Goal: Task Accomplishment & Management: Complete application form

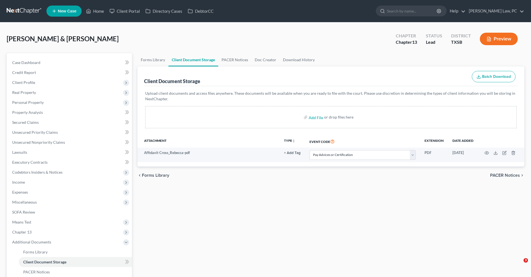
select select "39"
click at [19, 10] on link at bounding box center [24, 11] width 35 height 10
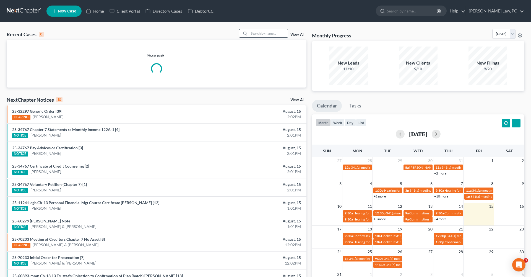
click at [260, 35] on input "search" at bounding box center [268, 33] width 39 height 8
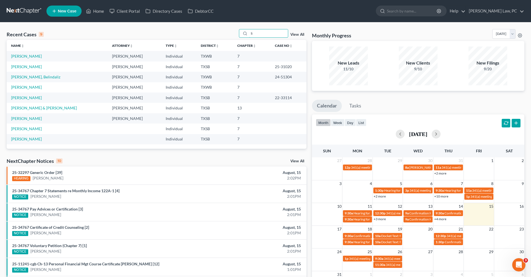
type input "l"
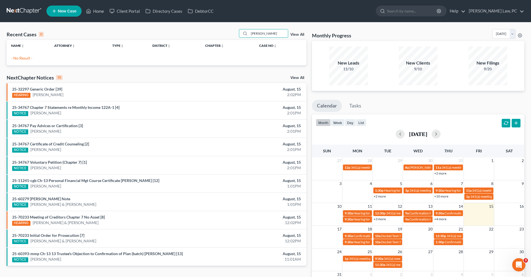
type input "huls"
click at [57, 13] on link "New Case" at bounding box center [63, 11] width 35 height 11
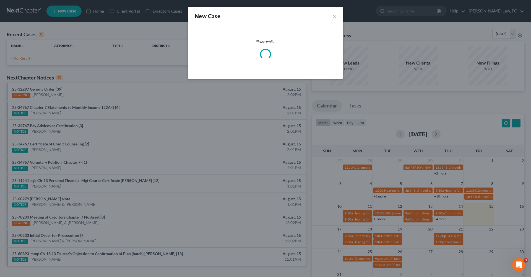
select select "79"
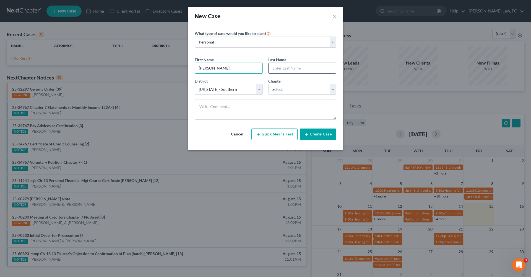
type input "Linda"
type input "Hulsey"
select select "0"
click at [318, 135] on button "Create Case" at bounding box center [318, 134] width 37 height 12
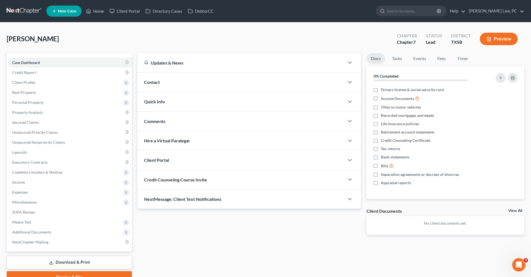
click at [186, 180] on span "Credit Counseling Course Invite" at bounding box center [175, 179] width 63 height 5
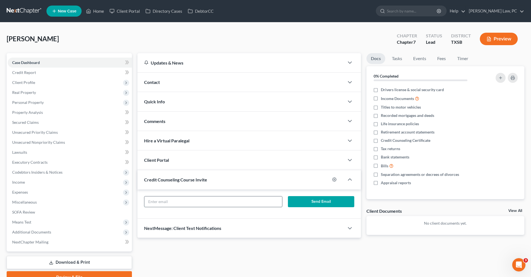
click at [169, 204] on input "text" at bounding box center [213, 201] width 138 height 11
paste input "lhulseylhul@gm"
type input "lhulseylhul@gmail.com"
click at [316, 200] on button "Send Email" at bounding box center [321, 201] width 66 height 11
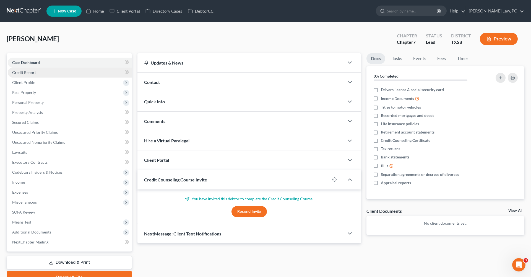
click at [27, 72] on span "Credit Report" at bounding box center [24, 72] width 24 height 5
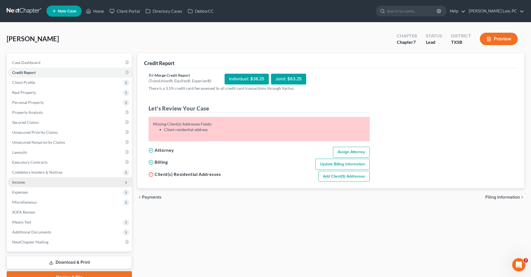
click at [20, 184] on span "Income" at bounding box center [18, 182] width 13 height 5
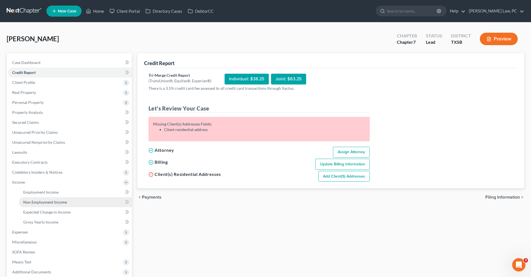
click at [43, 201] on span "Non Employment Income" at bounding box center [45, 202] width 44 height 5
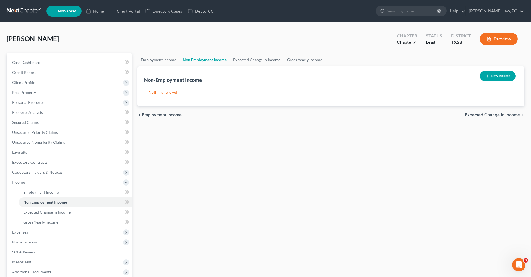
click at [491, 80] on button "New Income" at bounding box center [498, 76] width 36 height 10
select select "0"
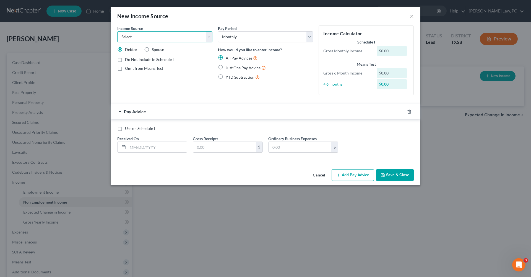
select select "4"
click at [236, 68] on span "Just One Pay Advice" at bounding box center [243, 67] width 35 height 5
click at [232, 68] on input "Just One Pay Advice" at bounding box center [230, 66] width 4 height 4
radio input "true"
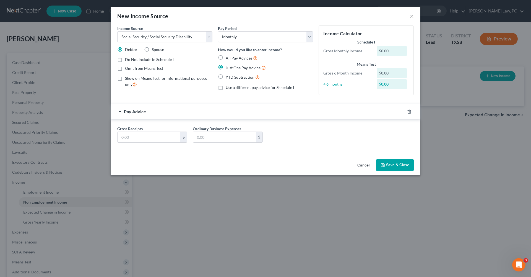
click at [135, 71] on label "Omit from Means Test" at bounding box center [144, 69] width 38 height 6
click at [131, 69] on input "Omit from Means Test" at bounding box center [129, 68] width 4 height 4
checkbox input "true"
click at [137, 137] on input "text" at bounding box center [149, 137] width 63 height 11
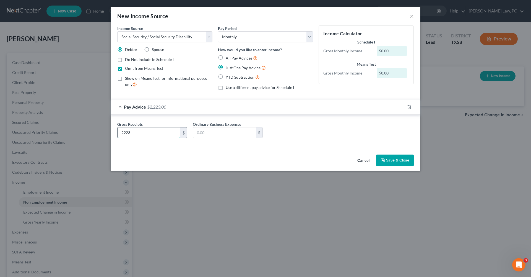
type input "2,223"
click at [390, 158] on button "Save & Close" at bounding box center [395, 160] width 38 height 12
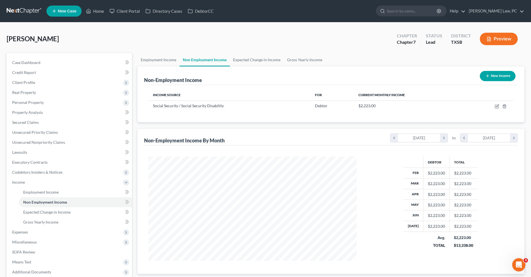
click at [16, 10] on link at bounding box center [24, 11] width 35 height 10
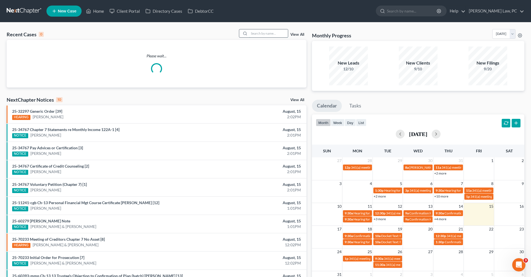
click at [257, 34] on input "search" at bounding box center [268, 33] width 39 height 8
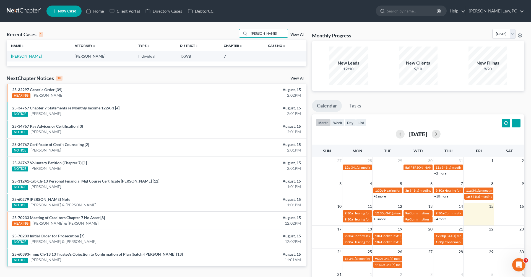
type input "[PERSON_NAME]"
click at [27, 57] on link "Fuentes, Victor" at bounding box center [26, 56] width 31 height 5
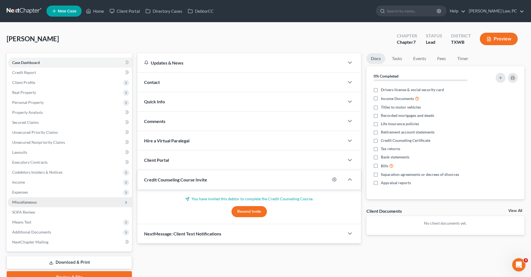
click at [27, 200] on span "Miscellaneous" at bounding box center [24, 202] width 25 height 5
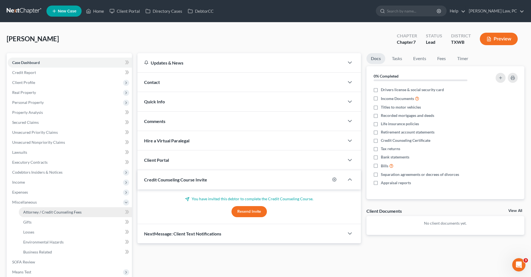
click at [40, 208] on link "Attorney / Credit Counseling Fees" at bounding box center [75, 212] width 113 height 10
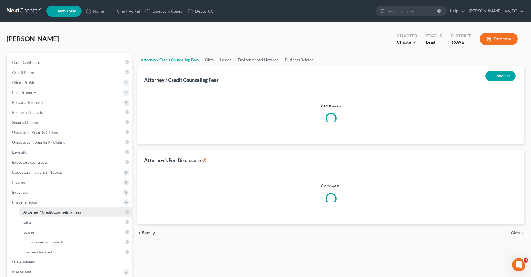
select select "4"
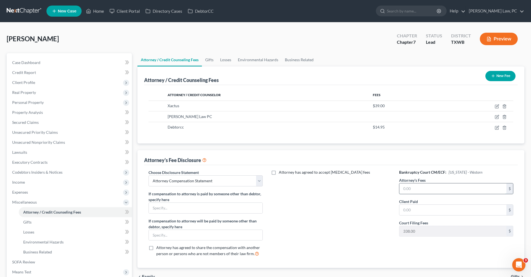
click at [434, 189] on input "text" at bounding box center [453, 188] width 107 height 11
type input "2,500"
click at [419, 209] on input "text" at bounding box center [453, 210] width 107 height 11
type input "2,500"
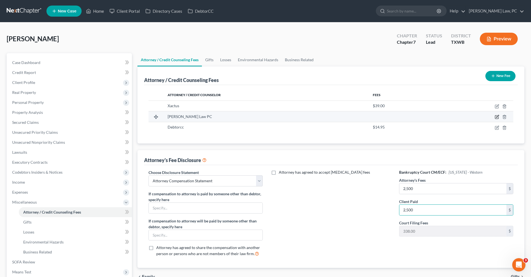
click at [498, 117] on icon "button" at bounding box center [497, 117] width 4 height 4
select select "45"
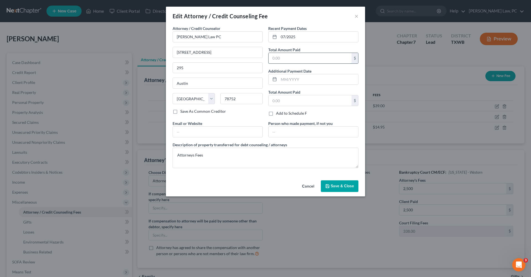
click at [289, 57] on input "text" at bounding box center [310, 58] width 83 height 11
type input "2,500"
click at [338, 185] on span "Save & Close" at bounding box center [342, 185] width 23 height 5
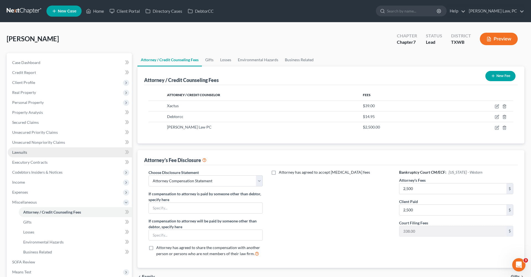
click at [21, 152] on span "Lawsuits" at bounding box center [19, 152] width 15 height 5
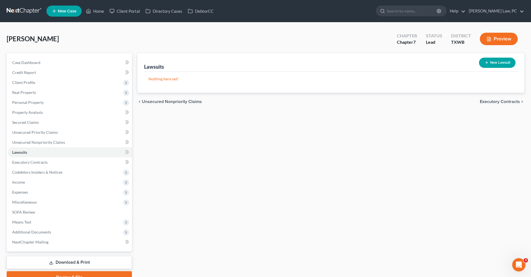
click at [490, 63] on button "New Lawsuit" at bounding box center [497, 63] width 37 height 10
select select "0"
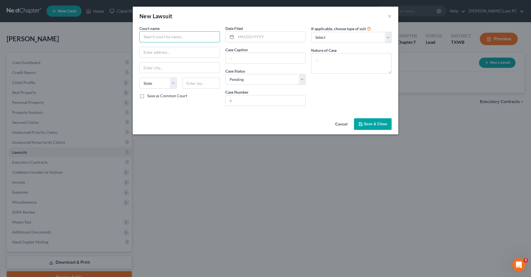
click at [160, 35] on input "text" at bounding box center [179, 36] width 81 height 11
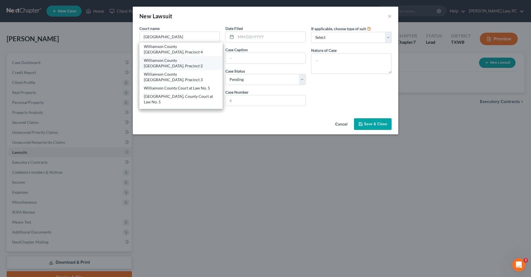
click at [178, 58] on div "Williamson County JP Court, Precinct 2" at bounding box center [181, 63] width 74 height 11
type input "Williamson County JP Court, Precinct 2"
type input "350 Discovery Blvd, Ste. 204"
type input "Cedar Park"
select select "45"
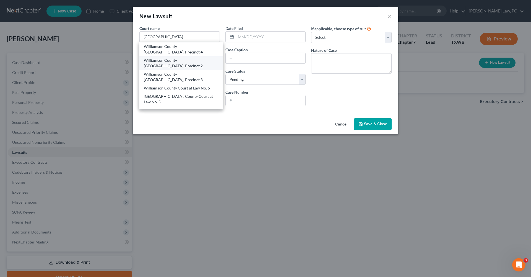
type input "78613"
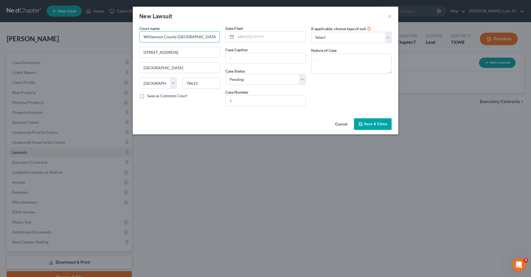
click at [193, 39] on input "Williamson County JP Court, Precinct 2" at bounding box center [179, 36] width 81 height 11
type input "Williamson County Justice of Peace Precinct 2"
click at [243, 101] on input "text" at bounding box center [266, 100] width 80 height 11
type input "2DC-25-1380"
click at [251, 59] on input "text" at bounding box center [266, 58] width 80 height 11
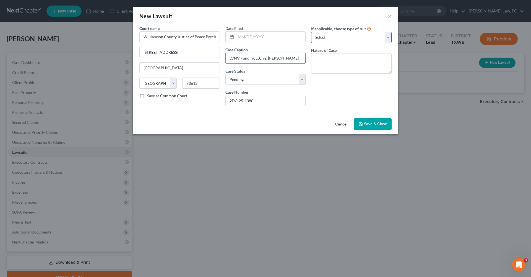
type input "LVNV Funding LLC vs. Victor D. Fuentes"
select select "4"
drag, startPoint x: 331, startPoint y: 39, endPoint x: -81, endPoint y: 26, distance: 412.5
click at [325, 61] on textarea at bounding box center [351, 63] width 81 height 20
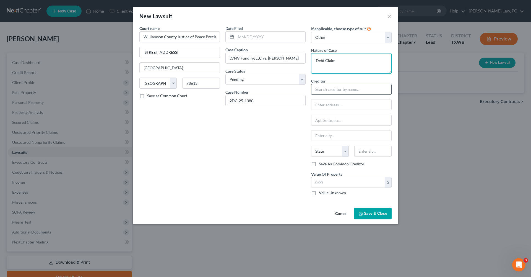
type textarea "Debt Claim"
click at [329, 91] on input "text" at bounding box center [351, 89] width 81 height 11
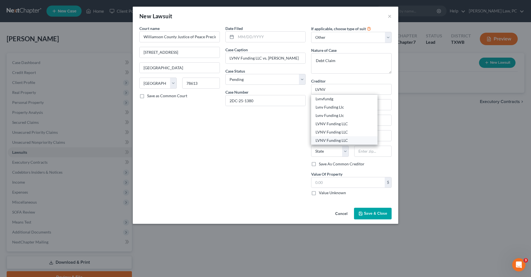
click at [341, 140] on div "LVNV Funding LLC" at bounding box center [345, 141] width 58 height 6
type input "LVNV Funding LLC"
type input "P.O. BOX 115220"
type input "Carrollton"
select select "45"
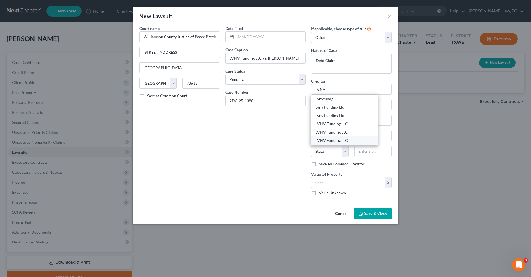
type input "75011"
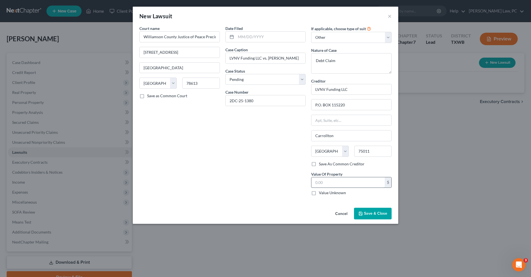
click at [320, 183] on input "text" at bounding box center [348, 182] width 73 height 11
type input "3,273.82"
click at [377, 217] on button "Save & Close" at bounding box center [373, 214] width 38 height 12
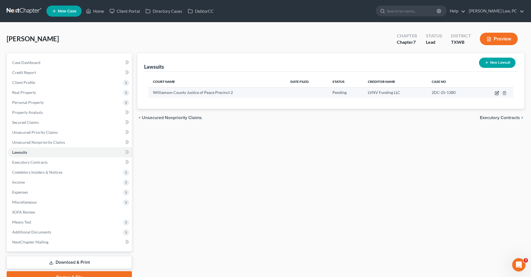
click at [498, 95] on icon "button" at bounding box center [496, 93] width 3 height 3
select select "45"
select select "0"
select select "4"
select select "45"
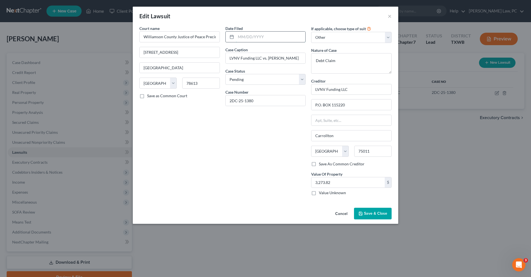
click at [239, 35] on input "text" at bounding box center [271, 37] width 70 height 11
type input "07/02/2025"
click at [368, 212] on span "Save & Close" at bounding box center [375, 213] width 23 height 5
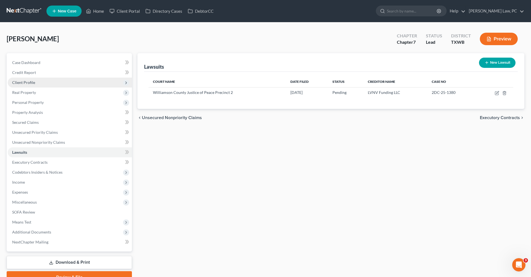
click at [18, 83] on span "Client Profile" at bounding box center [23, 82] width 23 height 5
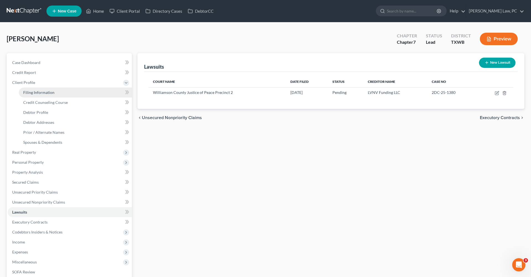
click at [51, 97] on link "Filing Information" at bounding box center [75, 92] width 113 height 10
select select "1"
select select "0"
select select "45"
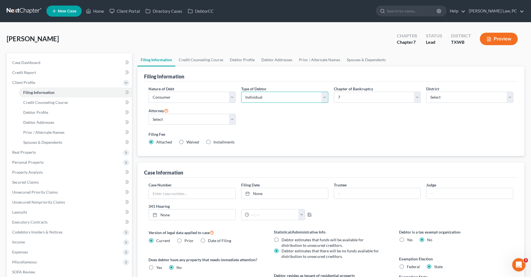
select select "1"
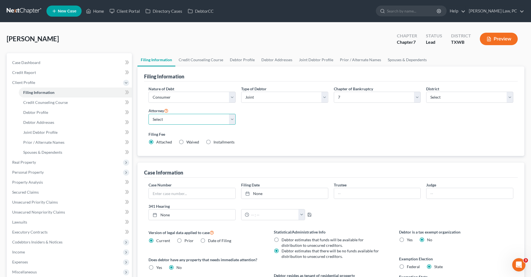
select select "1"
click at [28, 63] on span "Case Dashboard" at bounding box center [26, 62] width 28 height 5
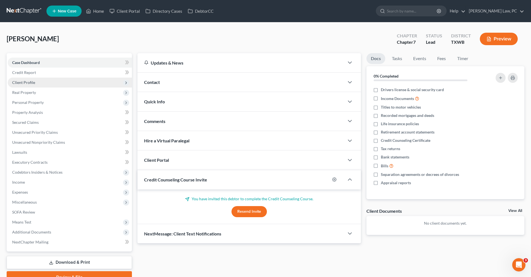
click at [29, 81] on span "Client Profile" at bounding box center [23, 82] width 23 height 5
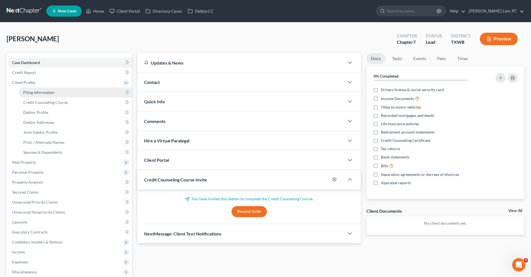
click at [40, 92] on span "Filing Information" at bounding box center [38, 92] width 31 height 5
select select "1"
select select "0"
select select "80"
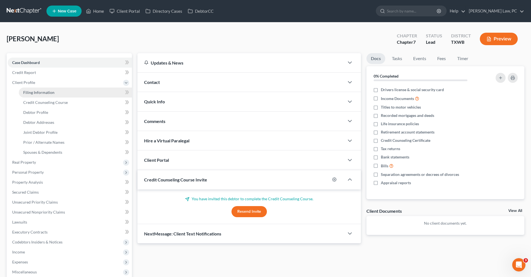
select select "1"
select select "45"
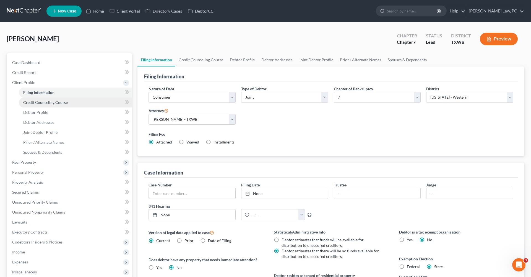
click at [51, 103] on span "Credit Counseling Course" at bounding box center [45, 102] width 45 height 5
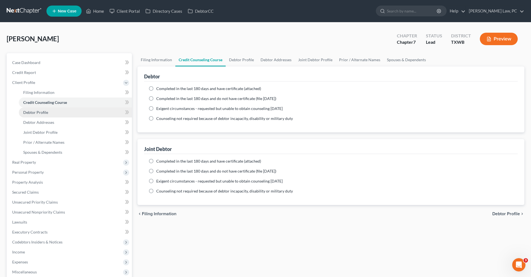
click at [41, 111] on span "Debtor Profile" at bounding box center [35, 112] width 25 height 5
select select "1"
select select "3"
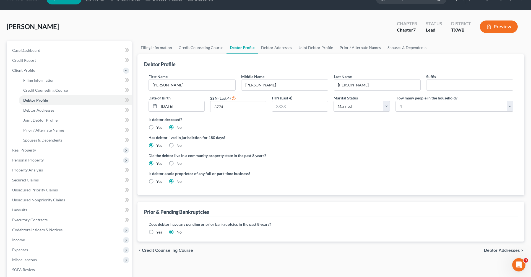
scroll to position [17, 0]
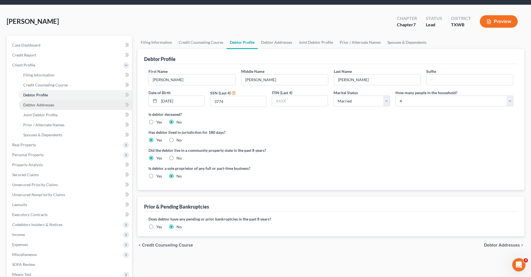
click at [43, 103] on span "Debtor Addresses" at bounding box center [38, 104] width 31 height 5
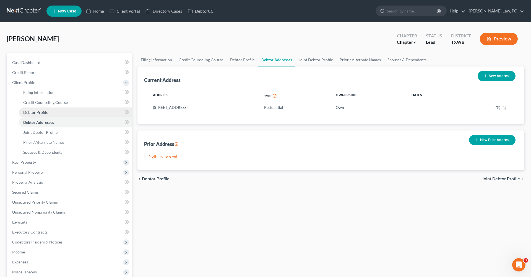
click at [33, 113] on span "Debtor Profile" at bounding box center [35, 112] width 25 height 5
select select "1"
select select "3"
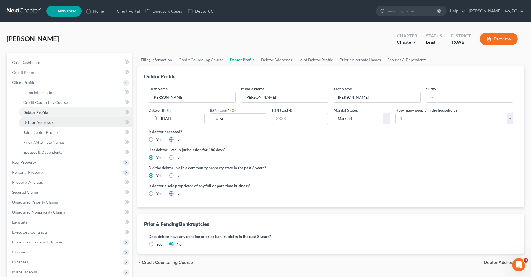
click at [31, 123] on span "Debtor Addresses" at bounding box center [38, 122] width 31 height 5
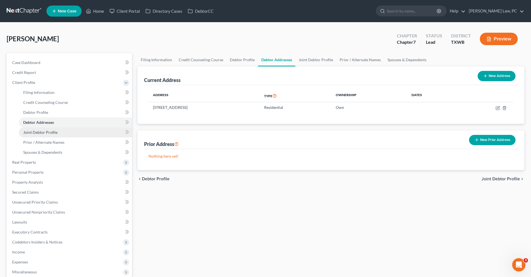
click at [47, 133] on span "Joint Debtor Profile" at bounding box center [40, 132] width 34 height 5
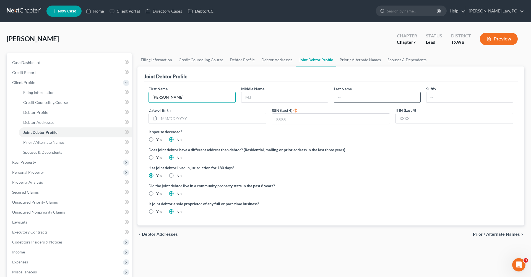
type input "Simone"
type input "Fuentes"
click at [293, 121] on input "text" at bounding box center [330, 118] width 117 height 11
type input "5080"
type input "05/13/1976"
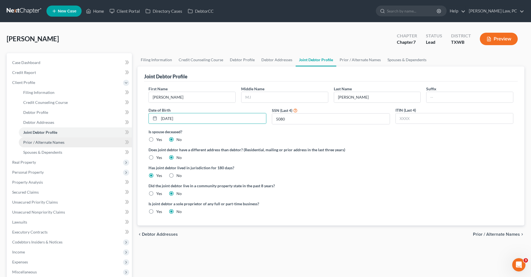
click at [56, 142] on span "Prior / Alternate Names" at bounding box center [43, 142] width 41 height 5
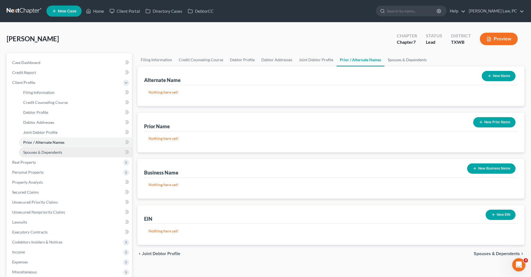
click at [44, 152] on span "Spouses & Dependents" at bounding box center [42, 152] width 39 height 5
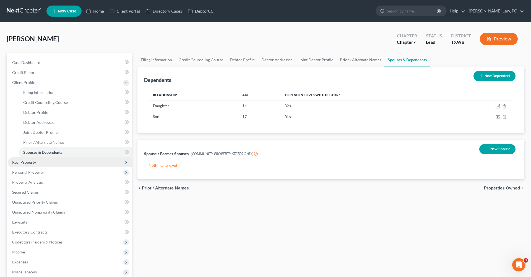
click at [25, 161] on span "Real Property" at bounding box center [24, 162] width 24 height 5
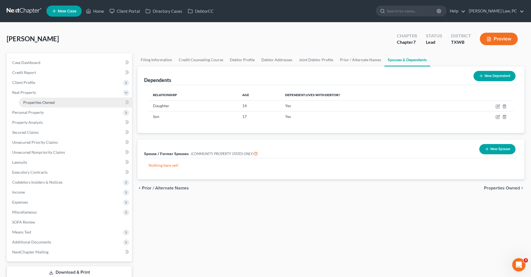
click at [43, 102] on span "Properties Owned" at bounding box center [39, 102] width 32 height 5
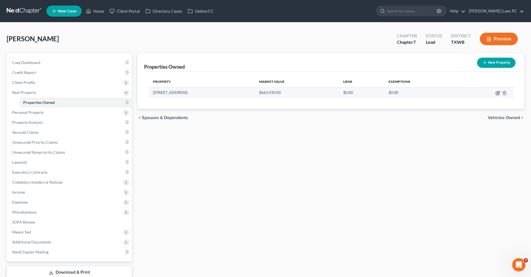
click at [498, 94] on icon "button" at bounding box center [498, 93] width 4 height 4
select select "45"
select select "245"
select select "0"
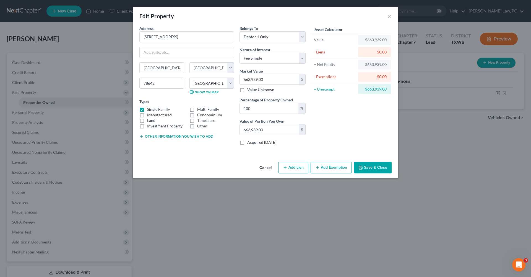
click at [373, 168] on button "Save & Close" at bounding box center [373, 168] width 38 height 12
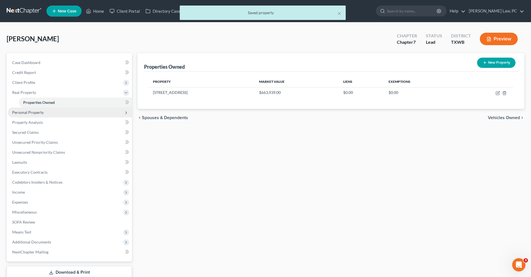
click at [29, 113] on span "Personal Property" at bounding box center [28, 112] width 32 height 5
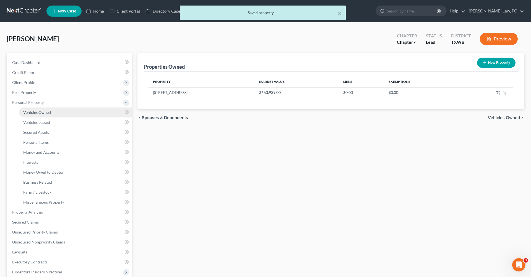
click at [48, 113] on span "Vehicles Owned" at bounding box center [37, 112] width 28 height 5
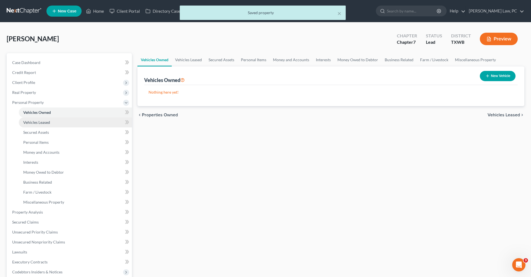
click at [49, 121] on span "Vehicles Leased" at bounding box center [36, 122] width 27 height 5
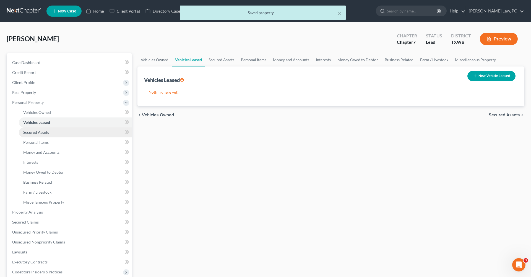
click at [46, 132] on span "Secured Assets" at bounding box center [36, 132] width 26 height 5
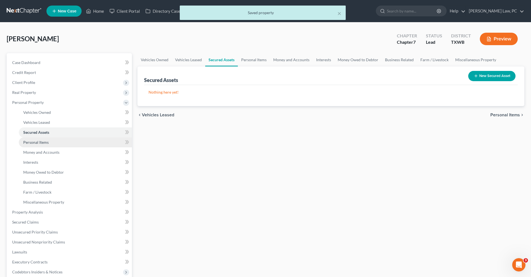
click at [44, 143] on span "Personal Items" at bounding box center [35, 142] width 25 height 5
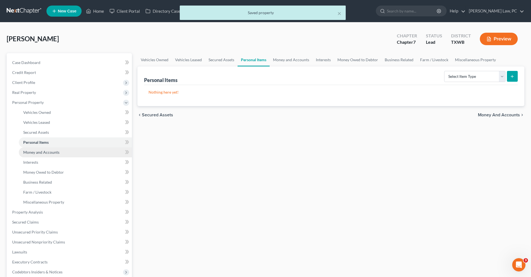
click at [48, 151] on span "Money and Accounts" at bounding box center [41, 152] width 36 height 5
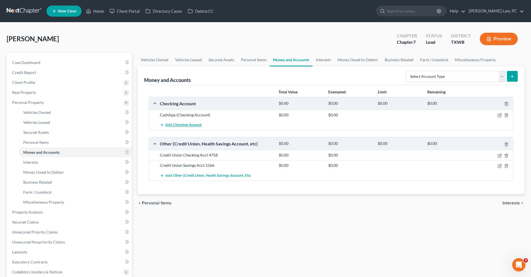
click at [173, 124] on span "Add Checking Account" at bounding box center [183, 125] width 36 height 4
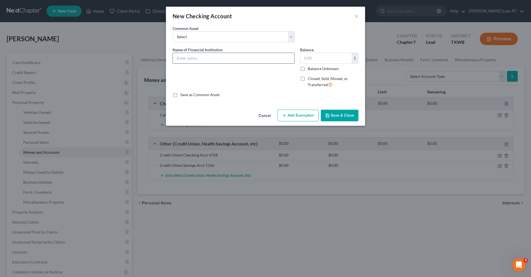
click at [197, 58] on input "text" at bounding box center [233, 58] width 121 height 11
type input "USAA Actt 4412 (Joint)"
click at [342, 112] on button "Save & Close" at bounding box center [340, 116] width 38 height 12
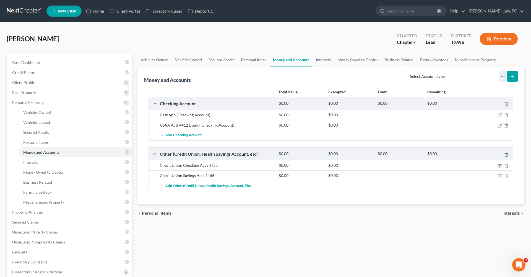
click at [169, 136] on span "Add Checking Account" at bounding box center [183, 135] width 36 height 4
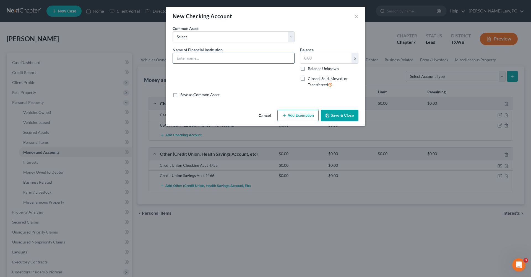
click at [193, 58] on input "text" at bounding box center [233, 58] width 121 height 11
type input "Venmo (Debtor)"
click at [346, 115] on button "Save & Close" at bounding box center [340, 116] width 38 height 12
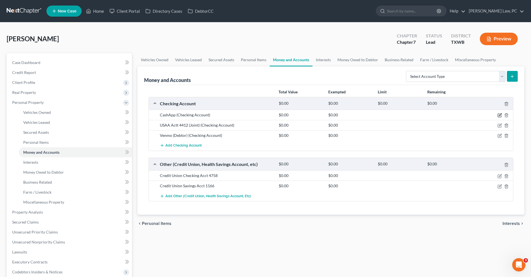
click at [499, 116] on icon "button" at bounding box center [500, 114] width 2 height 2
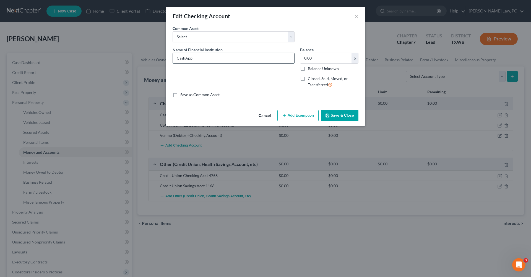
click at [215, 56] on input "CashApp" at bounding box center [233, 58] width 121 height 11
type input "CashApp (Debtor)"
click at [335, 112] on button "Save & Close" at bounding box center [340, 116] width 38 height 12
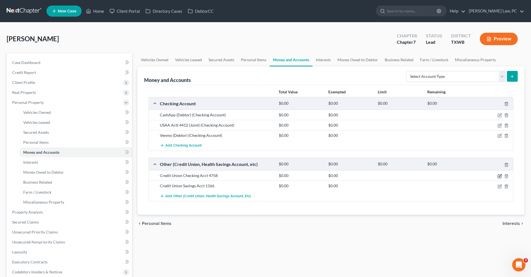
click at [500, 177] on icon "button" at bounding box center [500, 176] width 4 height 4
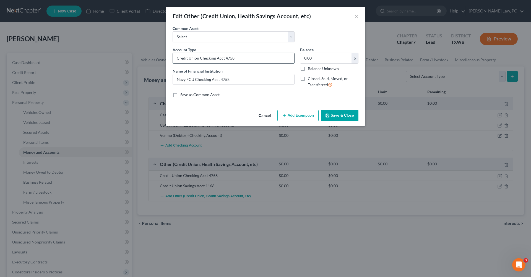
click at [242, 60] on input "Credit Union Checking Acct 4758" at bounding box center [233, 58] width 121 height 11
click at [241, 81] on input "Navy FCU Checking Acct 4758" at bounding box center [233, 79] width 121 height 11
type input "Navy FCU Checking Acct 4758 (Debtor)"
click at [339, 115] on button "Save & Close" at bounding box center [340, 116] width 38 height 12
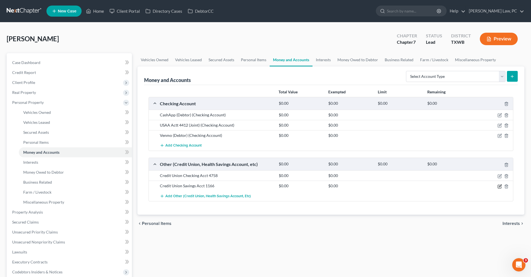
click at [498, 187] on icon "button" at bounding box center [500, 186] width 4 height 4
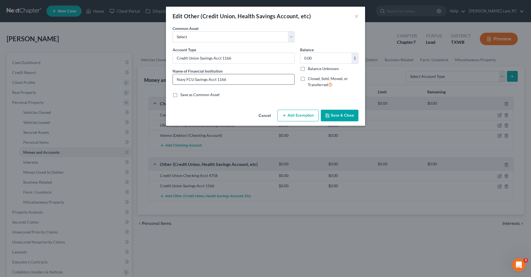
click at [250, 75] on input "Navy FCU Savings Acct 1166" at bounding box center [233, 79] width 121 height 11
click at [248, 80] on input "Navy FCU Savings Acct 1166" at bounding box center [233, 79] width 121 height 11
type input "Navy FCU Savings Acct 1166 (Debtor)"
click at [341, 113] on button "Save & Close" at bounding box center [340, 116] width 38 height 12
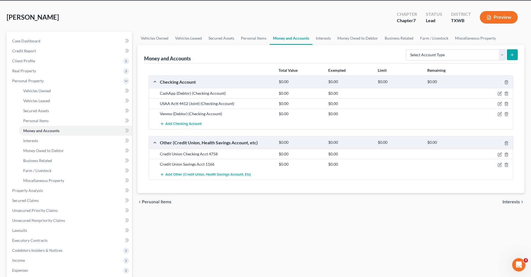
scroll to position [39, 0]
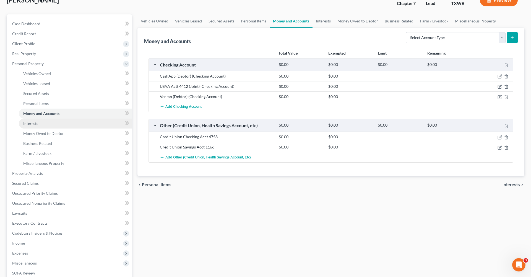
click at [31, 124] on span "Interests" at bounding box center [30, 123] width 15 height 5
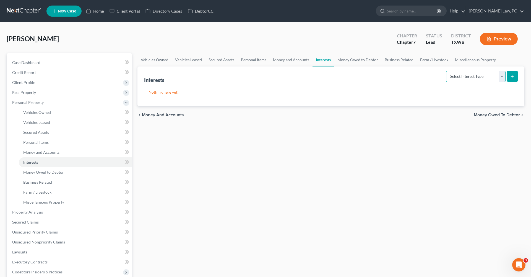
select select "other_retirement_plan"
click at [512, 76] on icon "submit" at bounding box center [512, 76] width 4 height 4
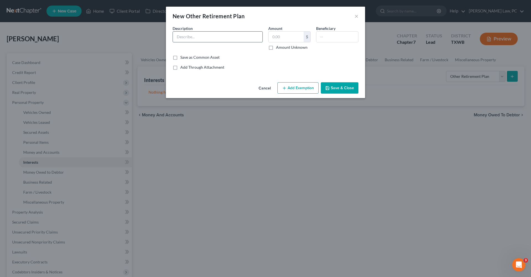
click at [190, 33] on input "text" at bounding box center [218, 37] width 90 height 11
click at [206, 39] on input "Texas Municipal retirement System" at bounding box center [218, 37] width 90 height 11
type input "Texas Municipal Retirement System"
click at [345, 88] on button "Save & Close" at bounding box center [340, 88] width 38 height 12
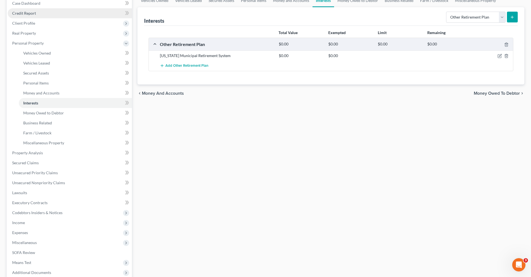
scroll to position [63, 0]
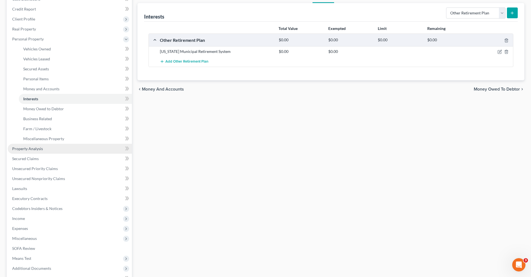
click at [28, 148] on span "Property Analysis" at bounding box center [27, 148] width 31 height 5
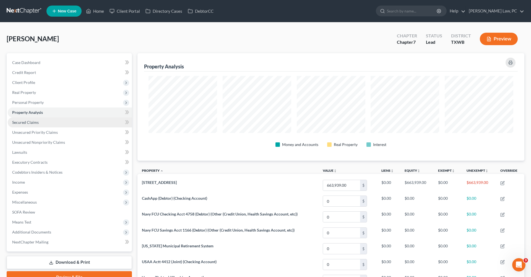
click at [33, 124] on span "Secured Claims" at bounding box center [25, 122] width 27 height 5
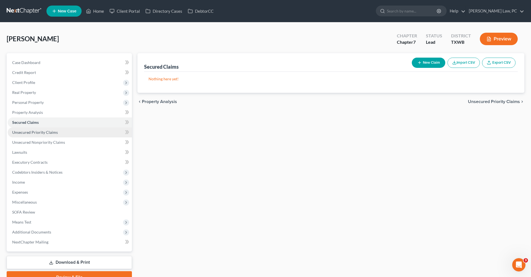
click at [47, 132] on span "Unsecured Priority Claims" at bounding box center [35, 132] width 46 height 5
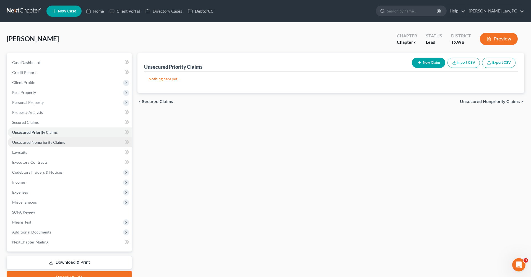
click at [49, 143] on span "Unsecured Nonpriority Claims" at bounding box center [38, 142] width 53 height 5
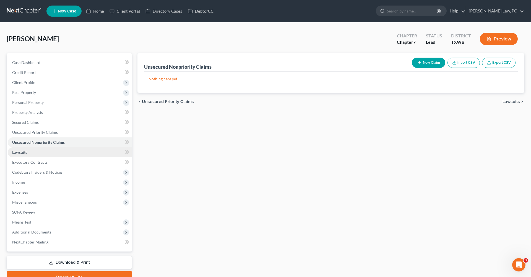
click at [21, 151] on span "Lawsuits" at bounding box center [19, 152] width 15 height 5
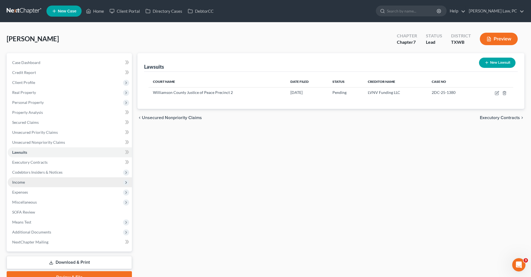
click at [18, 181] on span "Income" at bounding box center [18, 182] width 13 height 5
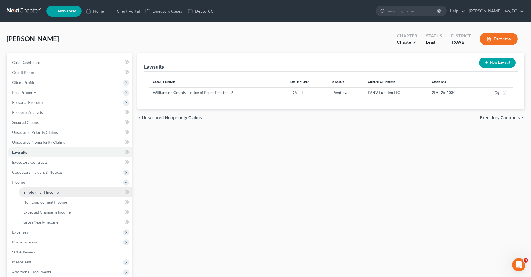
click at [37, 193] on span "Employment Income" at bounding box center [40, 192] width 35 height 5
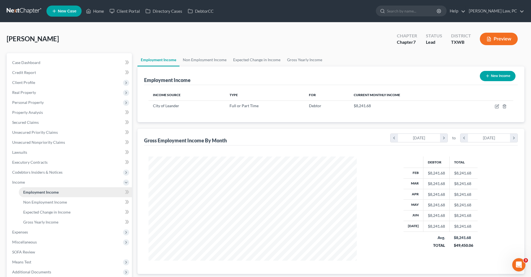
scroll to position [104, 219]
click at [498, 107] on icon "button" at bounding box center [497, 106] width 4 height 4
select select "0"
select select "45"
select select "2"
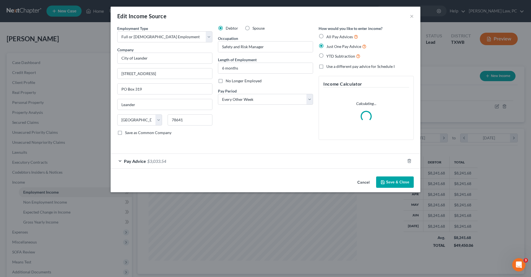
click at [394, 182] on button "Save & Close" at bounding box center [395, 182] width 38 height 12
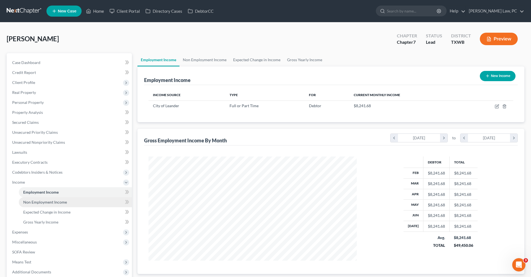
click at [30, 205] on link "Non Employment Income" at bounding box center [75, 202] width 113 height 10
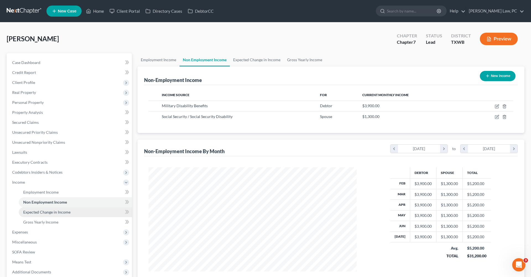
scroll to position [104, 219]
click at [35, 211] on span "Expected Change in Income" at bounding box center [46, 211] width 47 height 5
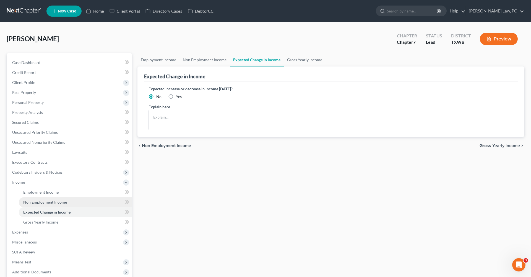
click at [32, 202] on span "Non Employment Income" at bounding box center [45, 202] width 44 height 5
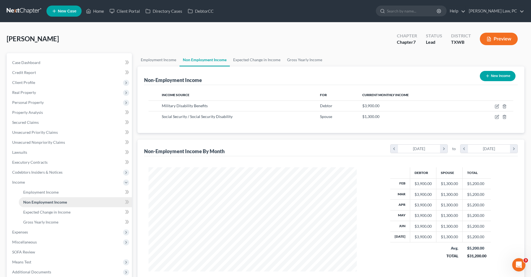
scroll to position [104, 219]
click at [35, 212] on span "Expected Change in Income" at bounding box center [46, 211] width 47 height 5
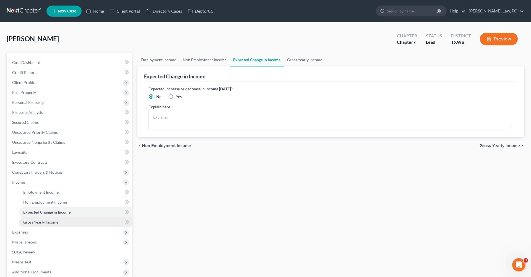
click at [38, 221] on span "Gross Yearly Income" at bounding box center [40, 221] width 35 height 5
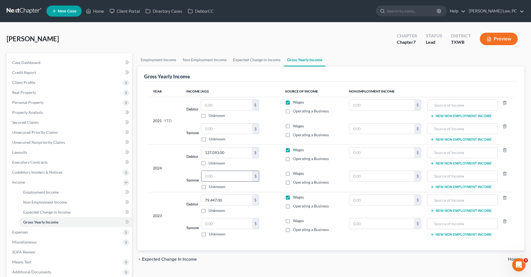
click at [212, 176] on input "text" at bounding box center [226, 176] width 51 height 11
type input "18,720"
click at [360, 153] on input "text" at bounding box center [382, 152] width 65 height 11
type input "3,210"
click at [459, 153] on input "text" at bounding box center [463, 152] width 64 height 11
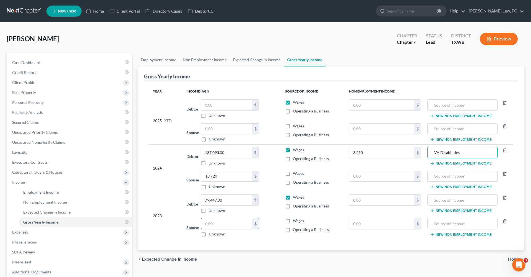
type input "VA Disabilities"
click at [219, 224] on input "text" at bounding box center [226, 223] width 51 height 11
type input "18,132"
drag, startPoint x: 222, startPoint y: 222, endPoint x: 196, endPoint y: 222, distance: 26.3
click at [196, 222] on div "Spouse 18,132.00 $ Unknown Balance Undetermined 18,132 $ Unknown" at bounding box center [232, 227] width 90 height 19
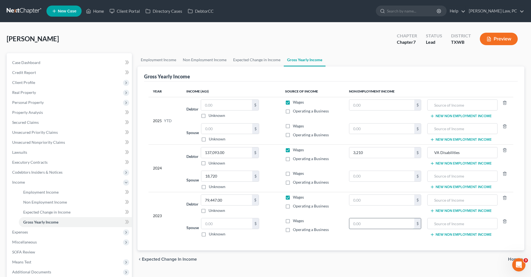
click at [358, 225] on input "text" at bounding box center [382, 223] width 65 height 11
paste input "18,132"
type input "18,132"
click at [451, 225] on input "text" at bounding box center [463, 223] width 64 height 11
drag, startPoint x: 479, startPoint y: 224, endPoint x: 428, endPoint y: 222, distance: 50.7
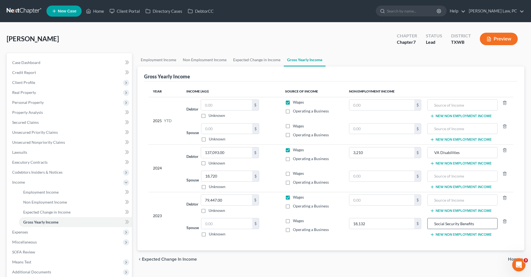
click at [428, 222] on div "Social Security Benefits" at bounding box center [463, 223] width 70 height 11
type input "Social Security Benefits"
click at [442, 178] on input "text" at bounding box center [463, 176] width 64 height 11
paste input "Social Security Benefits"
type input "Social Security Benefits"
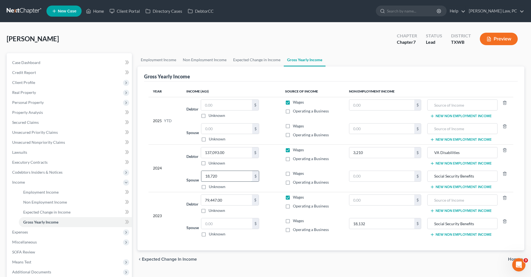
drag, startPoint x: 236, startPoint y: 176, endPoint x: 202, endPoint y: 174, distance: 34.1
click at [202, 174] on input "18,720" at bounding box center [226, 176] width 51 height 11
click at [365, 180] on input "text" at bounding box center [382, 176] width 65 height 11
paste input "18,720"
type input "18,720"
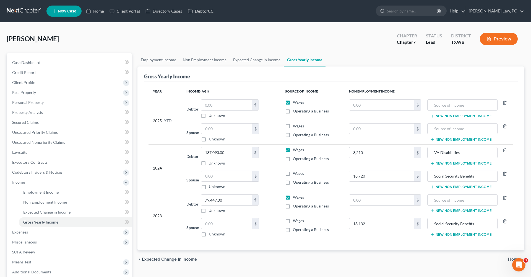
click at [396, 238] on td "18,132 $" at bounding box center [385, 228] width 81 height 24
click at [33, 203] on span "Non Employment Income" at bounding box center [45, 202] width 44 height 5
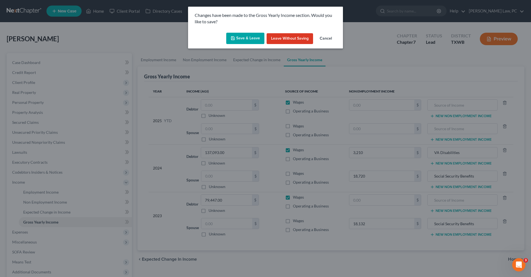
click at [242, 39] on button "Save & Leave" at bounding box center [245, 39] width 38 height 12
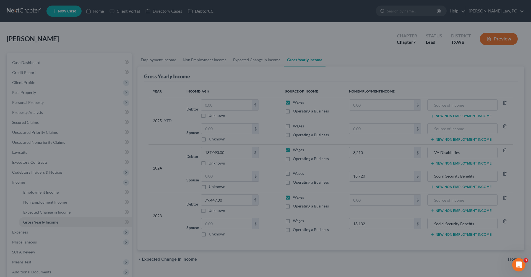
type input "3,210.00"
type input "18,720.00"
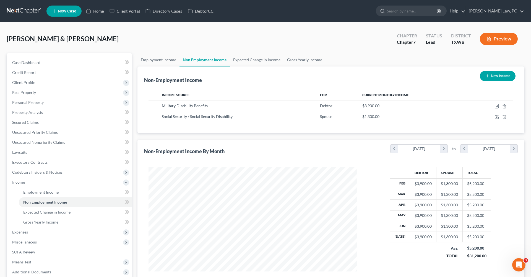
scroll to position [104, 219]
click at [46, 222] on span "Gross Yearly Income" at bounding box center [40, 221] width 35 height 5
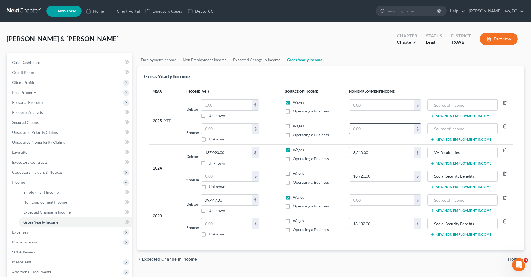
click at [365, 130] on input "text" at bounding box center [382, 128] width 65 height 11
type input "10,400"
click at [439, 125] on input "text" at bounding box center [463, 128] width 64 height 11
drag, startPoint x: 478, startPoint y: 224, endPoint x: 426, endPoint y: 223, distance: 51.7
click at [426, 223] on tr "Spouse $ Unknown Balance Undetermined $ Unknown Wages Operating a Business 18,1…" at bounding box center [331, 228] width 365 height 24
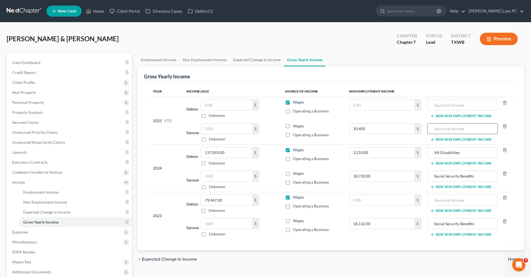
click at [440, 131] on input "text" at bounding box center [463, 128] width 64 height 11
paste input "Social Security Benefits"
type input "Social Security Benefits"
click at [378, 104] on input "text" at bounding box center [382, 105] width 65 height 11
drag, startPoint x: 366, startPoint y: 103, endPoint x: 341, endPoint y: 103, distance: 24.6
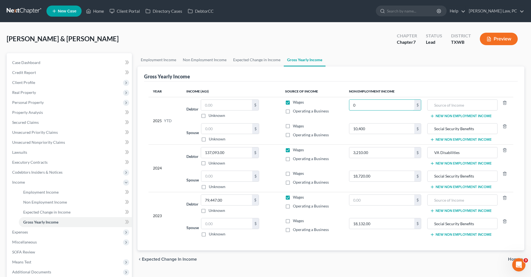
click at [341, 103] on tr "2025 YTD Debtor $ Unknown Balance Undetermined $ Unknown Wages Operating a Busi…" at bounding box center [331, 109] width 365 height 24
type input "31,200"
drag, startPoint x: 452, startPoint y: 153, endPoint x: 420, endPoint y: 153, distance: 32.1
click at [420, 153] on tr "2024 Debtor 137,093.00 $ Unknown Balance Undetermined 137,093.00 $ Unknown Wage…" at bounding box center [331, 156] width 365 height 24
click at [441, 104] on input "text" at bounding box center [463, 105] width 64 height 11
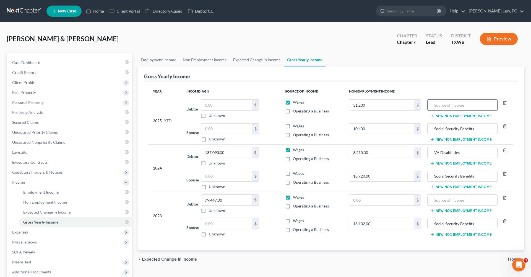
paste input "VA Disabilities"
type input "VA Disabilities"
click at [405, 117] on td "31,200 $" at bounding box center [385, 109] width 81 height 24
click at [24, 232] on span "Expenses" at bounding box center [20, 231] width 16 height 5
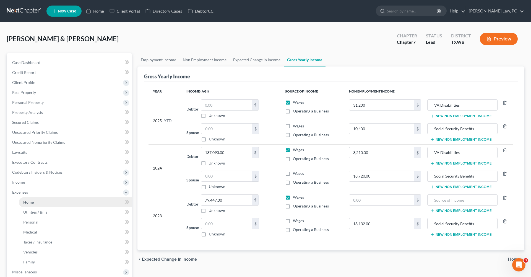
click at [29, 200] on span "Home" at bounding box center [28, 202] width 11 height 5
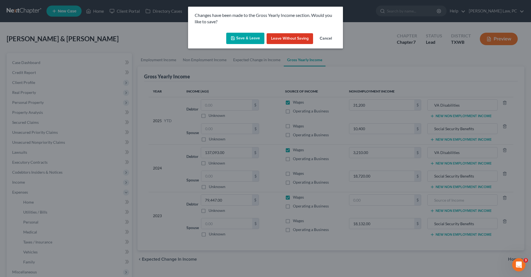
click at [239, 37] on button "Save & Leave" at bounding box center [245, 39] width 38 height 12
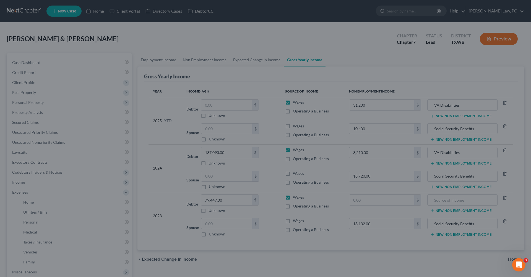
type input "31,200.00"
type input "10,400.00"
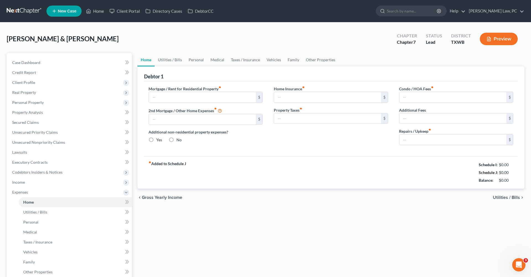
type input "2,600.00"
type input "0.00"
radio input "true"
type input "0.00"
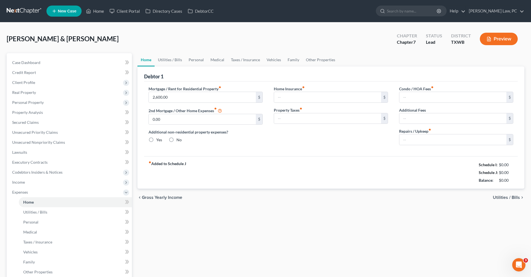
type input "120.00"
type input "0.00"
type input "100.00"
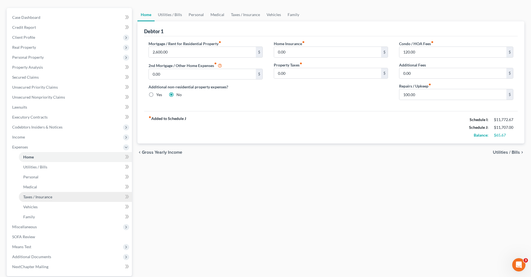
scroll to position [45, 0]
click at [32, 229] on span "Miscellaneous" at bounding box center [70, 226] width 124 height 10
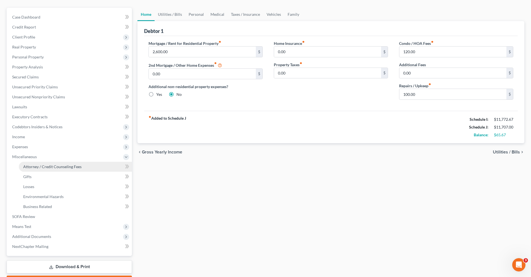
click at [35, 169] on link "Attorney / Credit Counseling Fees" at bounding box center [75, 167] width 113 height 10
select select "4"
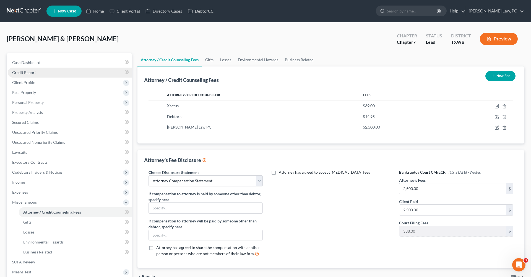
click at [32, 73] on span "Credit Report" at bounding box center [24, 72] width 24 height 5
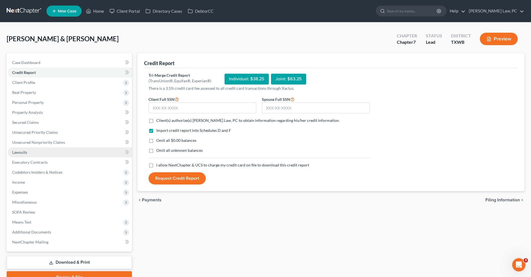
click at [18, 153] on span "Lawsuits" at bounding box center [19, 152] width 15 height 5
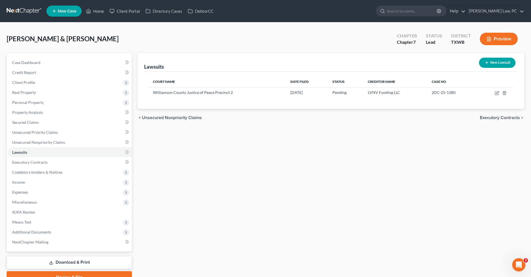
click at [495, 64] on button "New Lawsuit" at bounding box center [497, 63] width 37 height 10
select select "0"
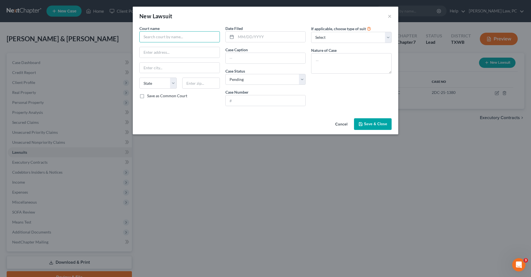
click at [173, 37] on input "text" at bounding box center [179, 36] width 81 height 11
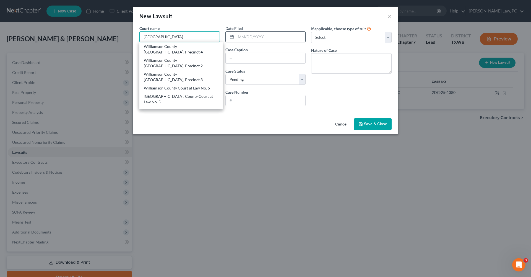
type input "Williamson County"
click at [255, 37] on input "text" at bounding box center [271, 37] width 70 height 11
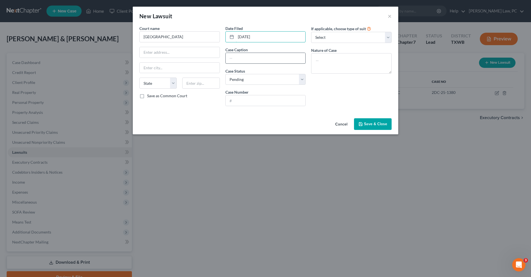
type input "05/20/2025"
click at [264, 55] on input "text" at bounding box center [266, 58] width 80 height 11
type input "LVLV Funding LLC vs."
click at [271, 97] on input "text" at bounding box center [266, 100] width 80 height 11
paste input "251159c368"
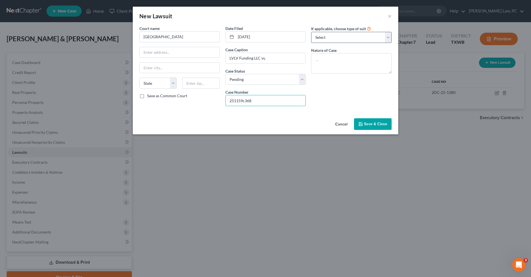
type input "251159c368"
select select "4"
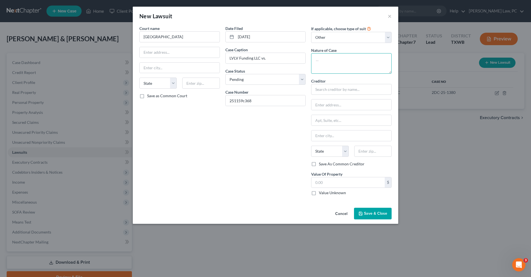
click at [326, 65] on textarea at bounding box center [351, 63] width 81 height 20
type textarea "Debt Claim"
click at [334, 86] on input "text" at bounding box center [351, 89] width 81 height 11
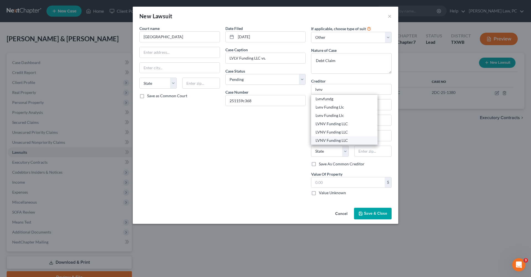
click at [343, 141] on div "LVNV Funding LLC" at bounding box center [345, 141] width 58 height 6
type input "LVNV Funding LLC"
type input "P.O. BOX 115220"
type input "Carrollton"
select select "45"
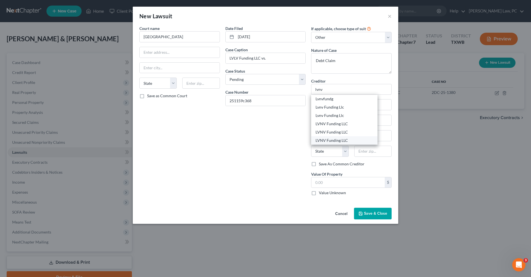
type input "75011"
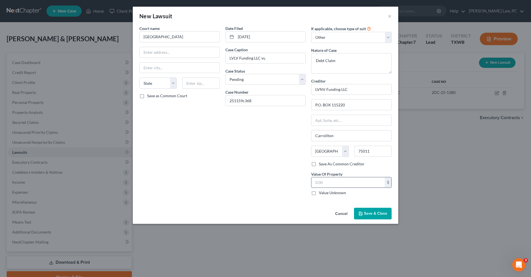
click at [322, 182] on input "text" at bounding box center [348, 182] width 73 height 11
type input "23,802.97"
click at [364, 213] on button "Save & Close" at bounding box center [373, 214] width 38 height 12
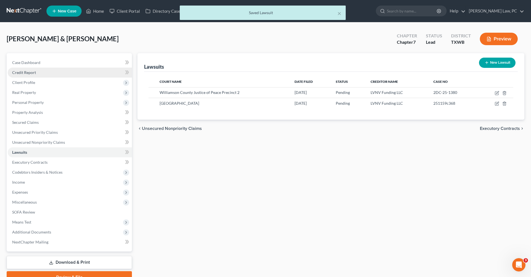
click at [27, 73] on span "Credit Report" at bounding box center [24, 72] width 24 height 5
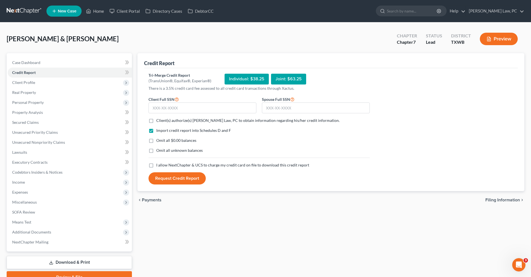
click at [156, 121] on label "Client(s) authorize(s) Hooman Khoshnood Law, PC to obtain information regarding…" at bounding box center [247, 121] width 183 height 6
click at [159, 121] on input "Client(s) authorize(s) Hooman Khoshnood Law, PC to obtain information regarding…" at bounding box center [161, 120] width 4 height 4
checkbox input "true"
click at [156, 165] on label "I allow NextChapter & UCS to charge my credit card on file to download this cre…" at bounding box center [232, 165] width 153 height 6
click at [159, 165] on input "I allow NextChapter & UCS to charge my credit card on file to download this cre…" at bounding box center [161, 164] width 4 height 4
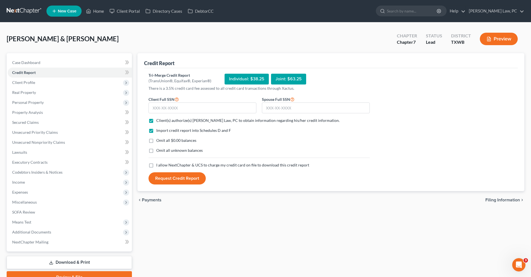
checkbox input "true"
click at [164, 105] on input "text" at bounding box center [203, 107] width 108 height 11
type input "571-77-3774"
click at [275, 108] on input "text" at bounding box center [316, 107] width 108 height 11
type input "590-55-5080"
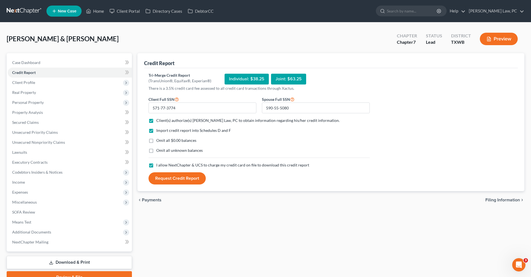
click at [170, 179] on button "Request Credit Report" at bounding box center [177, 178] width 57 height 12
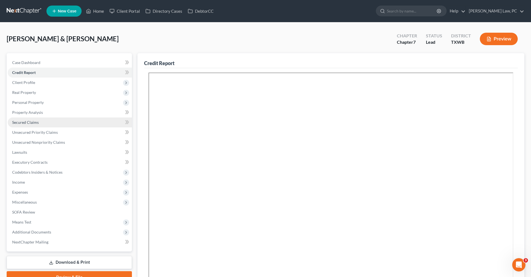
click at [24, 121] on span "Secured Claims" at bounding box center [25, 122] width 27 height 5
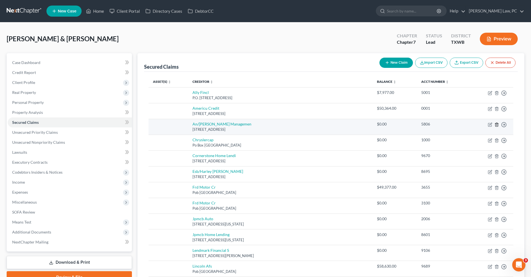
click at [496, 124] on icon "button" at bounding box center [497, 124] width 4 height 4
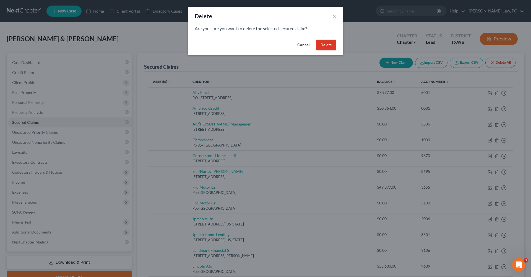
click at [325, 43] on button "Delete" at bounding box center [326, 45] width 20 height 11
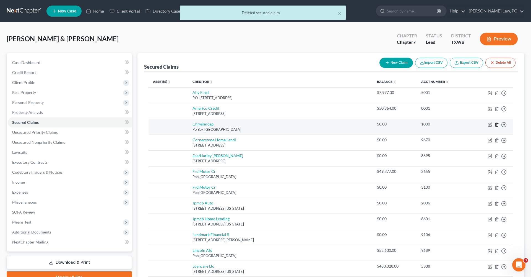
click at [497, 124] on line "button" at bounding box center [497, 124] width 0 height 1
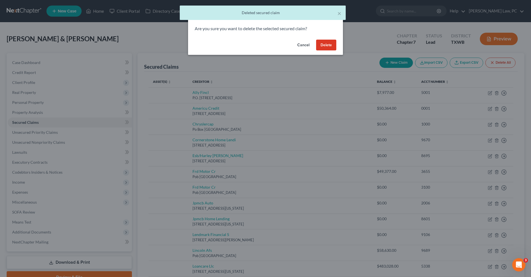
click at [331, 47] on button "Delete" at bounding box center [326, 45] width 20 height 11
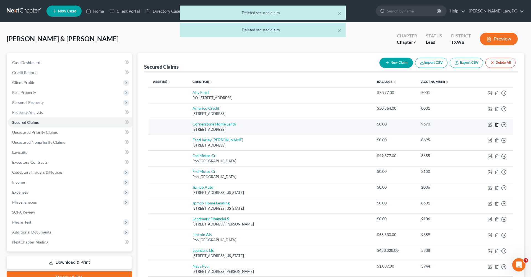
click at [499, 126] on icon "button" at bounding box center [497, 124] width 4 height 4
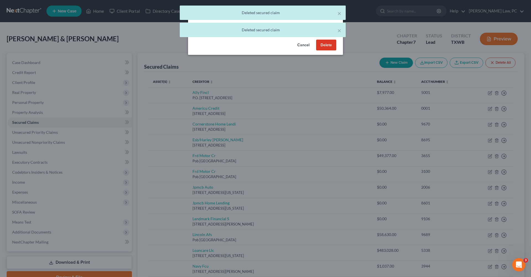
click at [329, 44] on button "Delete" at bounding box center [326, 45] width 20 height 11
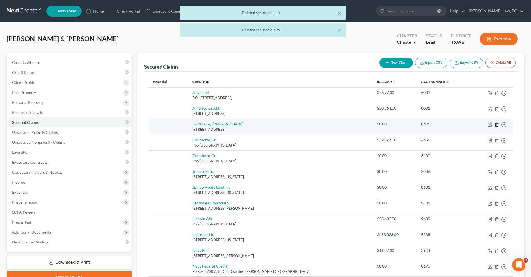
click at [498, 124] on icon "button" at bounding box center [497, 124] width 4 height 4
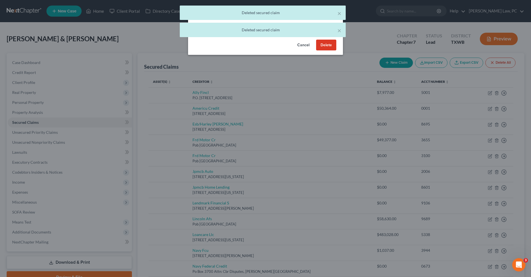
click at [328, 44] on button "Delete" at bounding box center [326, 45] width 20 height 11
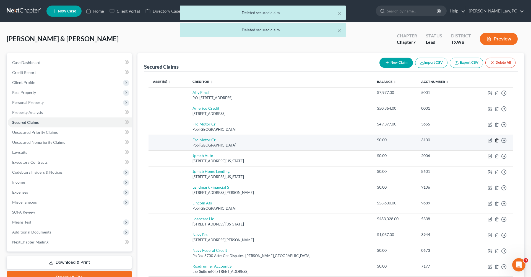
click at [497, 141] on icon "button" at bounding box center [497, 140] width 2 height 4
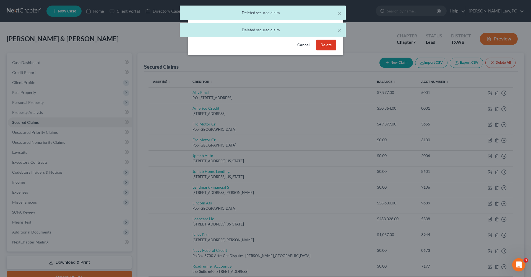
click at [321, 45] on button "Delete" at bounding box center [326, 45] width 20 height 11
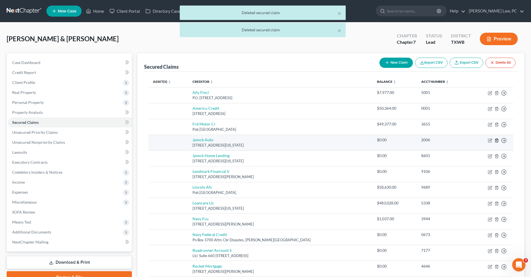
click at [498, 139] on icon "button" at bounding box center [497, 140] width 4 height 4
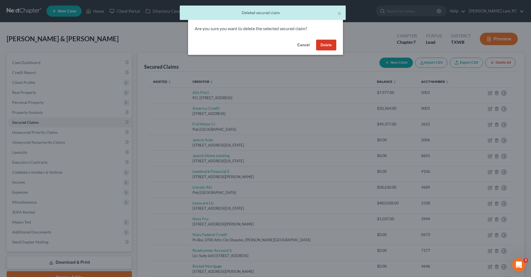
click at [327, 45] on button "Delete" at bounding box center [326, 45] width 20 height 11
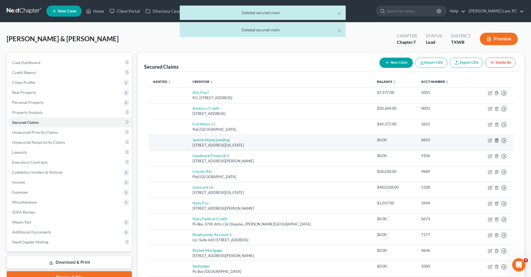
click at [496, 139] on icon "button" at bounding box center [497, 140] width 4 height 4
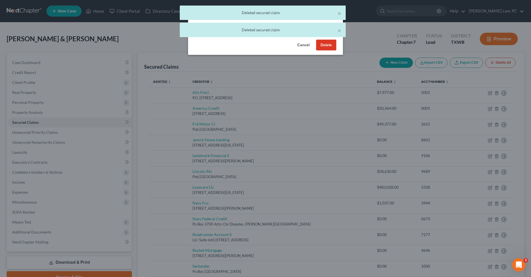
click at [326, 46] on button "Delete" at bounding box center [326, 45] width 20 height 11
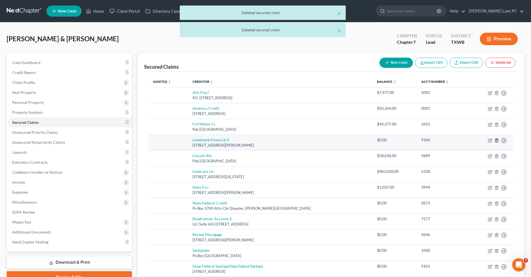
click at [497, 140] on line "button" at bounding box center [497, 140] width 0 height 1
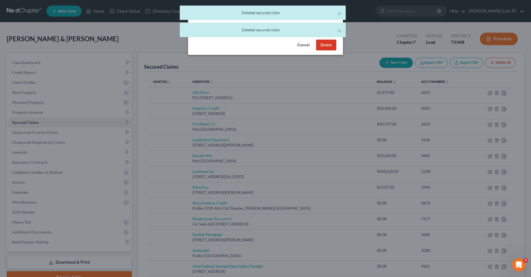
click at [327, 48] on button "Delete" at bounding box center [326, 45] width 20 height 11
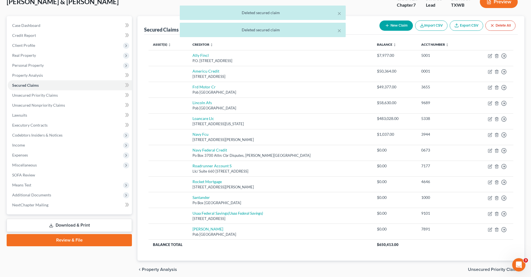
scroll to position [44, 0]
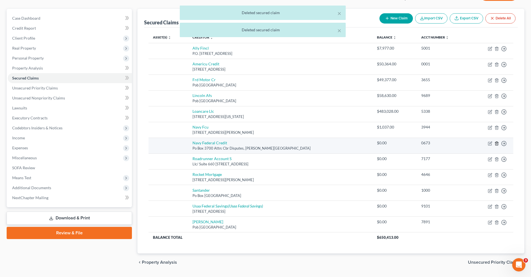
click at [498, 143] on icon "button" at bounding box center [497, 143] width 4 height 4
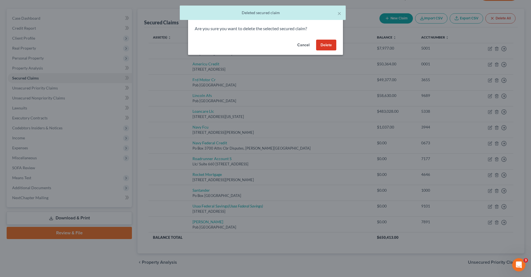
click at [329, 47] on button "Delete" at bounding box center [326, 45] width 20 height 11
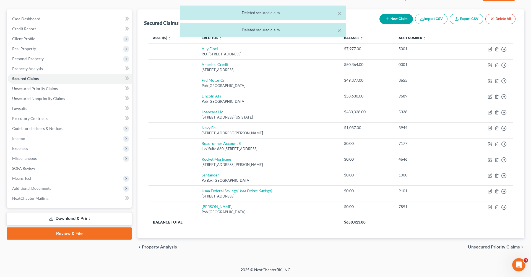
scroll to position [42, 0]
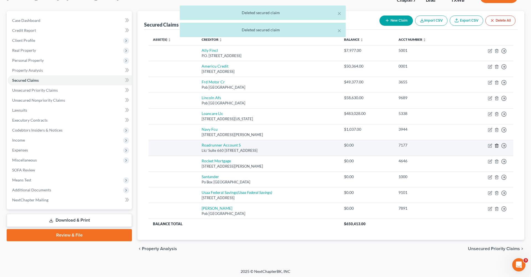
click at [497, 146] on icon "button" at bounding box center [497, 145] width 4 height 4
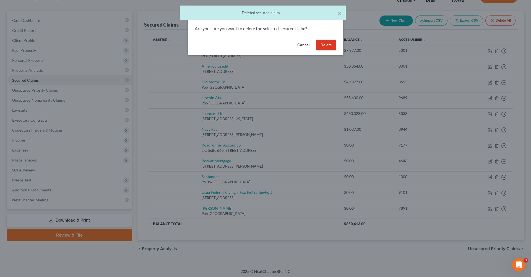
click at [321, 43] on button "Delete" at bounding box center [326, 45] width 20 height 11
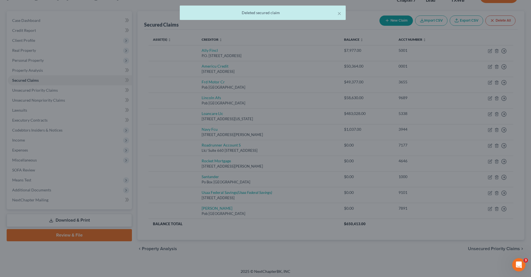
scroll to position [27, 0]
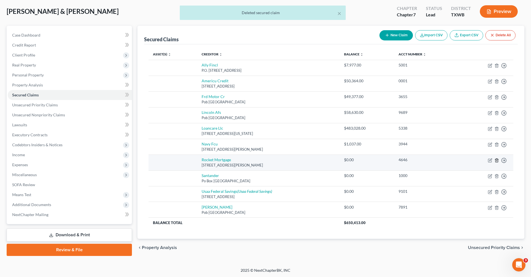
click at [497, 160] on line "button" at bounding box center [497, 160] width 0 height 1
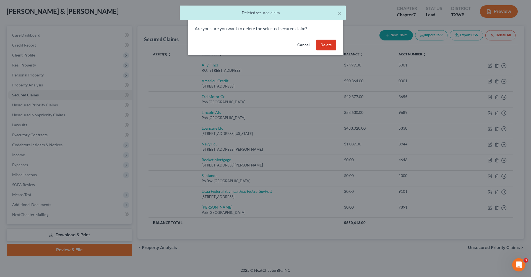
click at [325, 45] on button "Delete" at bounding box center [326, 45] width 20 height 11
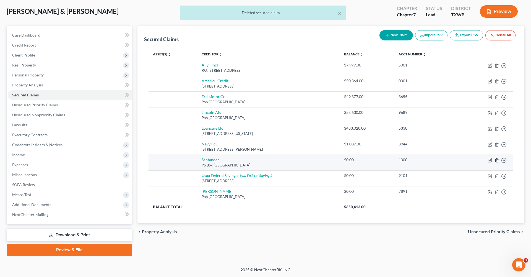
click at [498, 160] on icon "button" at bounding box center [497, 160] width 4 height 4
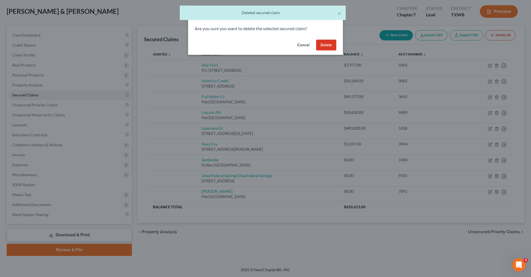
click at [332, 43] on button "Delete" at bounding box center [326, 45] width 20 height 11
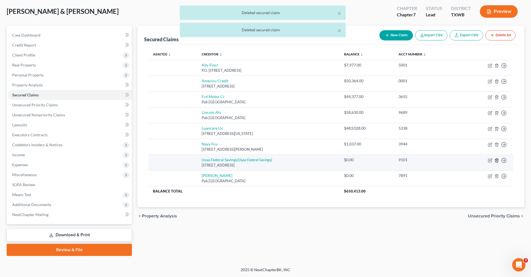
click at [497, 161] on icon "button" at bounding box center [497, 160] width 2 height 4
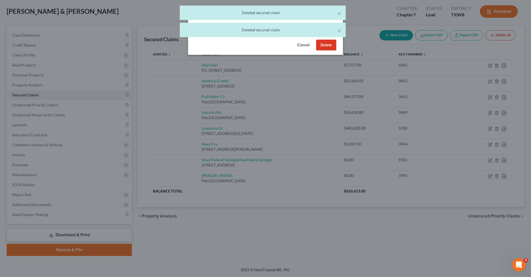
click at [327, 44] on button "Delete" at bounding box center [326, 45] width 20 height 11
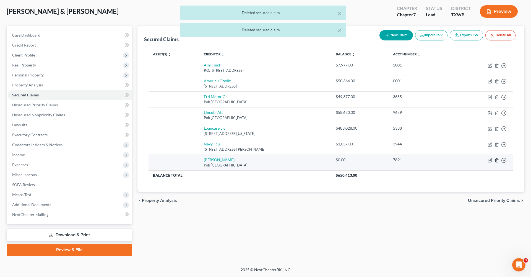
click at [495, 160] on icon "button" at bounding box center [497, 160] width 4 height 4
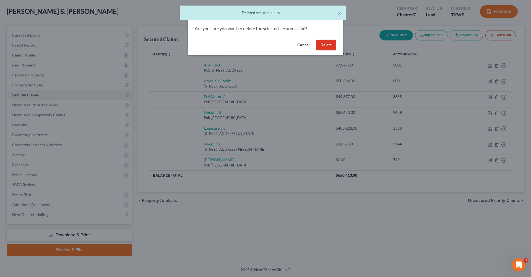
click at [324, 49] on button "Delete" at bounding box center [326, 45] width 20 height 11
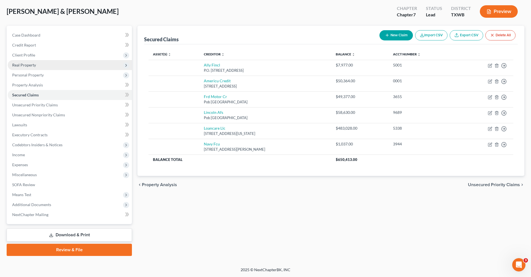
click at [21, 68] on span "Real Property" at bounding box center [70, 65] width 124 height 10
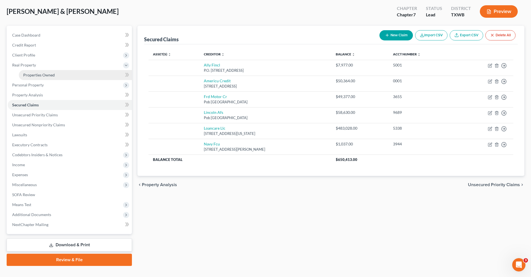
click at [30, 76] on span "Properties Owned" at bounding box center [39, 75] width 32 height 5
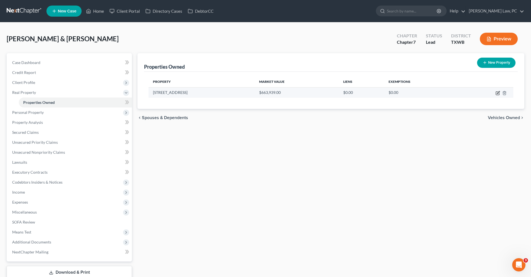
click at [498, 94] on icon "button" at bounding box center [498, 92] width 2 height 2
select select "45"
select select "245"
select select "0"
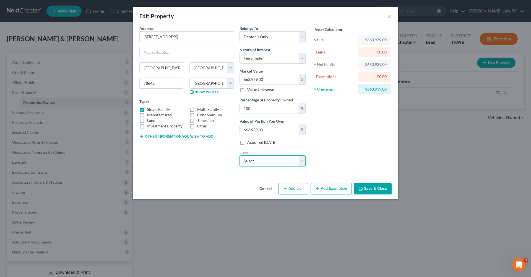
select select "0"
select select
select select "48"
select select "2"
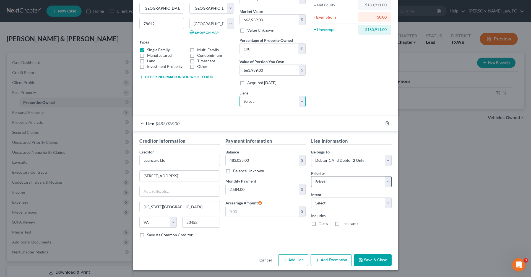
scroll to position [59, 0]
select select "2"
click at [325, 262] on button "Add Exemption" at bounding box center [331, 260] width 41 height 12
select select "2"
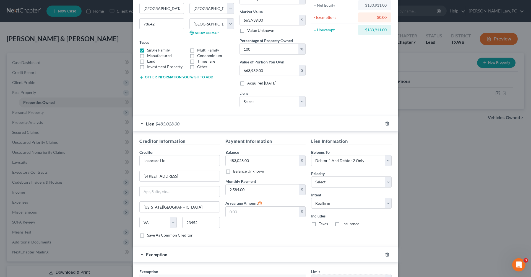
scroll to position [137, 0]
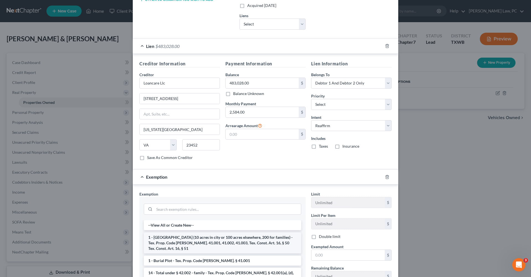
click at [205, 241] on li "1 - Homestead (10 acres in city or 100 acres elsewhere, 200 for families) - Tex…" at bounding box center [222, 242] width 157 height 21
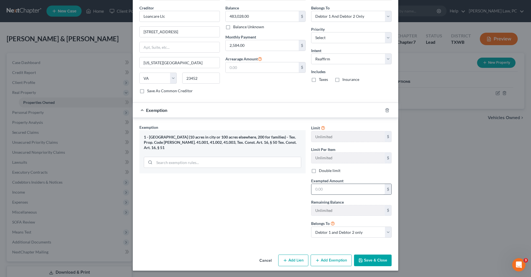
scroll to position [203, 0]
click at [328, 191] on input "text" at bounding box center [348, 189] width 73 height 11
type input "180,911"
click at [371, 262] on button "Save & Close" at bounding box center [373, 261] width 38 height 12
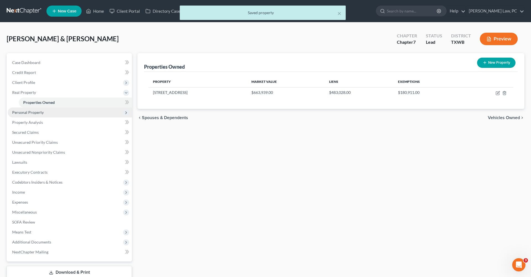
click at [36, 111] on span "Personal Property" at bounding box center [28, 112] width 32 height 5
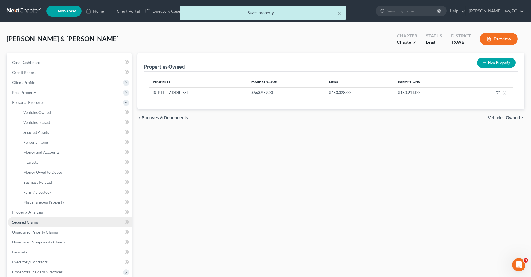
click at [26, 222] on span "Secured Claims" at bounding box center [25, 221] width 27 height 5
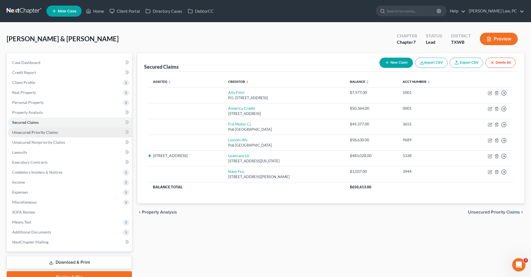
click at [35, 130] on span "Unsecured Priority Claims" at bounding box center [35, 132] width 46 height 5
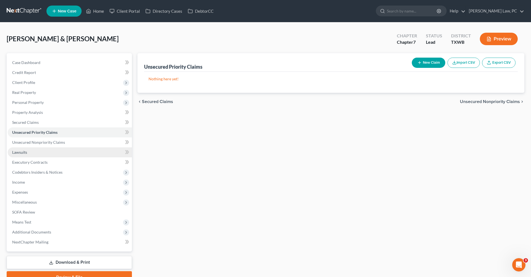
click at [49, 153] on link "Lawsuits" at bounding box center [70, 152] width 124 height 10
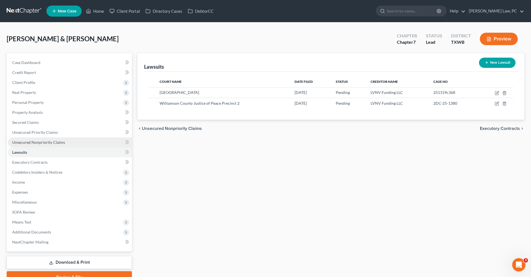
click at [39, 140] on span "Unsecured Nonpriority Claims" at bounding box center [38, 142] width 53 height 5
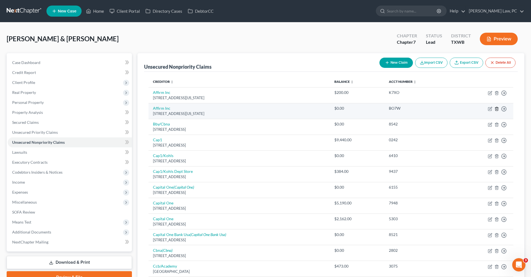
click at [497, 109] on line "button" at bounding box center [497, 108] width 0 height 1
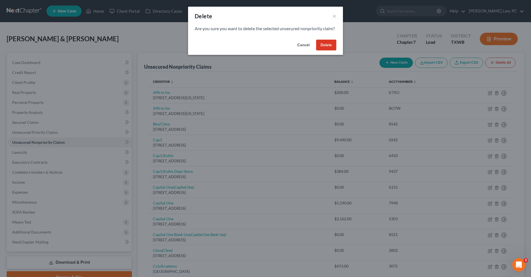
click at [325, 51] on button "Delete" at bounding box center [326, 45] width 20 height 11
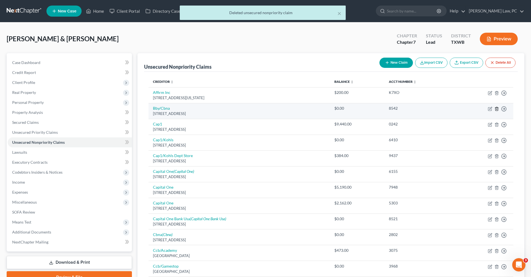
click at [496, 111] on icon "button" at bounding box center [497, 109] width 4 height 4
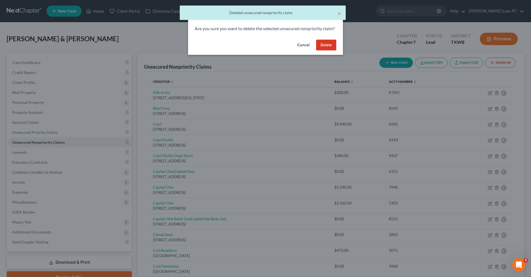
click at [326, 48] on button "Delete" at bounding box center [326, 45] width 20 height 11
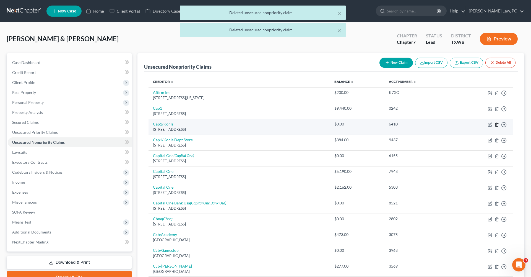
click at [497, 125] on line "button" at bounding box center [497, 124] width 0 height 1
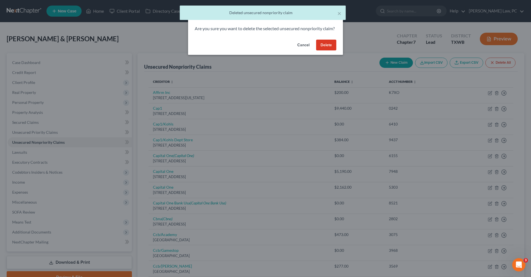
click at [334, 50] on button "Delete" at bounding box center [326, 45] width 20 height 11
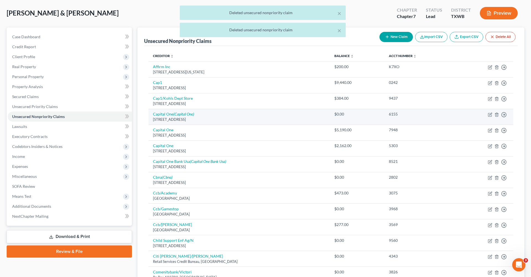
scroll to position [29, 0]
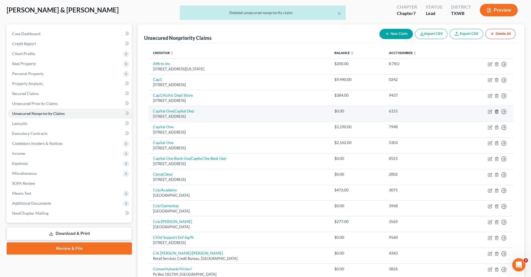
click at [497, 112] on icon "button" at bounding box center [497, 111] width 4 height 4
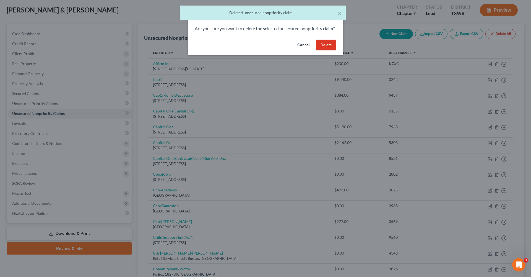
click at [327, 50] on button "Delete" at bounding box center [326, 45] width 20 height 11
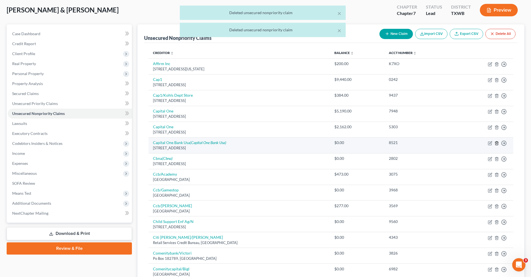
click at [498, 143] on icon "button" at bounding box center [497, 143] width 4 height 4
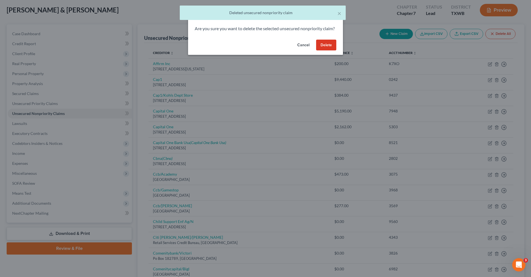
click at [328, 47] on button "Delete" at bounding box center [326, 45] width 20 height 11
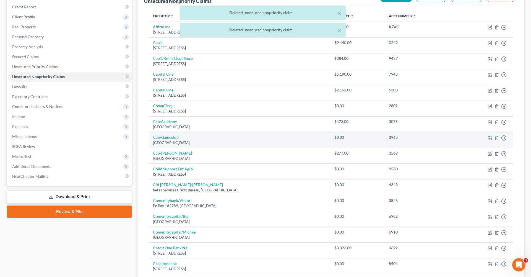
scroll to position [69, 0]
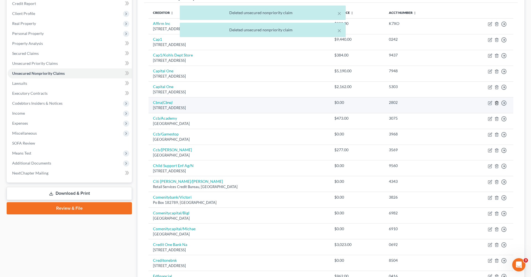
click at [497, 103] on icon "button" at bounding box center [497, 103] width 4 height 4
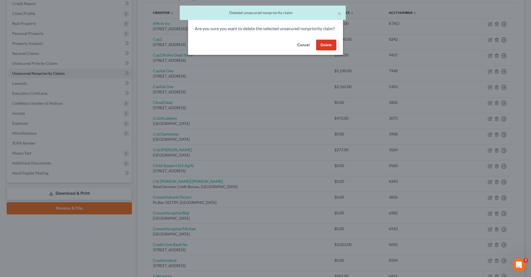
click at [322, 51] on button "Delete" at bounding box center [326, 45] width 20 height 11
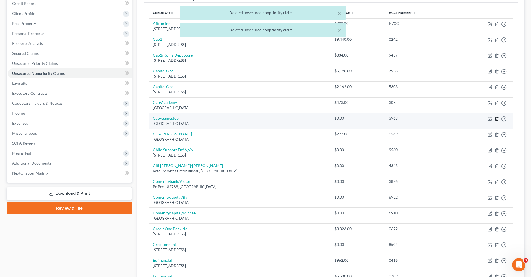
click at [496, 119] on icon "button" at bounding box center [497, 119] width 4 height 4
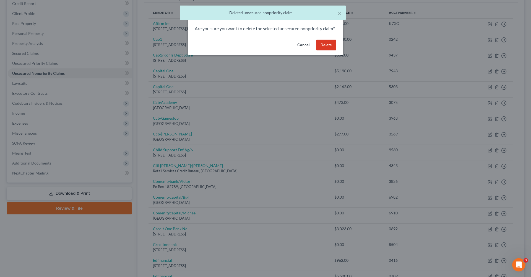
click at [329, 47] on button "Delete" at bounding box center [326, 45] width 20 height 11
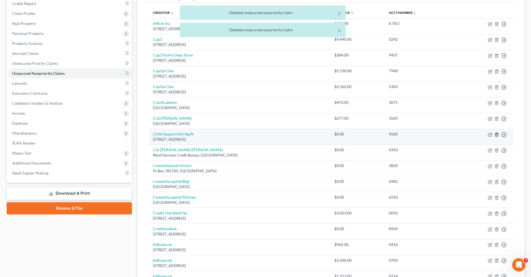
click at [495, 133] on polyline "button" at bounding box center [496, 133] width 3 height 0
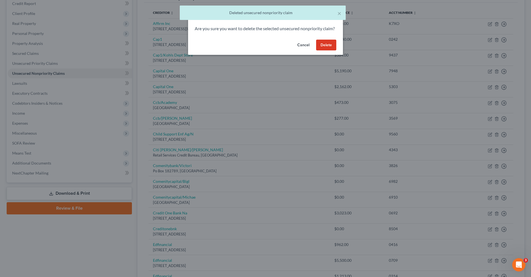
click at [322, 50] on button "Delete" at bounding box center [326, 45] width 20 height 11
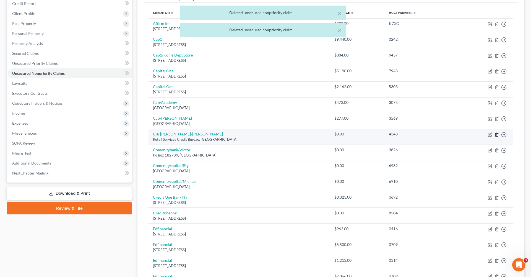
click at [497, 135] on icon "button" at bounding box center [497, 134] width 4 height 4
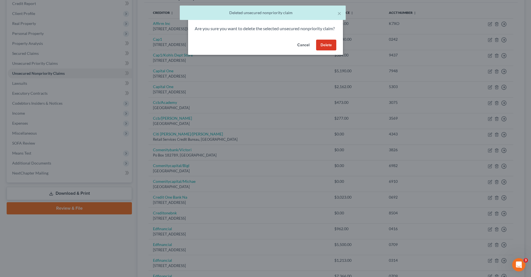
click at [323, 51] on button "Delete" at bounding box center [326, 45] width 20 height 11
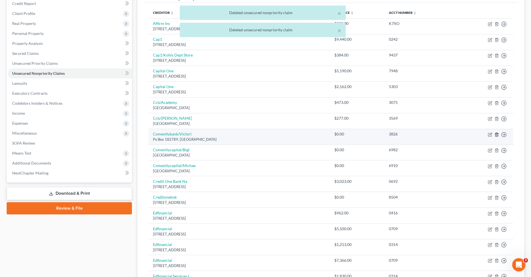
click at [497, 133] on icon "button" at bounding box center [497, 134] width 4 height 4
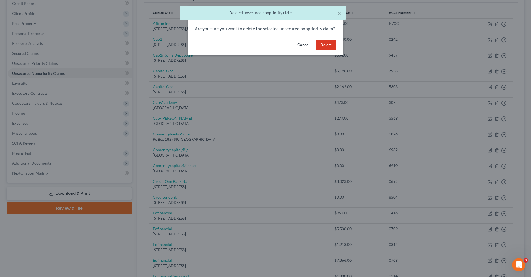
click at [328, 51] on button "Delete" at bounding box center [326, 45] width 20 height 11
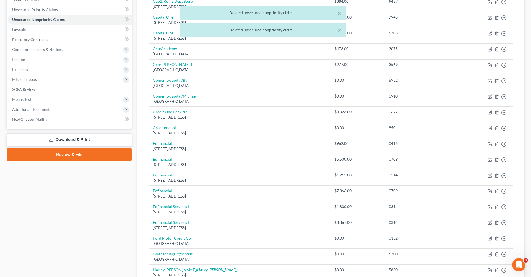
scroll to position [133, 0]
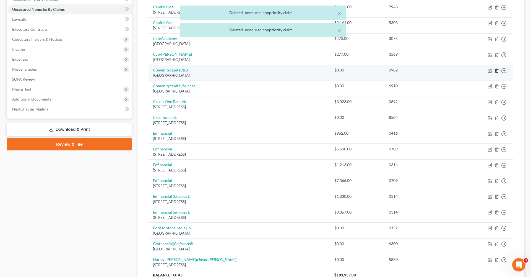
click at [497, 69] on icon "button" at bounding box center [497, 70] width 4 height 4
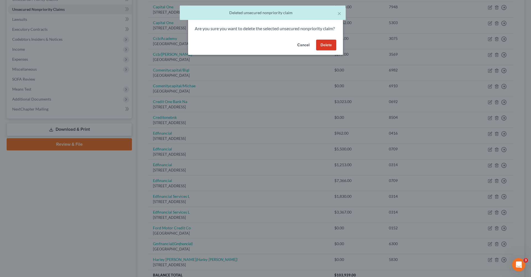
click at [323, 51] on button "Delete" at bounding box center [326, 45] width 20 height 11
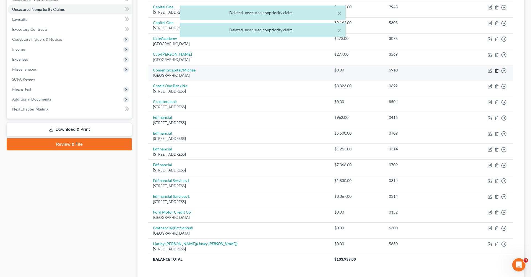
click at [496, 70] on icon "button" at bounding box center [497, 70] width 4 height 4
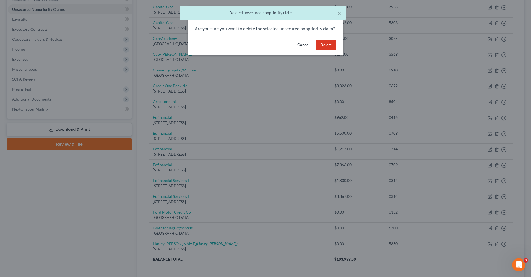
click at [327, 51] on button "Delete" at bounding box center [326, 45] width 20 height 11
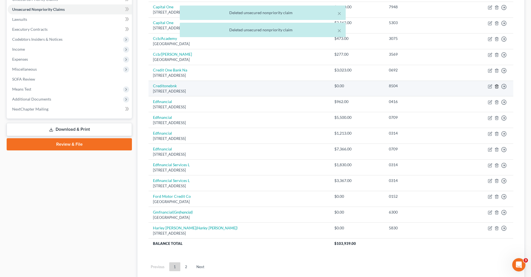
click at [497, 86] on icon "button" at bounding box center [497, 86] width 4 height 4
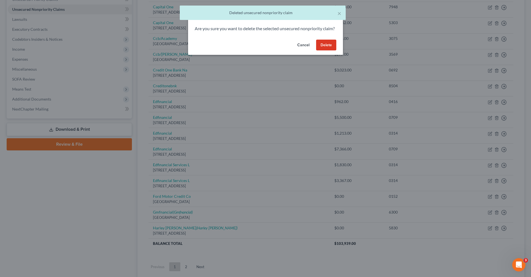
click at [329, 50] on button "Delete" at bounding box center [326, 45] width 20 height 11
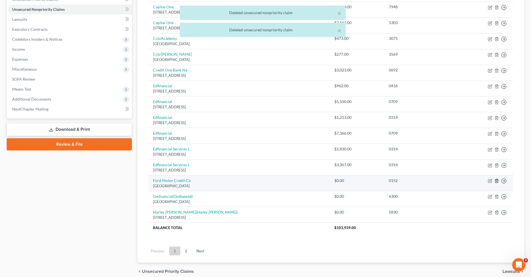
click at [498, 180] on polyline "button" at bounding box center [496, 180] width 3 height 0
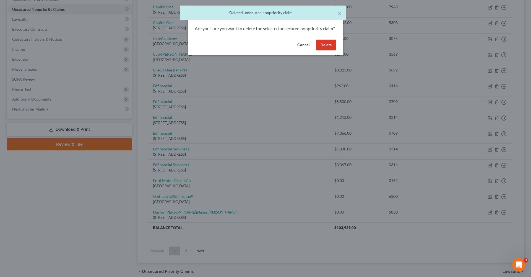
click at [324, 49] on button "Delete" at bounding box center [326, 45] width 20 height 11
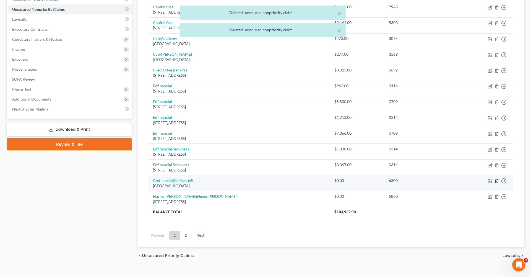
click at [497, 180] on icon "button" at bounding box center [497, 180] width 4 height 4
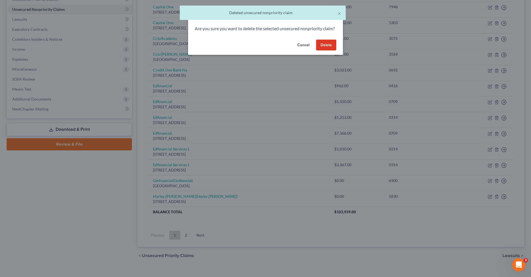
click at [327, 51] on button "Delete" at bounding box center [326, 45] width 20 height 11
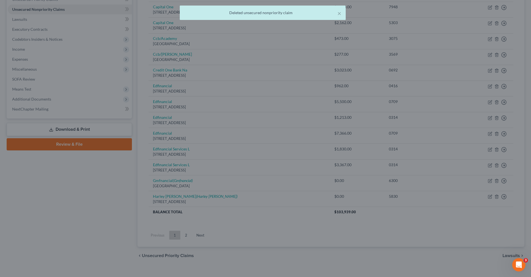
scroll to position [123, 0]
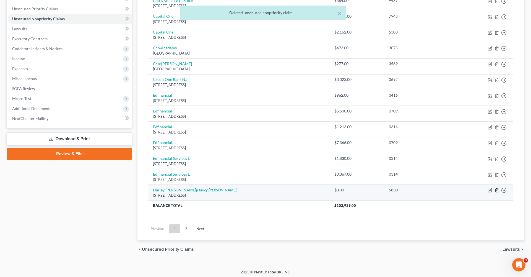
click at [496, 188] on icon "button" at bounding box center [497, 190] width 4 height 4
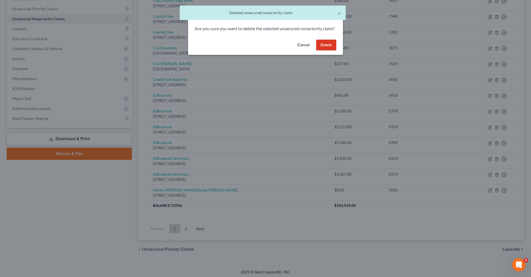
click at [324, 51] on button "Delete" at bounding box center [326, 45] width 20 height 11
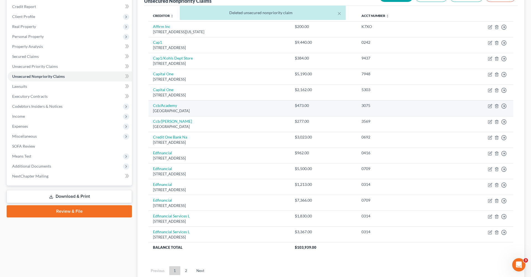
scroll to position [65, 0]
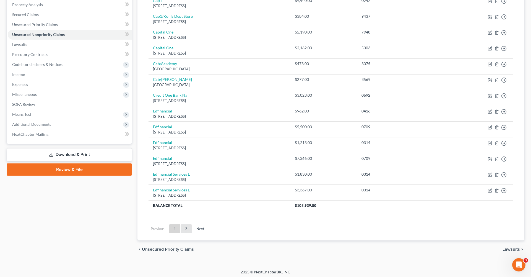
click at [190, 224] on link "2" at bounding box center [186, 228] width 11 height 9
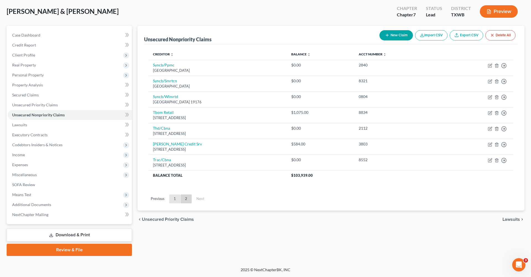
click at [177, 198] on link "1" at bounding box center [174, 198] width 11 height 9
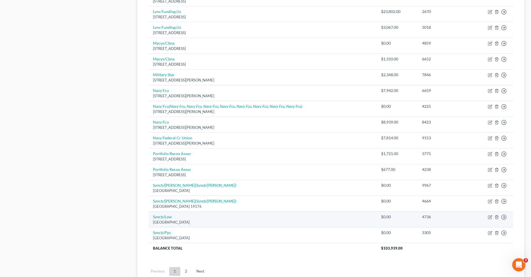
scroll to position [317, 0]
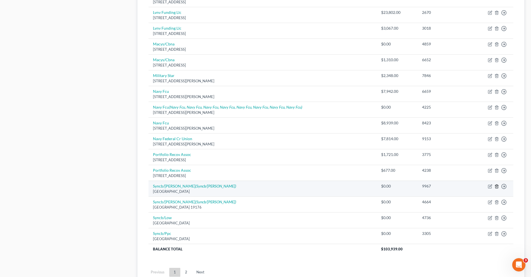
click at [497, 184] on icon "button" at bounding box center [497, 186] width 4 height 4
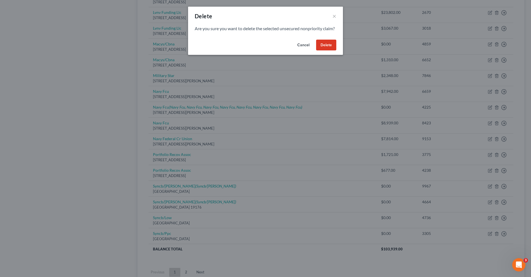
click at [330, 50] on button "Delete" at bounding box center [326, 45] width 20 height 11
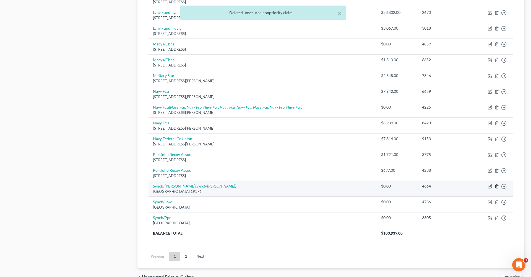
click at [498, 184] on icon "button" at bounding box center [497, 186] width 4 height 4
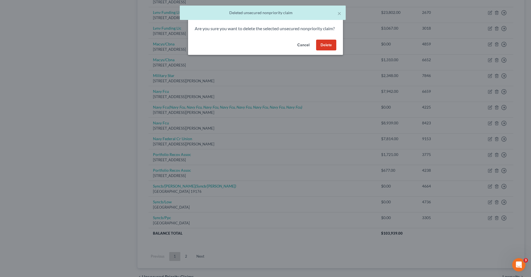
click at [330, 49] on button "Delete" at bounding box center [326, 45] width 20 height 11
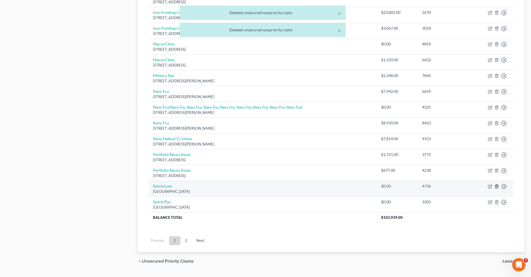
click at [496, 184] on icon "button" at bounding box center [497, 186] width 4 height 4
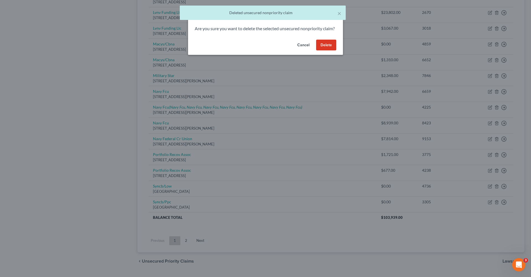
click at [320, 51] on button "Delete" at bounding box center [326, 45] width 20 height 11
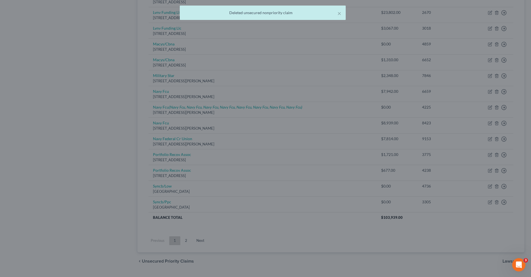
scroll to position [310, 0]
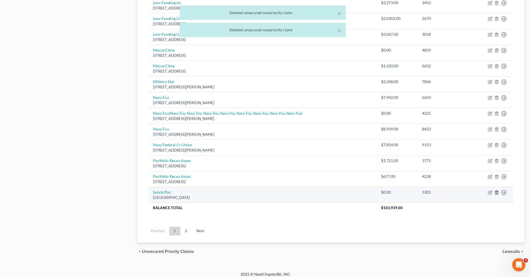
click at [498, 190] on icon "button" at bounding box center [497, 192] width 4 height 4
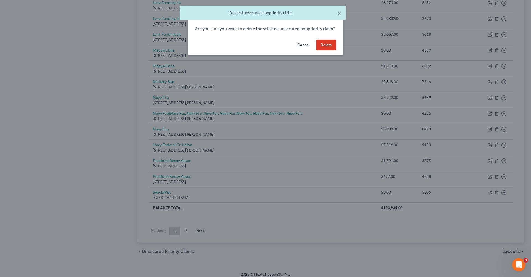
click at [325, 47] on button "Delete" at bounding box center [326, 45] width 20 height 11
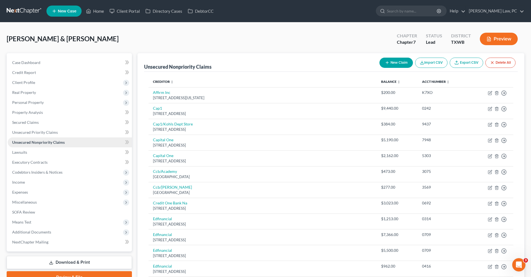
scroll to position [0, 0]
click at [23, 151] on span "Lawsuits" at bounding box center [19, 152] width 15 height 5
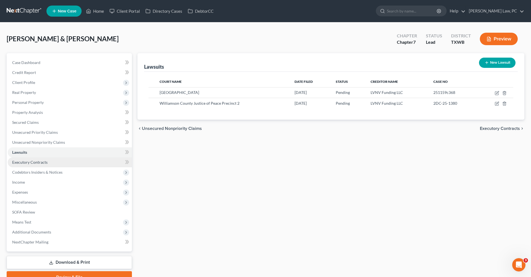
click at [36, 162] on span "Executory Contracts" at bounding box center [29, 162] width 35 height 5
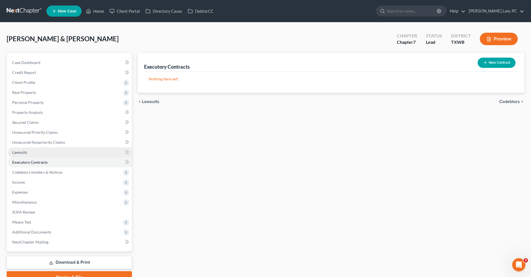
click at [14, 152] on span "Lawsuits" at bounding box center [19, 152] width 15 height 5
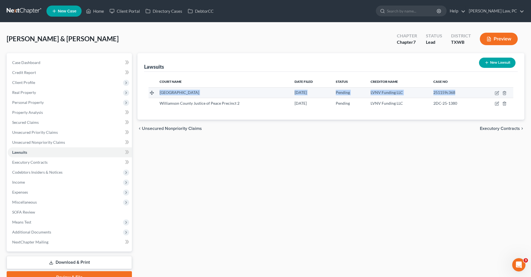
drag, startPoint x: 159, startPoint y: 93, endPoint x: 457, endPoint y: 93, distance: 297.5
click at [457, 93] on tr "Williamson County 05/20/2025 Pending LVNV Funding LLC 251159c368" at bounding box center [331, 92] width 365 height 11
copy tr "Williamson County 05/20/2025 Pending LVNV Funding LLC 251159c368"
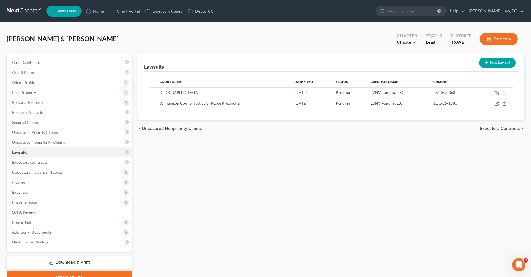
click at [162, 112] on div "Court Name Date Filed Status Creditor Name Case No Williamson County 05/20/2025…" at bounding box center [331, 96] width 374 height 48
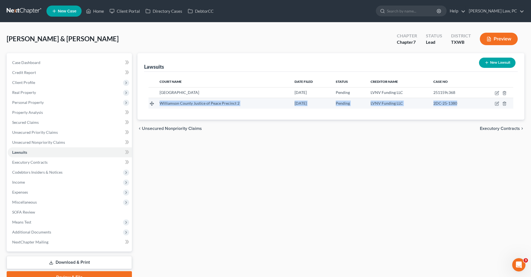
drag, startPoint x: 159, startPoint y: 103, endPoint x: 459, endPoint y: 102, distance: 299.4
click at [459, 102] on tr "Williamson County Justice of Peace Precinct 2 07/02/2025 Pending LVNV Funding L…" at bounding box center [331, 103] width 365 height 11
copy tr "Williamson County Justice of Peace Precinct 2 07/02/2025 Pending LVNV Funding L…"
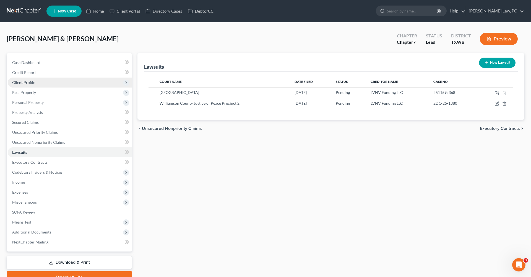
click at [15, 82] on span "Client Profile" at bounding box center [23, 82] width 23 height 5
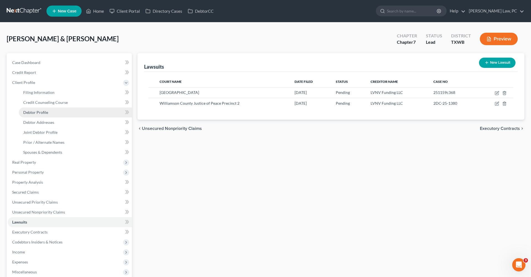
click at [40, 113] on span "Debtor Profile" at bounding box center [35, 112] width 25 height 5
select select "1"
select select "3"
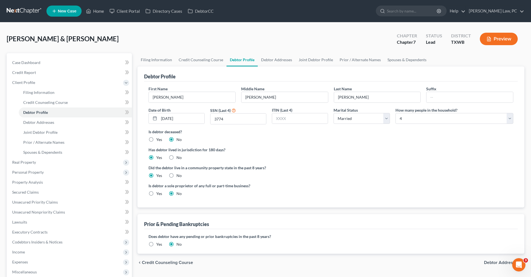
scroll to position [25, 0]
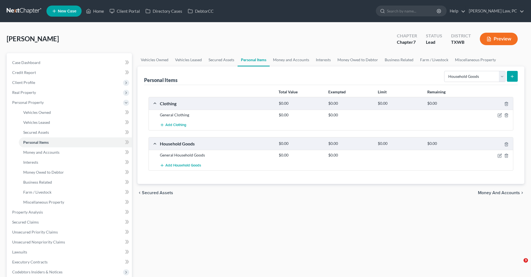
select select "household_goods"
click at [200, 12] on link "DebtorCC" at bounding box center [200, 11] width 31 height 10
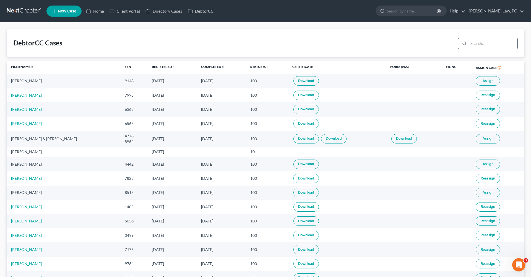
click at [480, 42] on input "search" at bounding box center [493, 43] width 49 height 11
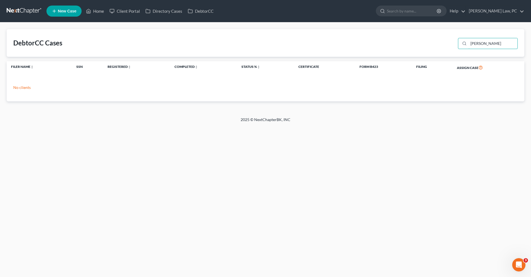
type input "fuentes"
click at [25, 11] on link at bounding box center [24, 11] width 35 height 10
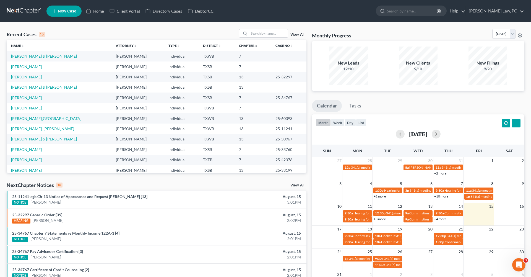
click at [31, 108] on link "[PERSON_NAME]" at bounding box center [26, 107] width 31 height 5
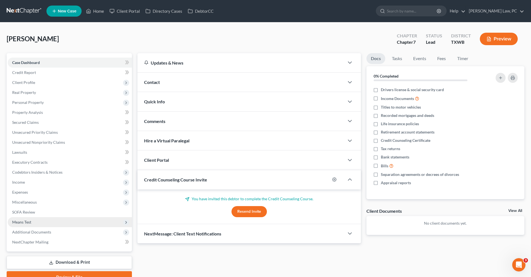
click at [23, 222] on span "Means Test" at bounding box center [21, 221] width 19 height 5
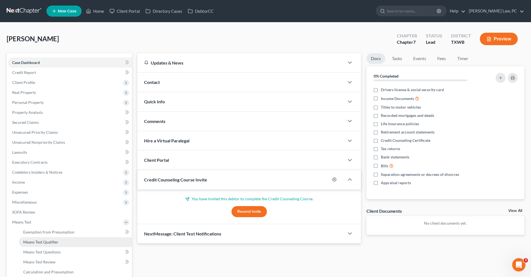
click at [37, 240] on span "Means Test Qualifier" at bounding box center [40, 241] width 35 height 5
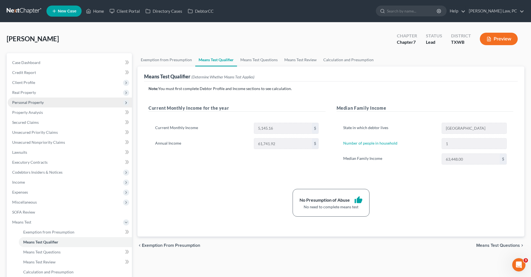
click at [22, 103] on span "Personal Property" at bounding box center [28, 102] width 32 height 5
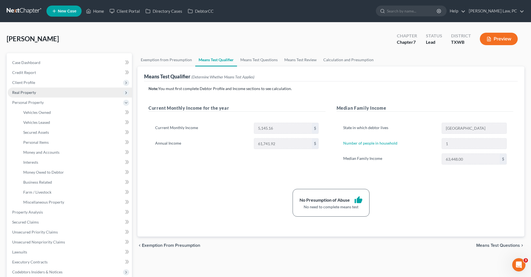
click at [23, 95] on span "Real Property" at bounding box center [70, 92] width 124 height 10
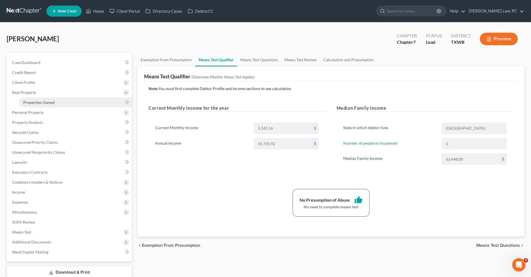
click at [30, 104] on span "Properties Owned" at bounding box center [39, 102] width 32 height 5
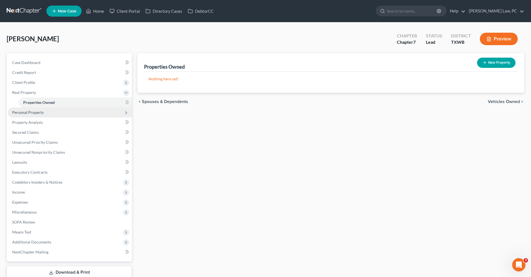
click at [29, 112] on span "Personal Property" at bounding box center [28, 112] width 32 height 5
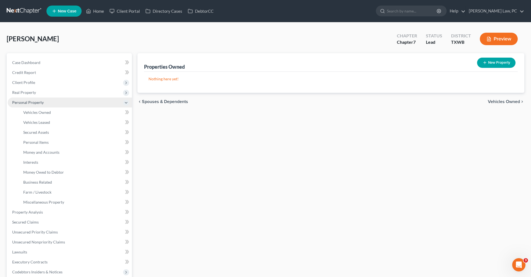
click at [29, 112] on span "Vehicles Owned" at bounding box center [37, 112] width 28 height 5
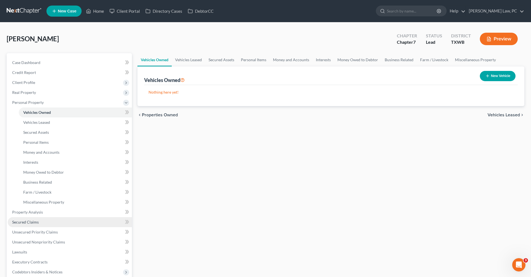
click at [26, 222] on span "Secured Claims" at bounding box center [25, 221] width 27 height 5
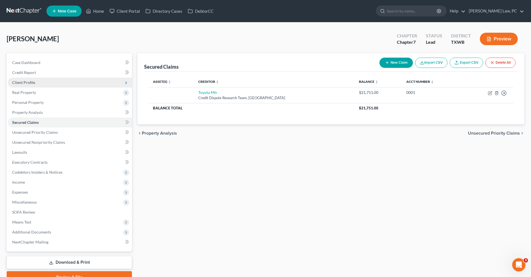
click at [24, 83] on span "Client Profile" at bounding box center [23, 82] width 23 height 5
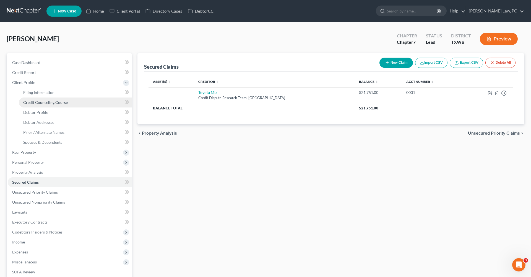
click at [48, 103] on span "Credit Counseling Course" at bounding box center [45, 102] width 45 height 5
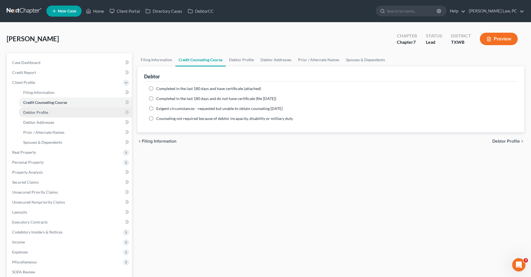
click at [41, 113] on span "Debtor Profile" at bounding box center [35, 112] width 25 height 5
select select "0"
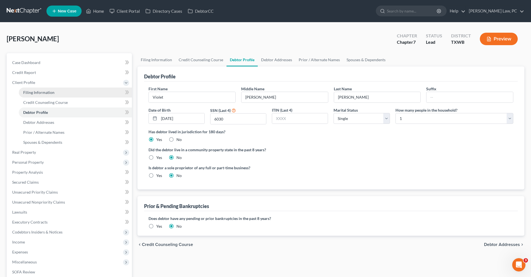
click at [44, 93] on span "Filing Information" at bounding box center [38, 92] width 31 height 5
select select "1"
select select "0"
select select "80"
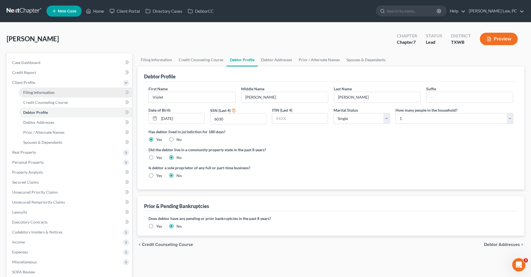
select select "45"
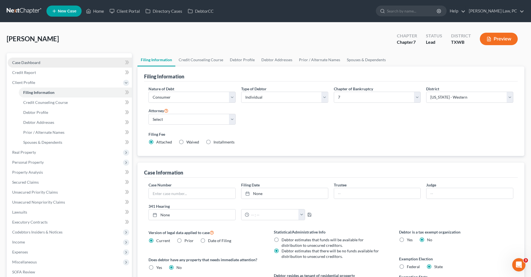
click at [26, 61] on span "Case Dashboard" at bounding box center [26, 62] width 28 height 5
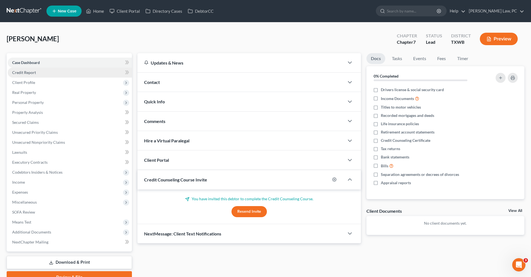
click at [30, 73] on span "Credit Report" at bounding box center [24, 72] width 24 height 5
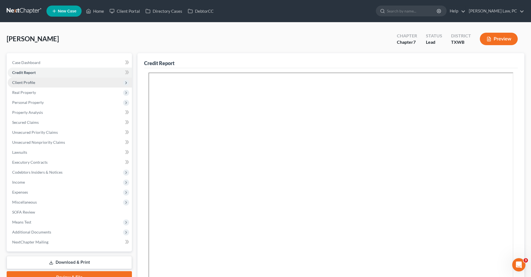
click at [31, 81] on span "Client Profile" at bounding box center [23, 82] width 23 height 5
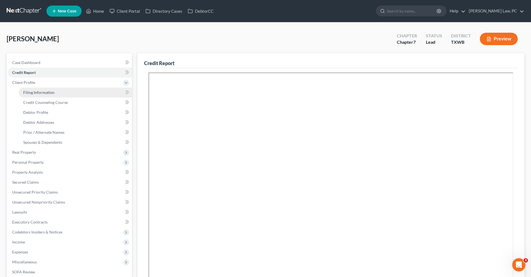
click at [32, 94] on span "Filing Information" at bounding box center [38, 92] width 31 height 5
select select "1"
select select "0"
select select "80"
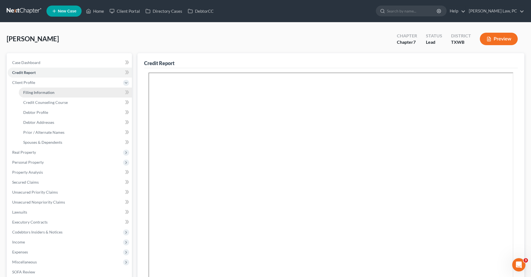
select select "0"
select select "45"
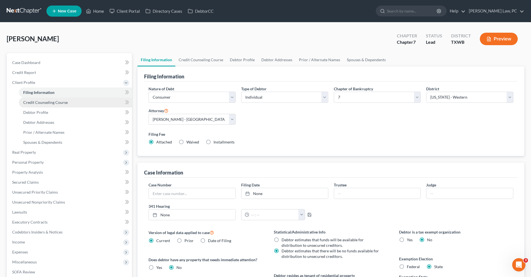
click at [44, 102] on span "Credit Counseling Course" at bounding box center [45, 102] width 45 height 5
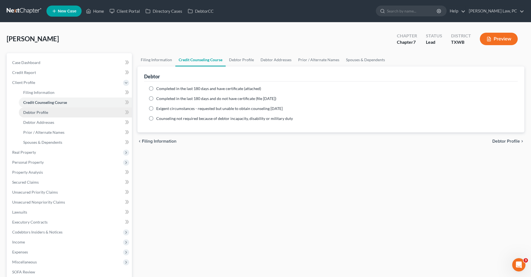
click at [38, 113] on span "Debtor Profile" at bounding box center [35, 112] width 25 height 5
select select "0"
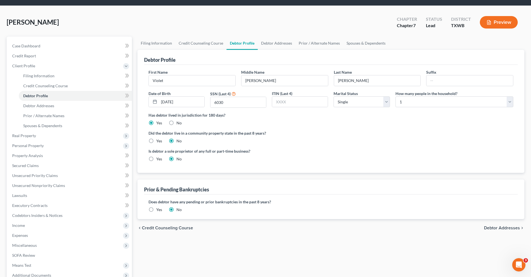
scroll to position [20, 0]
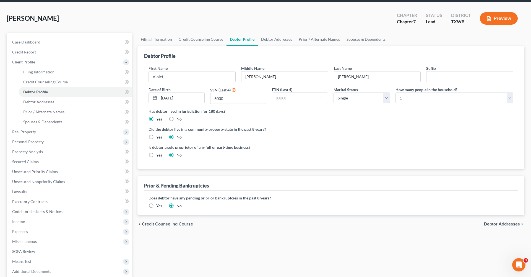
click at [177, 119] on label "No" at bounding box center [179, 119] width 5 height 6
click at [179, 119] on input "No" at bounding box center [181, 118] width 4 height 4
radio input "true"
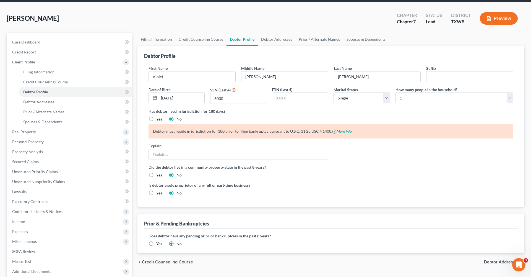
click at [156, 119] on div "Yes" at bounding box center [156, 119] width 14 height 6
click at [160, 119] on label "Yes" at bounding box center [159, 119] width 6 height 6
click at [160, 119] on input "Yes" at bounding box center [161, 118] width 4 height 4
radio input "true"
radio input "false"
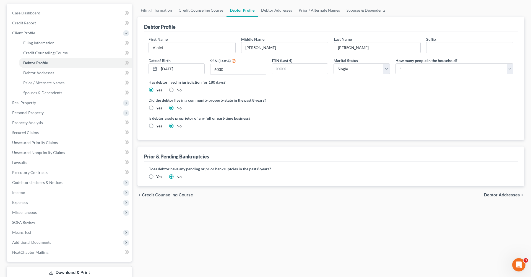
scroll to position [55, 0]
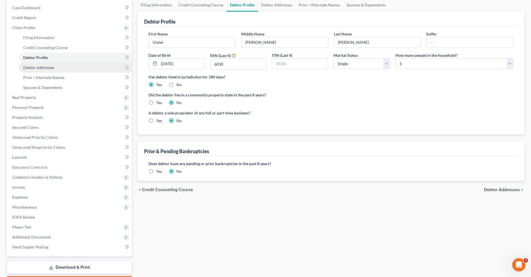
click at [32, 66] on span "Debtor Addresses" at bounding box center [38, 67] width 31 height 5
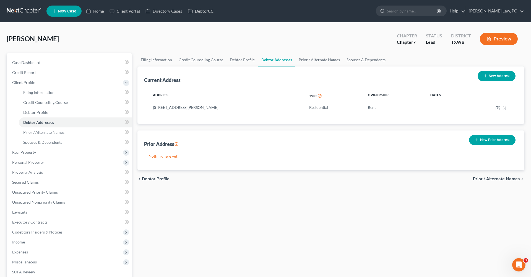
click at [479, 142] on icon "button" at bounding box center [477, 140] width 4 height 4
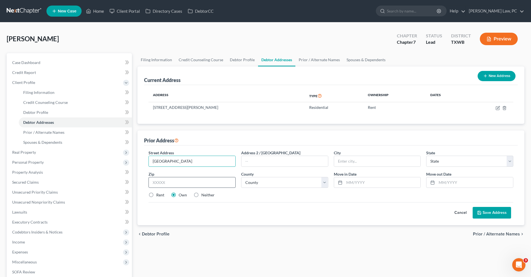
type input "9720 Valley Crest"
type input "78250"
click at [288, 216] on div "Cancel Save Address" at bounding box center [331, 210] width 365 height 16
type input "San Antonio"
select select "45"
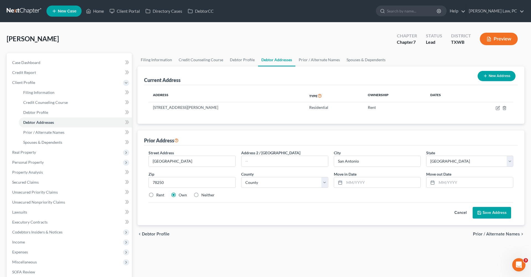
click at [160, 194] on label "Rent" at bounding box center [160, 195] width 8 height 6
click at [160, 194] on input "Rent" at bounding box center [161, 194] width 4 height 4
radio input "true"
click at [364, 184] on input "text" at bounding box center [383, 182] width 76 height 11
type input "07/2024"
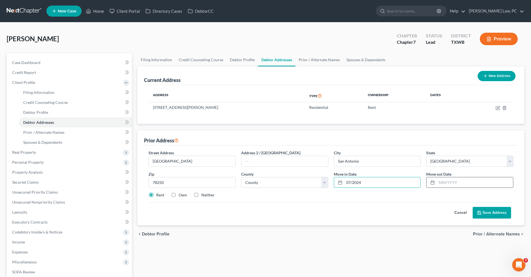
click at [452, 181] on input "text" at bounding box center [475, 182] width 76 height 11
type input "07/2025"
click at [443, 205] on div "Cancel Save Address" at bounding box center [331, 210] width 365 height 16
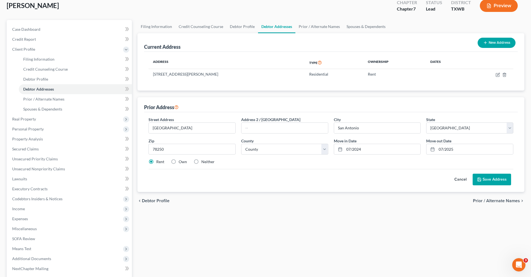
scroll to position [34, 0]
click at [486, 182] on button "Save Address" at bounding box center [492, 179] width 38 height 12
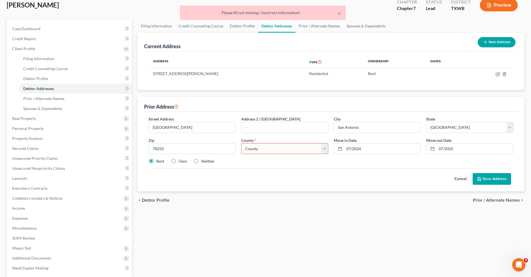
select select "14"
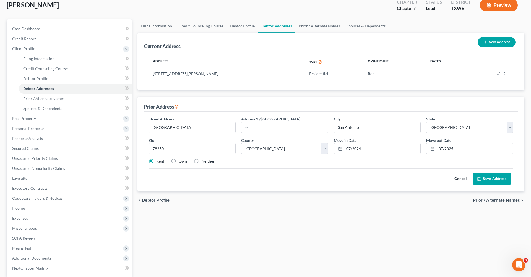
click at [495, 178] on button "Save Address" at bounding box center [492, 179] width 38 height 12
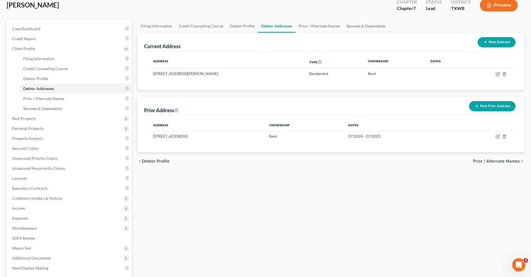
click at [484, 105] on button "New Prior Address" at bounding box center [492, 106] width 46 height 10
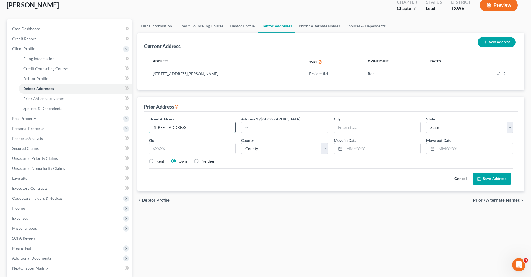
click at [169, 129] on input "634 sheroden rd" at bounding box center [192, 127] width 87 height 11
click at [187, 127] on input "634 sheriden rd" at bounding box center [192, 127] width 87 height 11
type input "634 sheriden rd"
type input "66040"
click at [261, 180] on div "Cancel Save Address" at bounding box center [331, 176] width 365 height 16
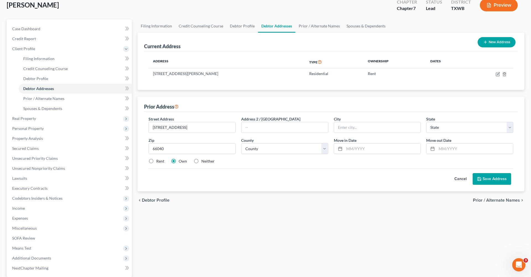
type input "La Cygne"
select select "17"
click at [261, 180] on div "Cancel Save Address" at bounding box center [331, 176] width 365 height 16
click at [157, 148] on input "66040" at bounding box center [192, 148] width 87 height 11
click at [171, 149] on input "60040" at bounding box center [192, 148] width 87 height 11
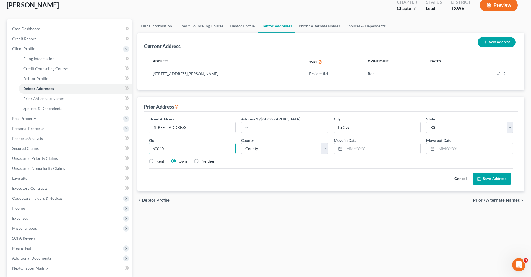
type input "60040"
type input "Highwood"
select select "14"
click at [289, 180] on div "Cancel Save Address" at bounding box center [331, 176] width 365 height 16
click at [363, 149] on input "text" at bounding box center [383, 148] width 76 height 11
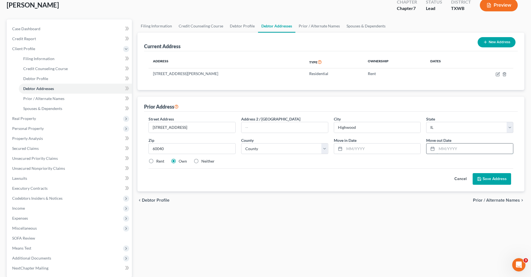
click at [454, 147] on input "text" at bounding box center [475, 148] width 76 height 11
type input "07/2024"
click at [367, 145] on input "text" at bounding box center [383, 148] width 76 height 11
type input "2/2023"
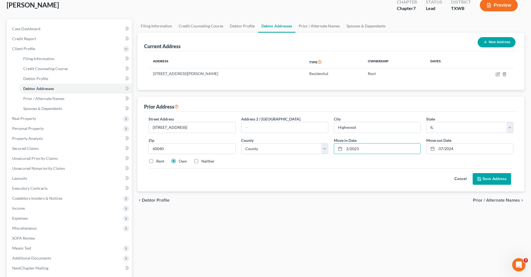
click at [439, 174] on div "Cancel Save Address" at bounding box center [331, 176] width 365 height 16
click at [157, 162] on label "Rent" at bounding box center [160, 161] width 8 height 6
click at [159, 162] on input "Rent" at bounding box center [161, 160] width 4 height 4
radio input "true"
click at [492, 181] on button "Save Address" at bounding box center [492, 179] width 38 height 12
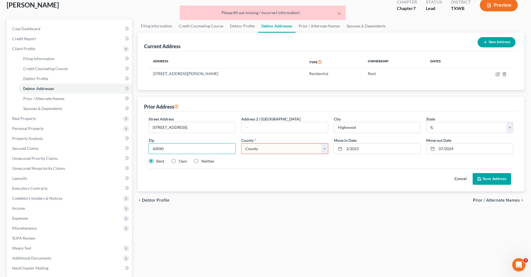
drag, startPoint x: 172, startPoint y: 149, endPoint x: 143, endPoint y: 148, distance: 29.3
click at [143, 148] on div "Prior Address Street Address * 634 sheriden rd Address 2 / PO Box City * Highwo…" at bounding box center [331, 144] width 387 height 95
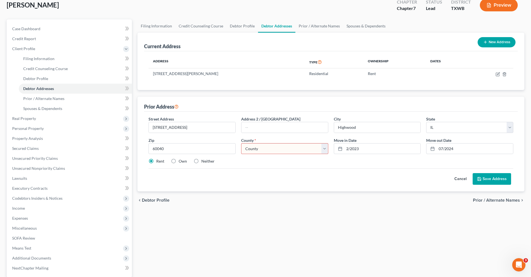
select select "49"
click at [500, 181] on button "Save Address" at bounding box center [492, 179] width 38 height 12
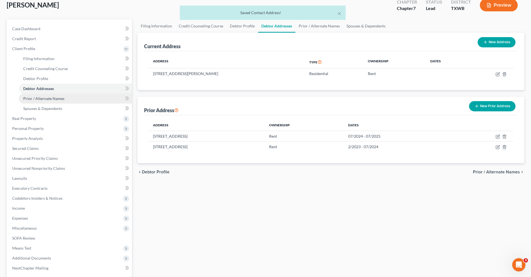
click at [42, 98] on span "Prior / Alternate Names" at bounding box center [43, 98] width 41 height 5
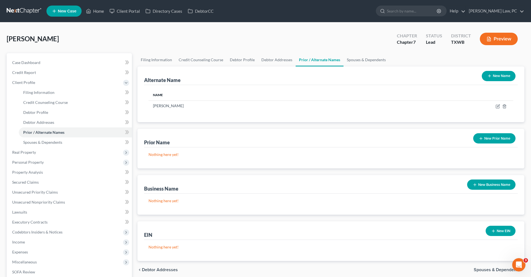
click at [482, 138] on icon "button" at bounding box center [481, 138] width 4 height 4
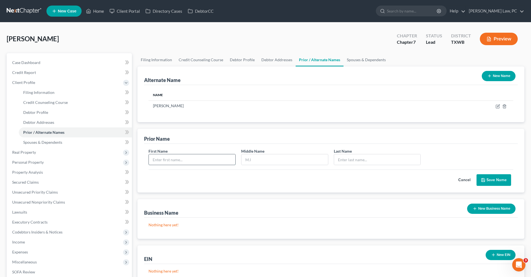
click at [165, 159] on input "text" at bounding box center [192, 159] width 87 height 11
click at [261, 160] on input "text" at bounding box center [285, 159] width 87 height 11
click at [181, 162] on input "text" at bounding box center [192, 159] width 87 height 11
type input "A"
click at [346, 157] on input "text" at bounding box center [377, 159] width 87 height 11
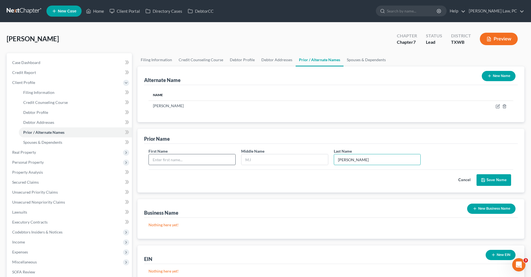
type input "Agnieszka"
click at [200, 159] on input "text" at bounding box center [192, 159] width 87 height 11
type input "Wioletta"
click at [492, 176] on button "Save Name" at bounding box center [494, 180] width 35 height 12
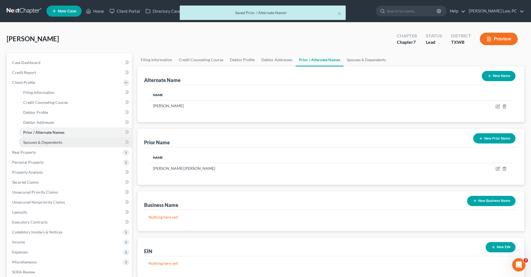
click at [37, 146] on link "Spouses & Dependents" at bounding box center [75, 142] width 113 height 10
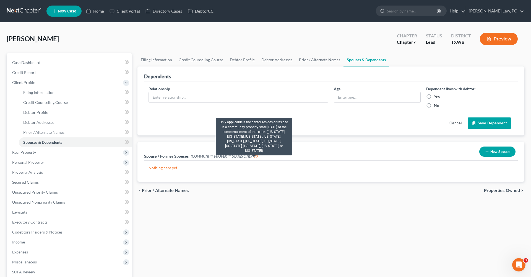
click at [254, 157] on icon at bounding box center [256, 155] width 4 height 5
click at [255, 157] on icon at bounding box center [256, 155] width 4 height 5
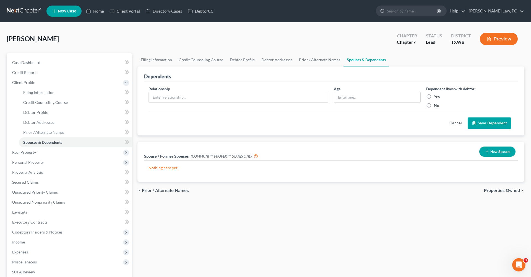
click at [240, 168] on p "Nothing here yet!" at bounding box center [331, 168] width 365 height 6
click at [27, 149] on span "Real Property" at bounding box center [70, 152] width 124 height 10
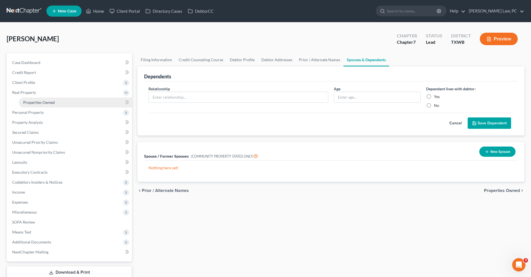
click at [35, 102] on span "Properties Owned" at bounding box center [39, 102] width 32 height 5
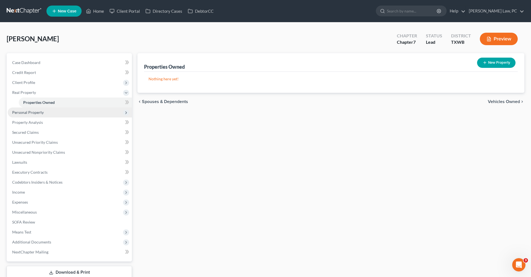
click at [29, 113] on span "Personal Property" at bounding box center [28, 112] width 32 height 5
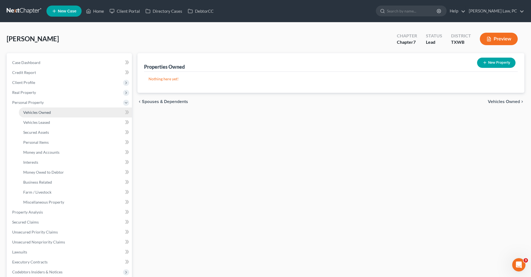
click at [33, 112] on span "Vehicles Owned" at bounding box center [37, 112] width 28 height 5
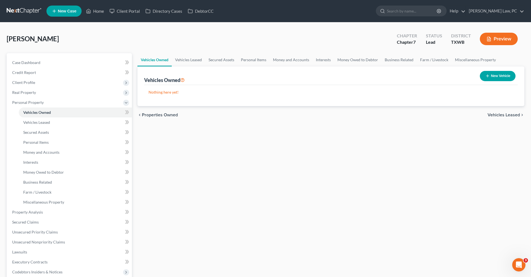
click at [490, 74] on button "New Vehicle" at bounding box center [498, 76] width 36 height 10
select select "0"
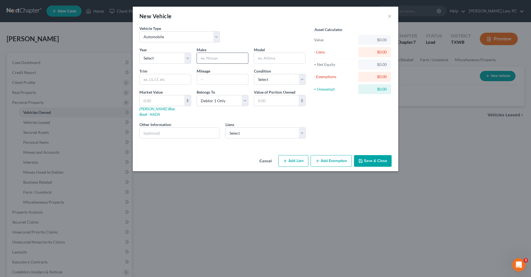
click at [208, 58] on input "text" at bounding box center [222, 58] width 51 height 11
type input "Lexus"
click at [278, 58] on input "text" at bounding box center [279, 58] width 51 height 11
type input "RX"
select select "7"
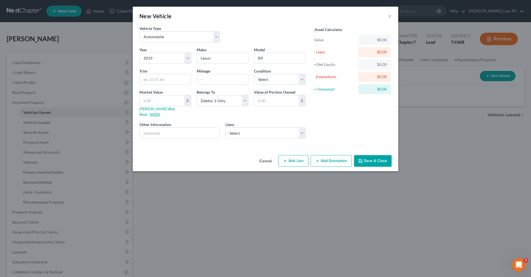
click at [160, 112] on link "NADA" at bounding box center [155, 114] width 11 height 5
click at [175, 79] on input "text" at bounding box center [165, 79] width 51 height 11
click at [279, 57] on input "RX" at bounding box center [279, 58] width 51 height 11
type input "RX 350"
click at [167, 79] on input "text" at bounding box center [165, 79] width 51 height 11
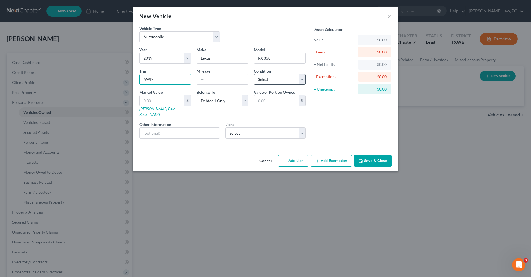
type input "AWD"
select select "2"
click at [154, 100] on input "text" at bounding box center [162, 100] width 45 height 11
paste input "23,000"
type input "23,000"
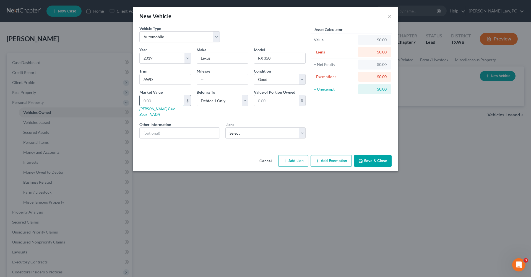
type input "23,000.00"
type input "23,000"
select select "45"
select select "0"
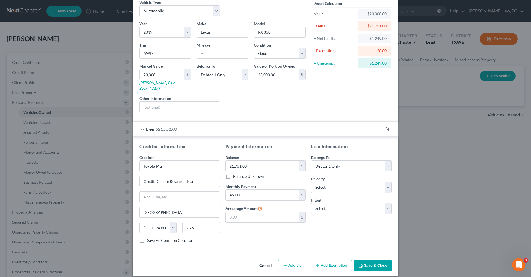
scroll to position [26, 0]
select select "2"
click at [367, 260] on button "Save & Close" at bounding box center [373, 266] width 38 height 12
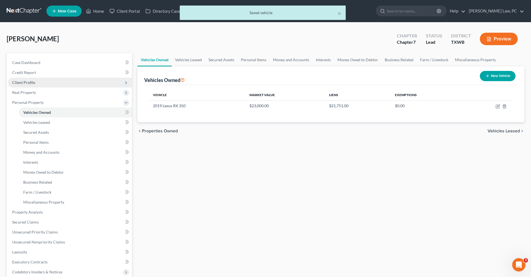
click at [30, 81] on span "Client Profile" at bounding box center [23, 82] width 23 height 5
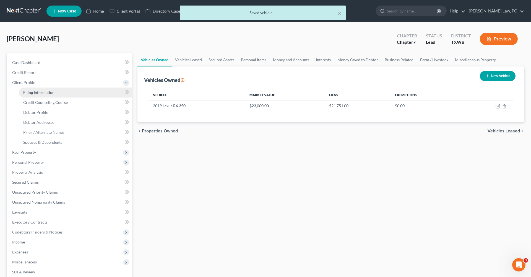
click at [39, 95] on link "Filing Information" at bounding box center [75, 92] width 113 height 10
select select "1"
select select "0"
select select "80"
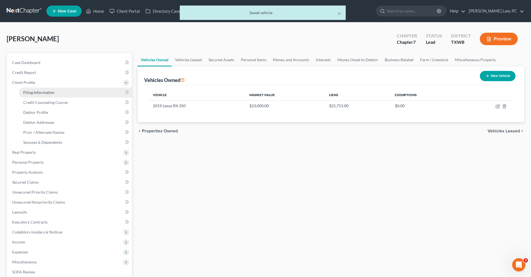
select select "0"
select select "45"
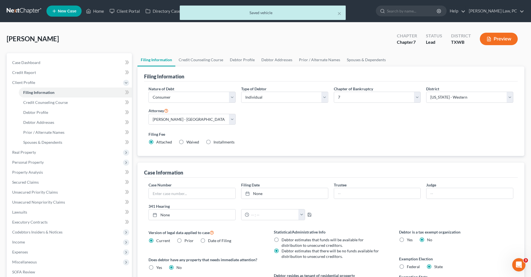
click at [407, 267] on label "Federal" at bounding box center [413, 267] width 13 height 6
click at [409, 267] on input "Federal" at bounding box center [411, 266] width 4 height 4
radio input "true"
radio input "false"
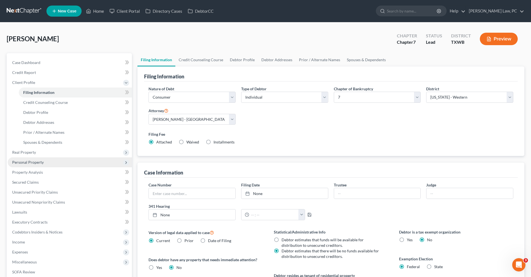
click at [34, 162] on span "Personal Property" at bounding box center [28, 162] width 32 height 5
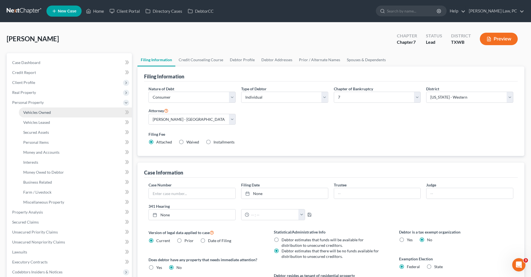
click at [41, 112] on span "Vehicles Owned" at bounding box center [37, 112] width 28 height 5
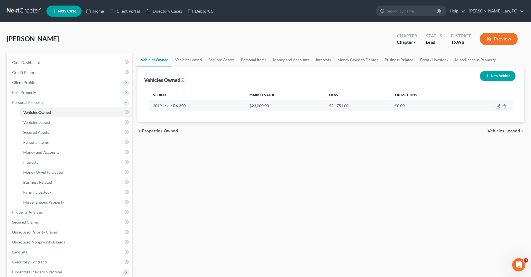
click at [496, 107] on icon "button" at bounding box center [498, 106] width 4 height 4
select select "0"
select select "7"
select select "2"
select select "0"
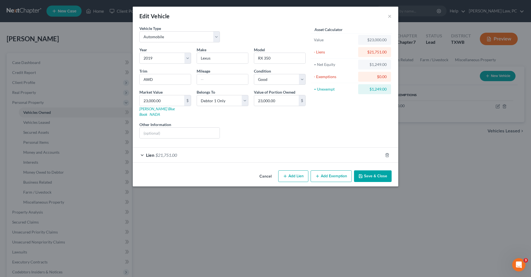
click at [333, 173] on button "Add Exemption" at bounding box center [331, 176] width 41 height 12
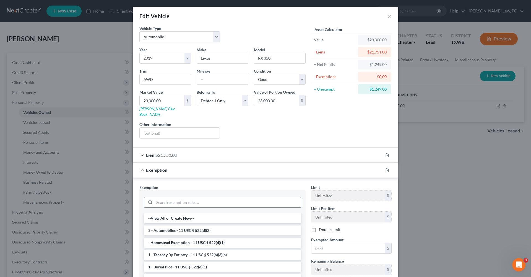
click at [183, 197] on input "search" at bounding box center [227, 202] width 147 height 11
click at [186, 226] on li "3 - Automobiles - 11 USC § 522(d)(2)" at bounding box center [222, 230] width 157 height 10
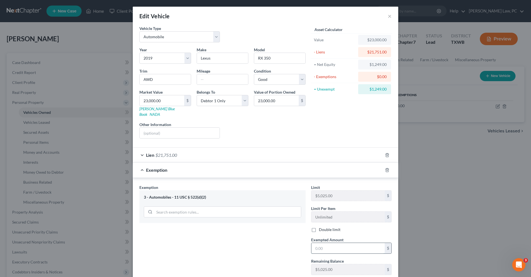
click at [330, 244] on input "text" at bounding box center [348, 248] width 73 height 11
type input "1,249"
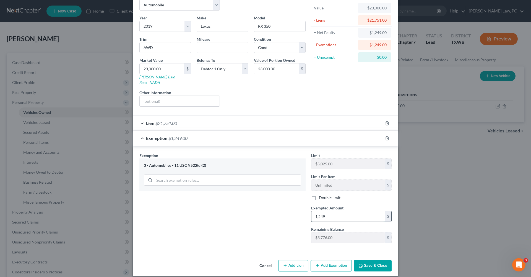
scroll to position [32, 0]
click at [373, 262] on button "Save & Close" at bounding box center [373, 266] width 38 height 12
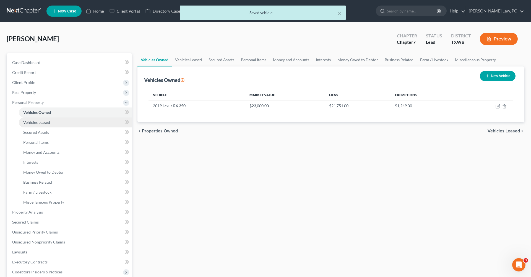
click at [35, 122] on span "Vehicles Leased" at bounding box center [36, 122] width 27 height 5
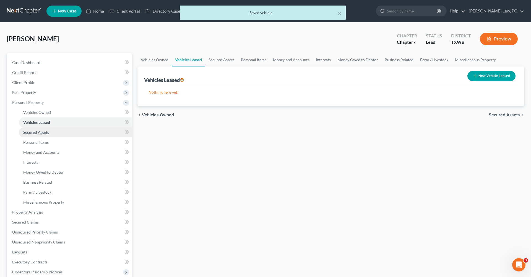
click at [38, 132] on span "Secured Assets" at bounding box center [36, 132] width 26 height 5
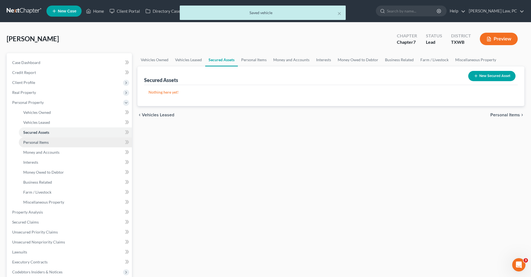
click at [42, 145] on link "Personal Items" at bounding box center [75, 142] width 113 height 10
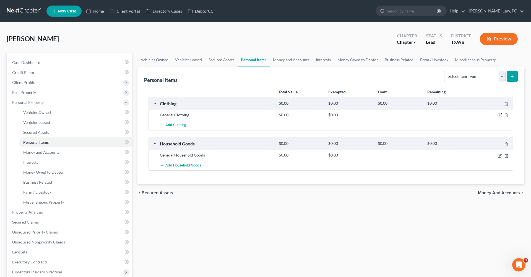
click at [500, 115] on icon "button" at bounding box center [500, 115] width 4 height 4
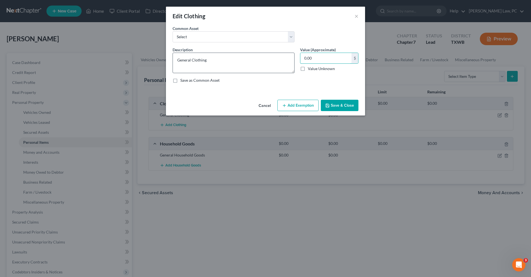
drag, startPoint x: 317, startPoint y: 59, endPoint x: 294, endPoint y: 59, distance: 22.7
click at [294, 59] on div "Description * General Clothing Value (Approximate) 0.00 $ Value Unknown Balance…" at bounding box center [265, 67] width 191 height 41
type input "1,000"
click at [305, 109] on button "Add Exemption" at bounding box center [298, 106] width 41 height 12
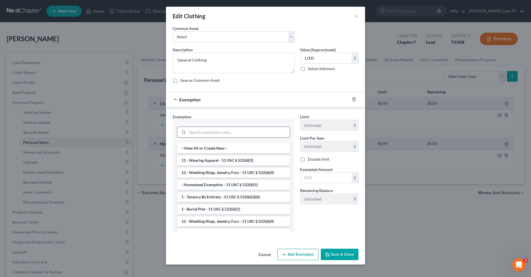
click at [251, 135] on input "search" at bounding box center [239, 132] width 102 height 11
click at [228, 160] on li "11 - Wearing Apparel - 11 USC § 522(d)(3)" at bounding box center [233, 160] width 113 height 10
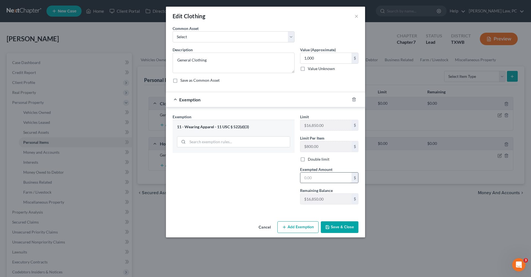
click at [325, 180] on input "text" at bounding box center [326, 177] width 51 height 11
type input "1,000"
click at [338, 226] on button "Save & Close" at bounding box center [340, 227] width 38 height 12
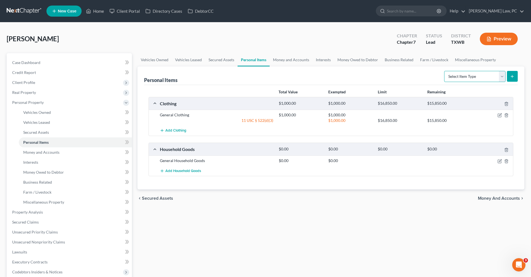
select select "electronics"
click at [515, 77] on icon "submit" at bounding box center [512, 76] width 4 height 4
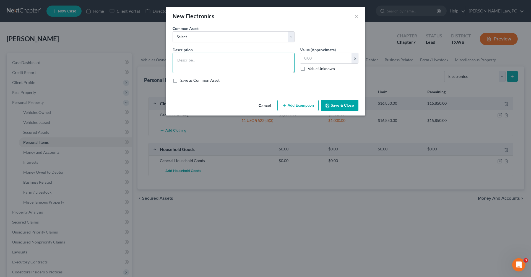
click at [201, 59] on textarea at bounding box center [234, 63] width 122 height 20
type textarea "1 cellphone $50, computer $500, AirPods $25,"
click at [328, 61] on input "text" at bounding box center [326, 58] width 51 height 11
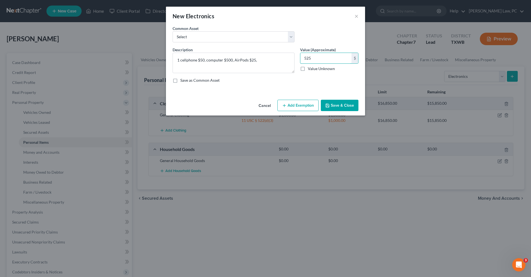
type input "525"
click at [302, 102] on button "Add Exemption" at bounding box center [298, 106] width 41 height 12
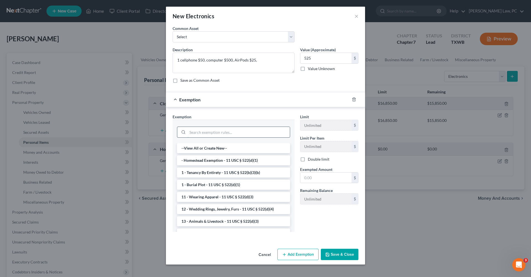
click at [231, 129] on input "search" at bounding box center [239, 132] width 102 height 11
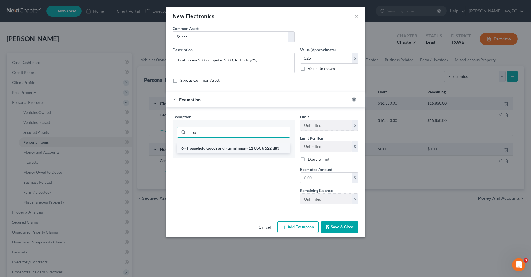
type input "hou"
click at [232, 149] on li "6 - Household Goods and Furnishings - 11 USC § 522(d)(3)" at bounding box center [233, 148] width 113 height 10
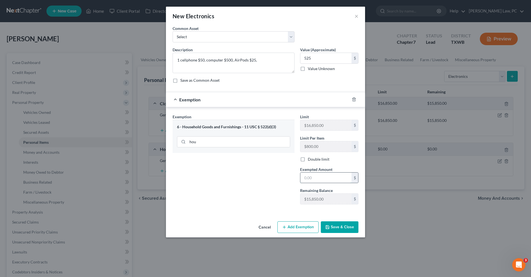
click at [314, 178] on input "text" at bounding box center [326, 177] width 51 height 11
type input "525"
click at [333, 227] on button "Save & Close" at bounding box center [340, 227] width 38 height 12
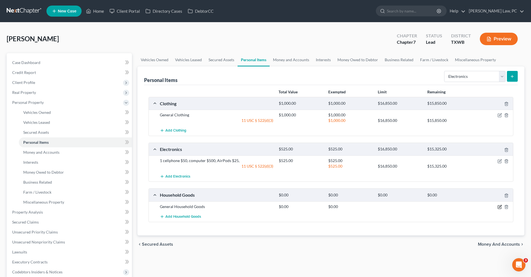
click at [499, 207] on icon "button" at bounding box center [500, 206] width 2 height 2
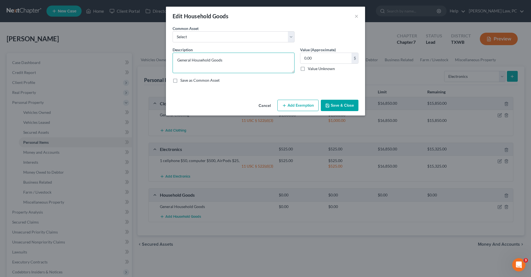
click at [227, 59] on textarea "General Household Goods" at bounding box center [234, 63] width 122 height 20
click at [321, 57] on input "0.00" at bounding box center [326, 58] width 51 height 11
drag, startPoint x: 321, startPoint y: 57, endPoint x: 294, endPoint y: 57, distance: 26.8
click at [294, 57] on div "Description * General Household Goods Value (Approximate) 0.00 $ Value Unknown …" at bounding box center [265, 67] width 191 height 41
click at [299, 105] on button "Add Exemption" at bounding box center [298, 106] width 41 height 12
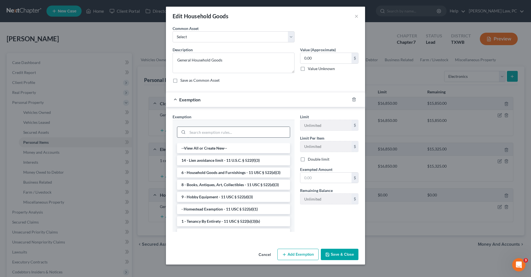
click at [219, 127] on input "search" at bounding box center [239, 132] width 102 height 11
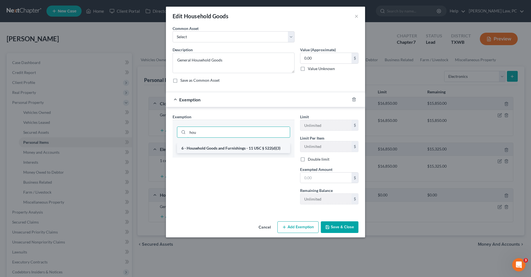
type input "hou"
click at [227, 151] on li "6 - Household Goods and Furnishings - 11 USC § 522(d)(3)" at bounding box center [233, 148] width 113 height 10
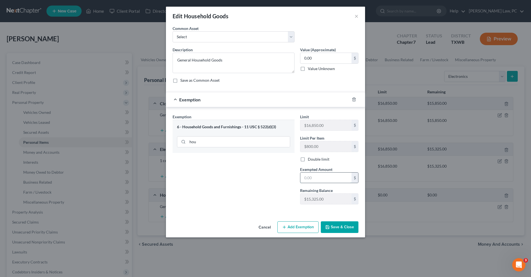
click at [320, 178] on input "text" at bounding box center [326, 177] width 51 height 11
type input "2,000"
drag, startPoint x: 319, startPoint y: 53, endPoint x: 330, endPoint y: 56, distance: 11.2
click at [330, 56] on input "0.00" at bounding box center [326, 58] width 51 height 11
type input "2,000"
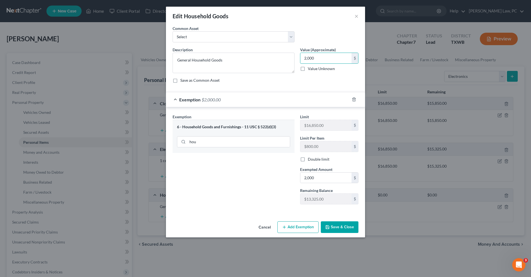
click at [333, 226] on button "Save & Close" at bounding box center [340, 227] width 38 height 12
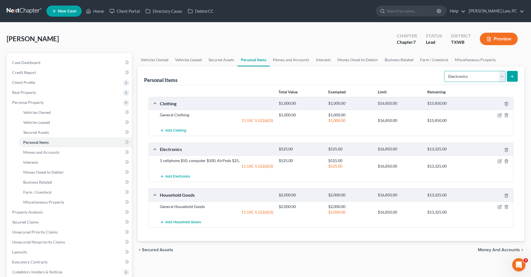
select select "jewelry"
click at [513, 78] on icon "submit" at bounding box center [512, 76] width 4 height 4
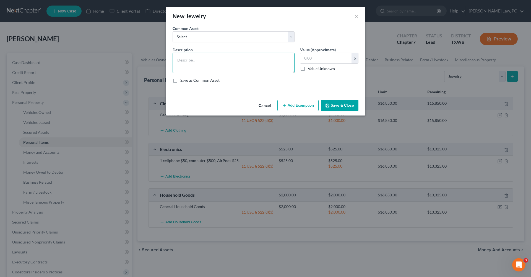
click at [184, 61] on textarea at bounding box center [234, 63] width 122 height 20
type textarea "watch $500"
click at [313, 59] on input "text" at bounding box center [326, 58] width 51 height 11
type input "500"
click at [296, 107] on button "Add Exemption" at bounding box center [298, 106] width 41 height 12
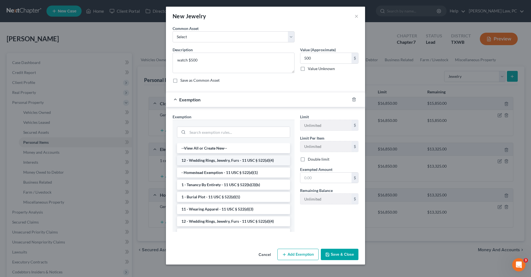
click at [216, 160] on li "12 - Wedding Rings, Jewelry, Furs - 11 USC § 522(d)(4)" at bounding box center [233, 160] width 113 height 10
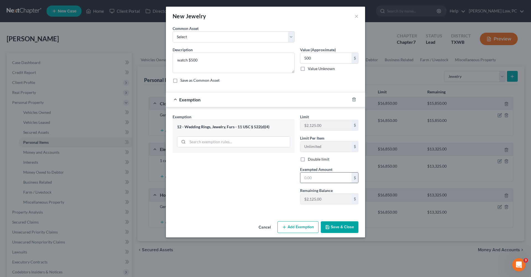
click at [313, 175] on input "text" at bounding box center [326, 177] width 51 height 11
type input "500"
click at [332, 232] on button "Save & Close" at bounding box center [340, 227] width 38 height 12
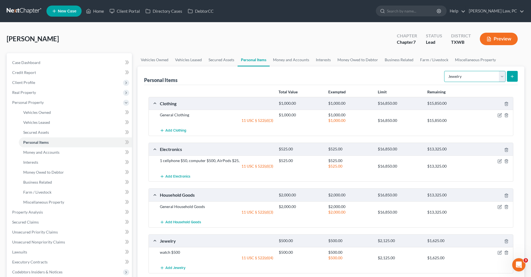
drag, startPoint x: 462, startPoint y: 76, endPoint x: 323, endPoint y: 69, distance: 139.7
click at [323, 69] on div "Personal Items Select Item Type Clothing Collectibles Of Value Electronics Fire…" at bounding box center [331, 75] width 374 height 19
click at [285, 59] on link "Money and Accounts" at bounding box center [291, 59] width 43 height 13
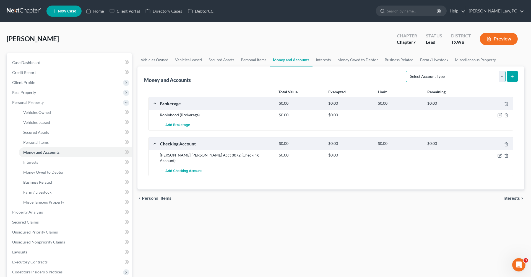
drag, startPoint x: 438, startPoint y: 81, endPoint x: 174, endPoint y: 135, distance: 269.6
click at [277, 199] on ui-view "Vehicles Owned Vehicles Leased Secured Assets Personal Items Money and Accounts…" at bounding box center [331, 130] width 387 height 154
click at [170, 123] on span "Add Brokerage" at bounding box center [177, 125] width 25 height 4
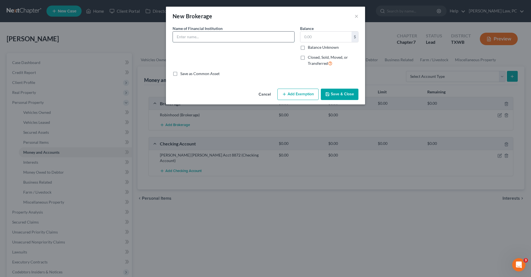
click at [188, 39] on input "text" at bounding box center [233, 37] width 121 height 11
type input "CashApp"
click at [358, 18] on button "×" at bounding box center [357, 16] width 4 height 7
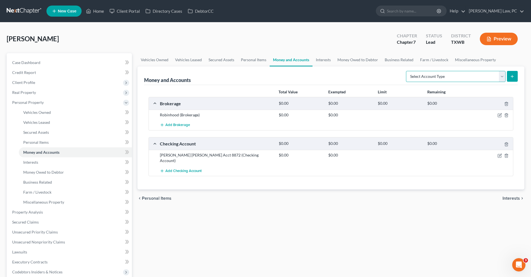
select select "security_deposits"
click at [515, 78] on button "submit" at bounding box center [512, 76] width 11 height 11
select select "security_deposits"
click at [512, 77] on icon "submit" at bounding box center [512, 76] width 4 height 4
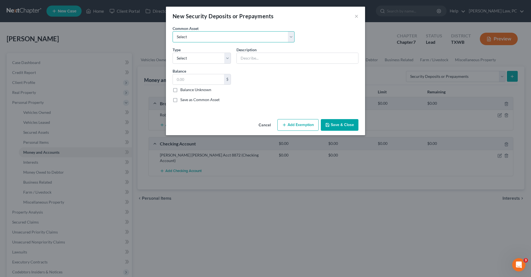
select select "0"
type input "Security Deposit"
type input "1,700.00"
select select "3"
drag, startPoint x: 196, startPoint y: 80, endPoint x: 169, endPoint y: 79, distance: 27.2
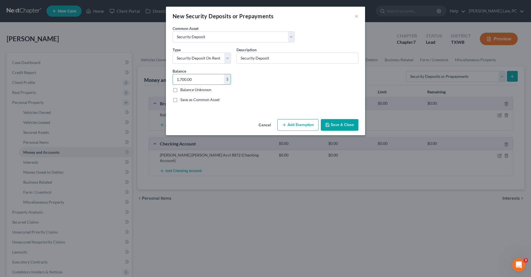
click at [169, 79] on div "An exemption set must first be selected from the Filing Information section. Co…" at bounding box center [265, 70] width 199 height 91
type input "500"
click at [301, 124] on button "Add Exemption" at bounding box center [298, 125] width 41 height 12
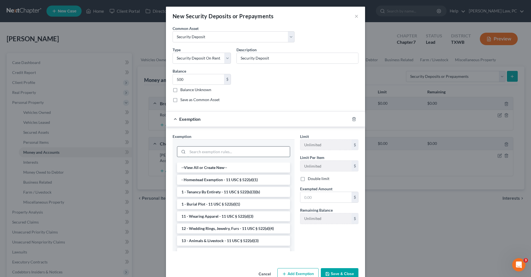
click at [226, 149] on input "search" at bounding box center [239, 151] width 102 height 11
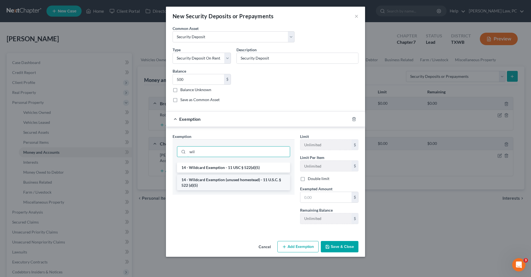
type input "wil"
click at [239, 185] on li "14 - Wildcard Exemption (unused homestead) - 11 U.S.C. § 522 (d)(5)" at bounding box center [233, 182] width 113 height 15
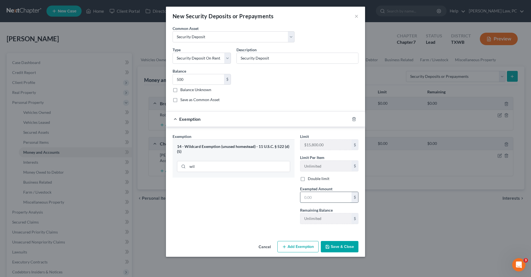
click at [325, 197] on input "text" at bounding box center [326, 197] width 51 height 11
type input "500"
click at [338, 244] on button "Save & Close" at bounding box center [340, 247] width 38 height 12
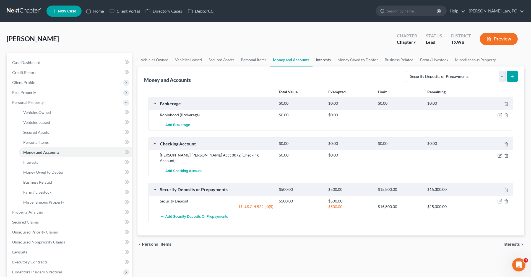
click at [323, 63] on link "Interests" at bounding box center [324, 59] width 22 height 13
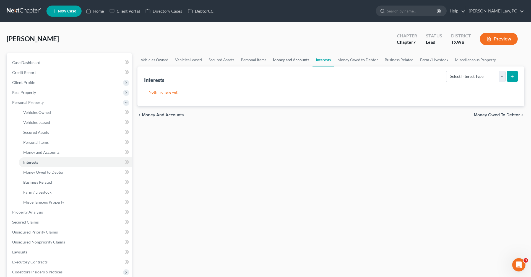
click at [284, 61] on link "Money and Accounts" at bounding box center [291, 59] width 43 height 13
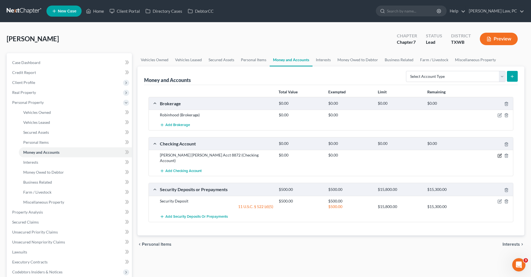
click at [499, 154] on icon "button" at bounding box center [500, 155] width 4 height 4
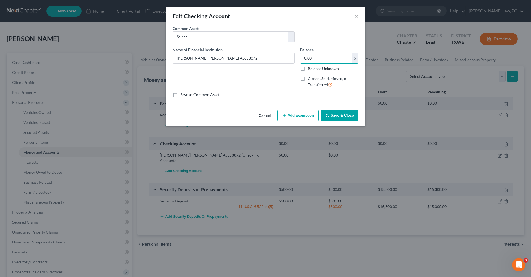
drag, startPoint x: 321, startPoint y: 58, endPoint x: 296, endPoint y: 57, distance: 24.6
click at [296, 57] on div "Name of Financial Institution * JP Morgan Chase Acct 8872 Balance 0.00 $ Balanc…" at bounding box center [265, 69] width 191 height 45
type input "10"
click at [336, 112] on button "Save & Close" at bounding box center [340, 116] width 38 height 12
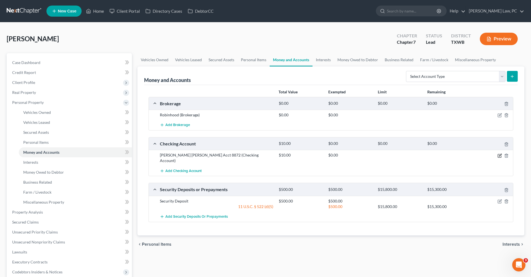
click at [500, 155] on icon "button" at bounding box center [500, 155] width 2 height 2
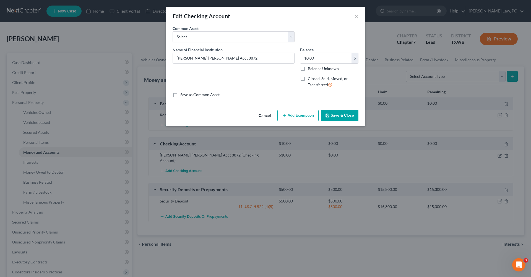
click at [299, 120] on button "Add Exemption" at bounding box center [298, 116] width 41 height 12
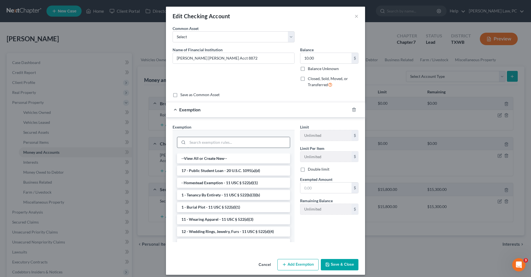
click at [219, 141] on input "search" at bounding box center [239, 142] width 102 height 11
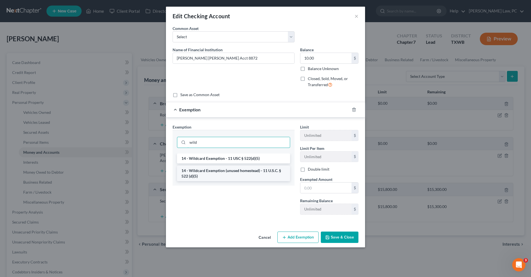
type input "wild"
click at [234, 177] on li "14 - Wildcard Exemption (unused homestead) - 11 U.S.C. § 522 (d)(5)" at bounding box center [233, 172] width 113 height 15
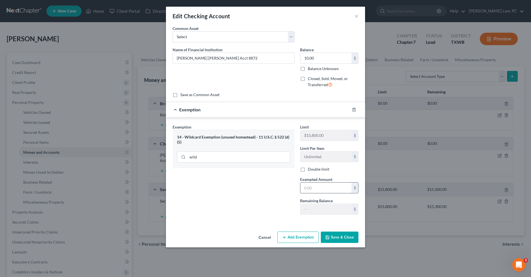
click at [320, 188] on input "text" at bounding box center [326, 187] width 51 height 11
type input "10"
click at [336, 234] on button "Save & Close" at bounding box center [340, 237] width 38 height 12
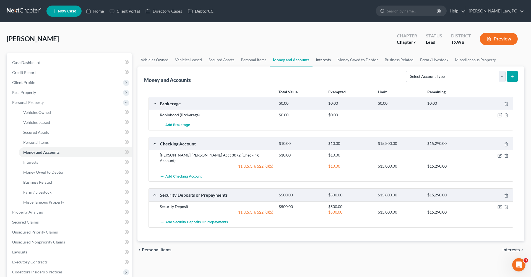
click at [322, 60] on link "Interests" at bounding box center [324, 59] width 22 height 13
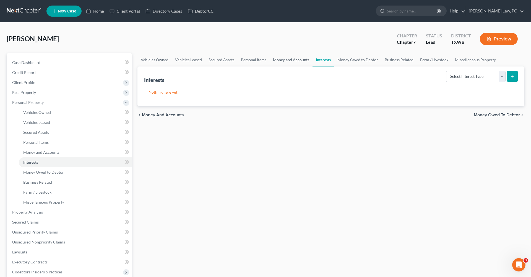
click at [290, 61] on link "Money and Accounts" at bounding box center [291, 59] width 43 height 13
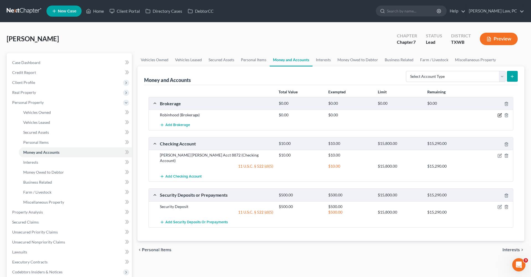
click at [501, 114] on icon "button" at bounding box center [500, 115] width 4 height 4
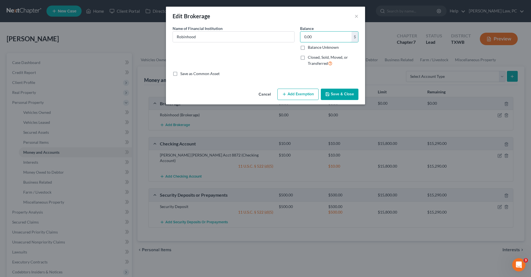
drag, startPoint x: 315, startPoint y: 37, endPoint x: 300, endPoint y: 37, distance: 15.2
click at [299, 37] on div "Balance 0.00 $ Balance Unknown Balance Undetermined 0.00 $ Balance Unknown Clos…" at bounding box center [329, 47] width 64 height 45
type input "119"
click at [287, 94] on icon "button" at bounding box center [284, 94] width 4 height 4
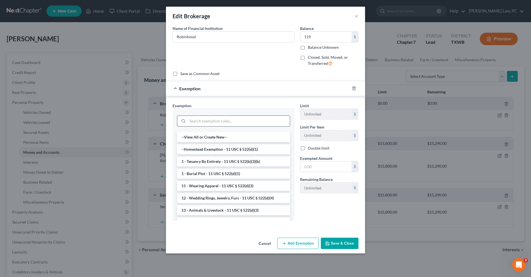
click at [232, 122] on input "search" at bounding box center [239, 121] width 102 height 11
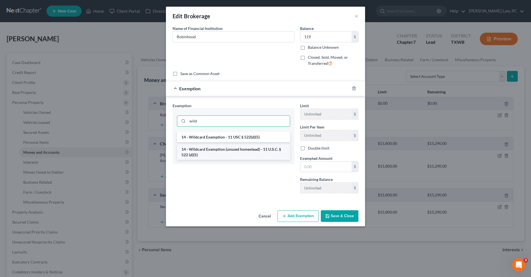
type input "wild"
click at [231, 153] on li "14 - Wildcard Exemption (unused homestead) - 11 U.S.C. § 522 (d)(5)" at bounding box center [233, 151] width 113 height 15
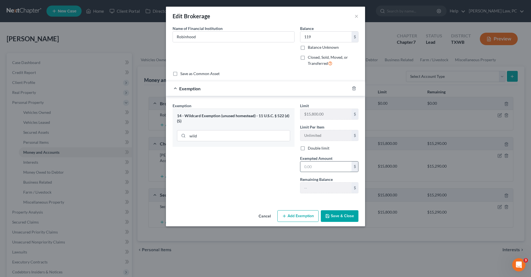
click at [327, 167] on input "text" at bounding box center [326, 166] width 51 height 11
type input "119"
click at [349, 215] on button "Save & Close" at bounding box center [340, 216] width 38 height 12
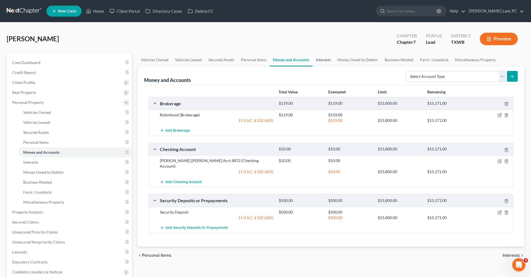
click at [323, 61] on link "Interests" at bounding box center [324, 59] width 22 height 13
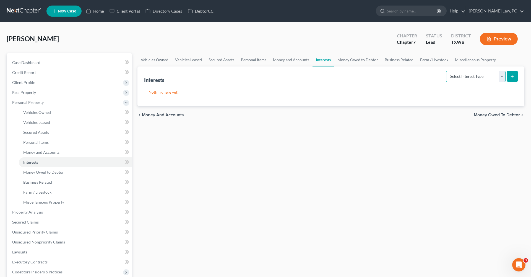
select select "401k"
click at [514, 78] on icon "submit" at bounding box center [512, 76] width 4 height 4
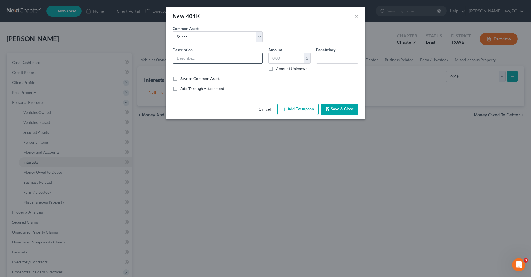
click at [218, 60] on input "text" at bounding box center [218, 58] width 90 height 11
type input "401K"
click at [330, 58] on input "text" at bounding box center [338, 58] width 42 height 11
type input "Children"
click at [340, 108] on button "Save & Close" at bounding box center [340, 109] width 38 height 12
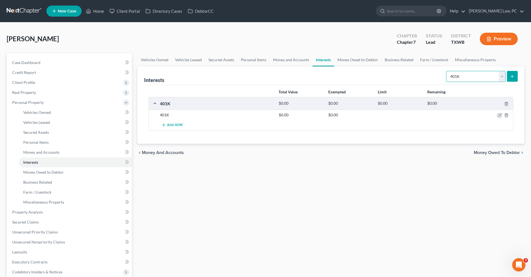
select select "term_life_insurance"
click at [362, 59] on link "Money Owed to Debtor" at bounding box center [357, 59] width 47 height 13
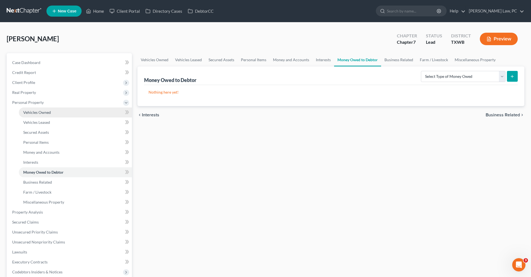
click at [32, 114] on span "Vehicles Owned" at bounding box center [37, 112] width 28 height 5
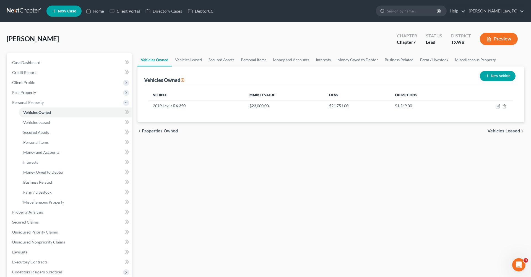
click at [486, 79] on button "New Vehicle" at bounding box center [498, 76] width 36 height 10
select select "0"
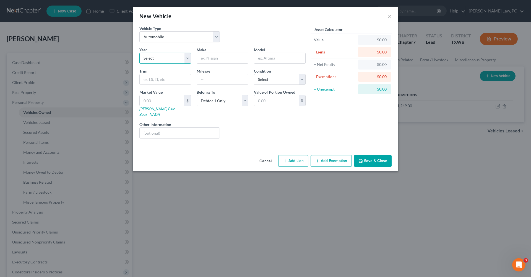
select select "12"
click at [219, 58] on input "text" at bounding box center [222, 58] width 51 height 11
type input "Nissan"
click at [268, 59] on input "text" at bounding box center [279, 58] width 51 height 11
type input "Accura"
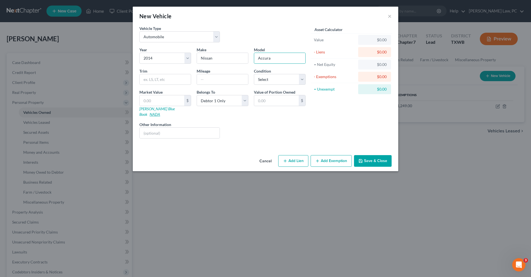
click at [160, 112] on link "NADA" at bounding box center [155, 114] width 11 height 5
click at [157, 81] on input "text" at bounding box center [165, 79] width 51 height 11
type input "TL"
click at [164, 99] on input "text" at bounding box center [162, 100] width 45 height 11
paste input "4,750"
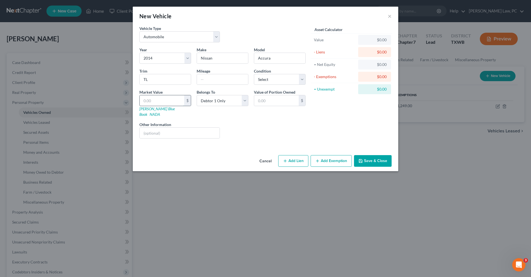
type input "4,750"
type input "4,750.00"
type input "4,750"
click at [263, 131] on div "Liens Select" at bounding box center [266, 129] width 86 height 17
select select "4"
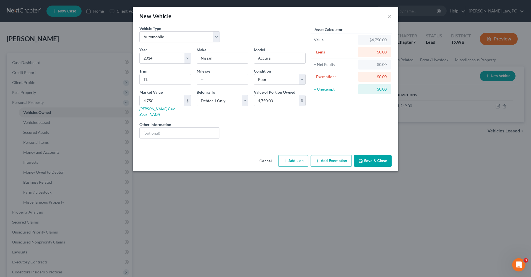
click at [371, 158] on button "Save & Close" at bounding box center [373, 161] width 38 height 12
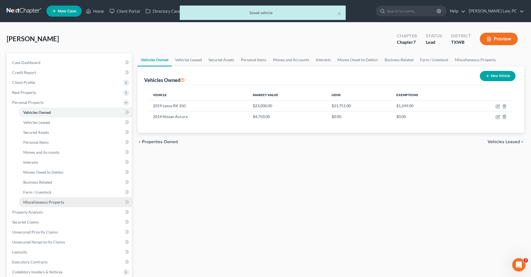
click at [48, 203] on span "Miscellaneous Property" at bounding box center [43, 202] width 41 height 5
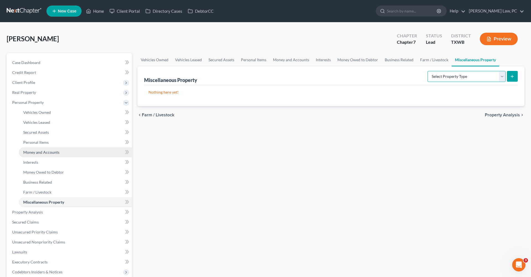
drag, startPoint x: 503, startPoint y: 77, endPoint x: 125, endPoint y: 147, distance: 384.7
click at [383, 116] on ui-view "Vehicles Owned Vehicles Leased Secured Assets Personal Items Money and Accounts…" at bounding box center [331, 88] width 387 height 71
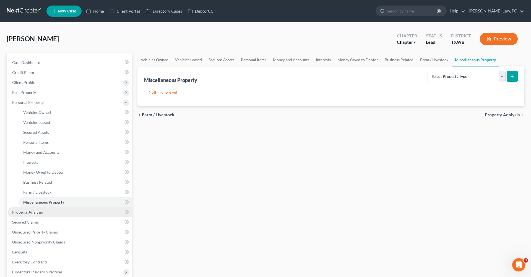
click at [39, 208] on link "Property Analysis" at bounding box center [70, 212] width 124 height 10
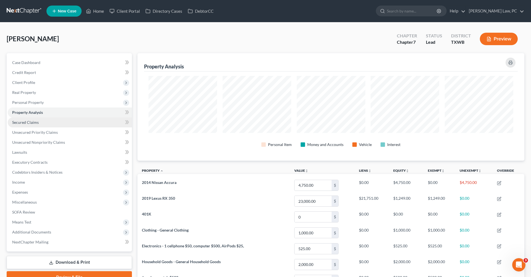
click at [28, 123] on span "Secured Claims" at bounding box center [25, 122] width 27 height 5
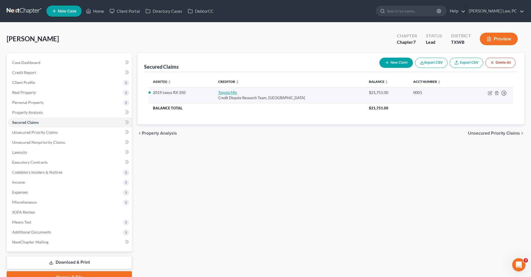
click at [229, 94] on link "Toyota Mtr" at bounding box center [227, 92] width 19 height 5
select select "45"
select select "2"
select select "0"
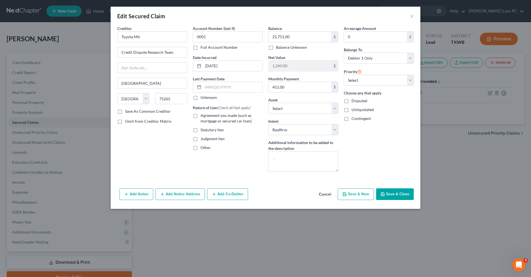
click at [201, 115] on label "Agreement you made (such as mortgage or secured car loan)" at bounding box center [232, 118] width 62 height 11
click at [203, 115] on input "Agreement you made (such as mortgage or secured car loan)" at bounding box center [205, 115] width 4 height 4
checkbox input "true"
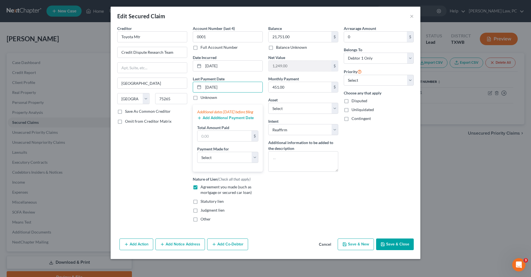
type input "07/17/2025"
click at [218, 120] on button "Add Additional Payment Date" at bounding box center [225, 118] width 57 height 4
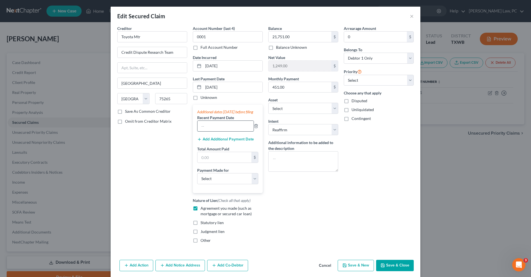
click at [206, 131] on input "text" at bounding box center [226, 126] width 56 height 11
type input "06/17/2025"
click at [211, 141] on button "Add Additional Payment Date" at bounding box center [225, 139] width 57 height 4
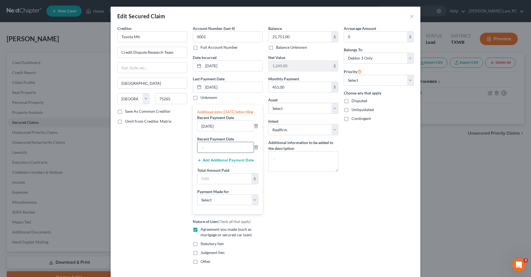
click at [212, 152] on input "text" at bounding box center [226, 147] width 56 height 11
type input "05/17/2025"
click at [215, 184] on input "text" at bounding box center [225, 178] width 54 height 11
type input "1,353"
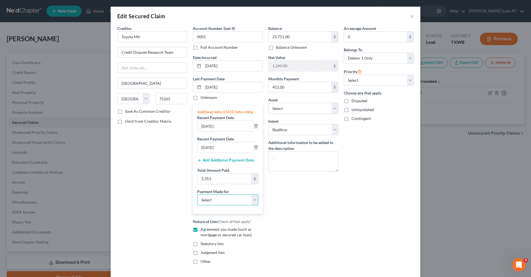
select select "0"
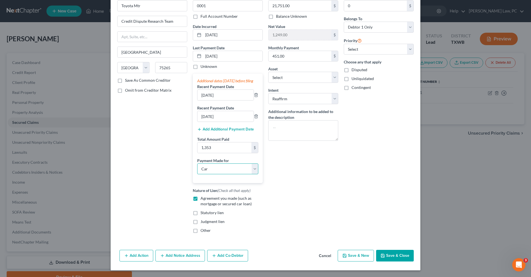
scroll to position [37, 0]
click at [394, 253] on button "Save & Close" at bounding box center [395, 256] width 38 height 12
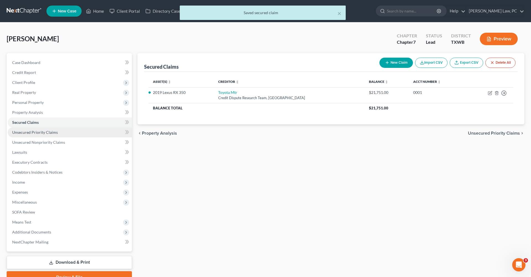
click at [41, 133] on span "Unsecured Priority Claims" at bounding box center [35, 132] width 46 height 5
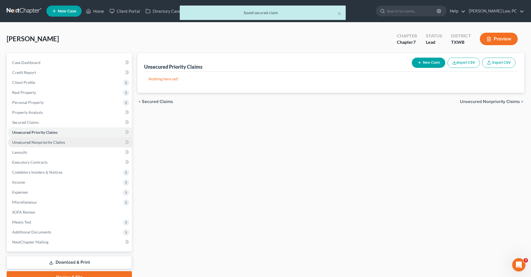
click at [46, 139] on link "Unsecured Nonpriority Claims" at bounding box center [70, 142] width 124 height 10
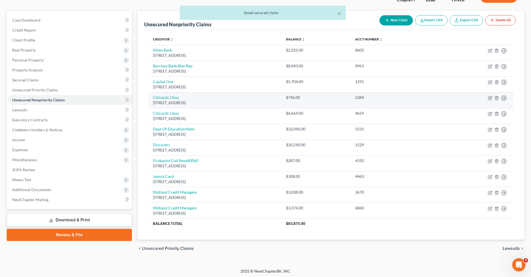
scroll to position [42, 0]
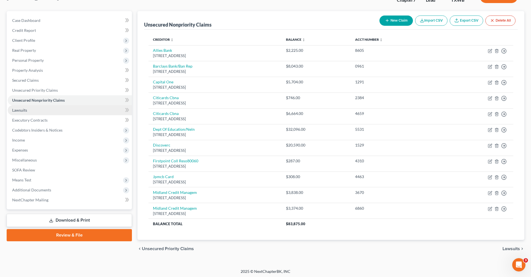
click at [22, 109] on span "Lawsuits" at bounding box center [19, 110] width 15 height 5
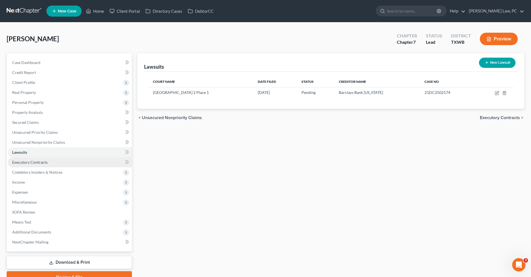
click at [37, 164] on span "Executory Contracts" at bounding box center [29, 162] width 35 height 5
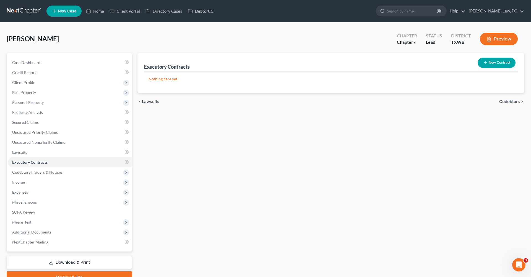
click at [487, 64] on icon "button" at bounding box center [485, 62] width 4 height 4
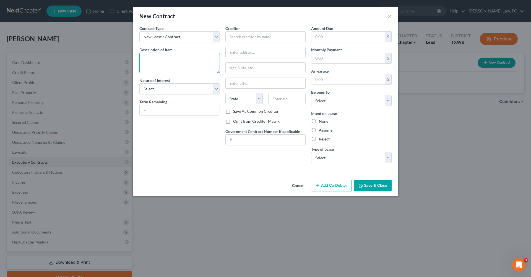
click at [156, 60] on textarea at bounding box center [179, 63] width 81 height 20
type textarea "Rent Lease"
select select "3"
click at [250, 37] on input "text" at bounding box center [266, 36] width 81 height 11
drag, startPoint x: 289, startPoint y: 35, endPoint x: 224, endPoint y: 33, distance: 65.3
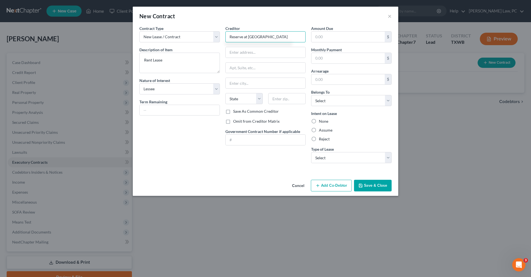
click at [224, 33] on div "Creditor * Reserve at Canyon Creek State AL AK AR AZ CA CO CT DE DC FL GA GU HI…" at bounding box center [266, 96] width 86 height 142
type input "Reserve at Canyon Creek"
paste input "12235 Vance Jackson Rd, San Antonio, TX 78230"
drag, startPoint x: 284, startPoint y: 53, endPoint x: 296, endPoint y: 53, distance: 11.9
click at [296, 53] on input "12235 Vance Jackson Rd, San Antonio, TX 78230" at bounding box center [266, 52] width 80 height 11
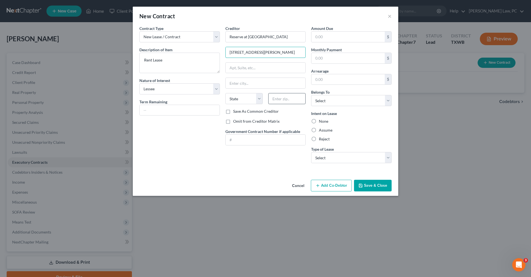
type input "12235 Vance Jackson Rd, San Antonio, TX"
paste input "78230"
type input "78230"
type input "San Antonio"
select select "45"
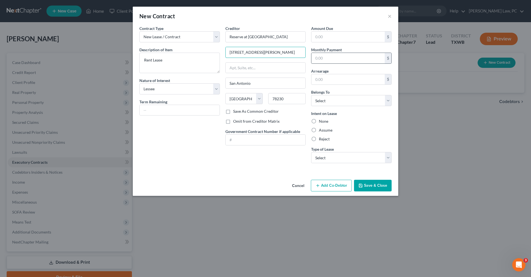
drag, startPoint x: 273, startPoint y: 52, endPoint x: 319, endPoint y: 52, distance: 45.9
click at [319, 52] on div "Contract Type New Lease / Contract New Timeshare Description of non-residential…" at bounding box center [266, 96] width 258 height 142
type input "12235 Vance Jackson Rd."
click at [166, 111] on input "text" at bounding box center [180, 110] width 80 height 11
type input "11 month"
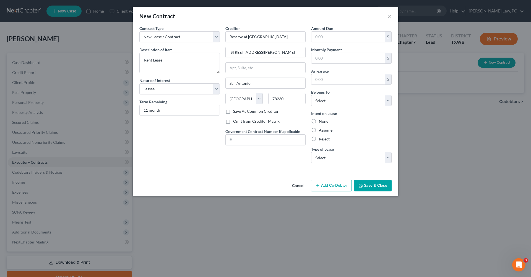
click at [319, 132] on div "Assume" at bounding box center [351, 130] width 81 height 6
click at [326, 130] on label "Assume" at bounding box center [326, 130] width 14 height 6
click at [325, 130] on input "Assume" at bounding box center [323, 129] width 4 height 4
radio input "true"
click at [325, 56] on input "text" at bounding box center [348, 58] width 73 height 11
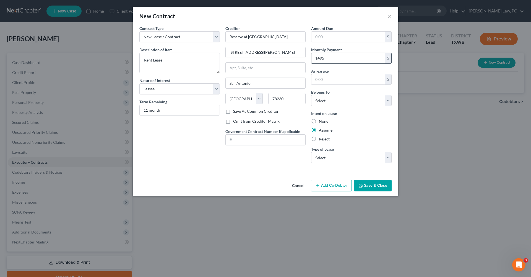
type input "1,495"
click at [367, 184] on button "Save & Close" at bounding box center [373, 186] width 38 height 12
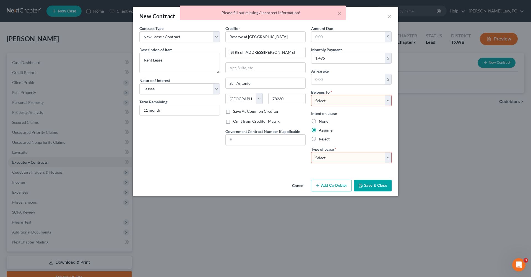
select select "0"
click at [383, 192] on div "Cancel Add Co-Debtor Save & Close" at bounding box center [266, 186] width 266 height 18
click at [377, 187] on button "Save & Close" at bounding box center [373, 186] width 38 height 12
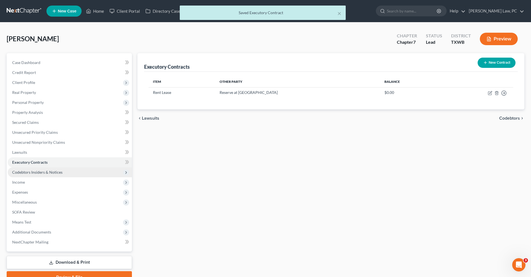
click at [24, 171] on span "Codebtors Insiders & Notices" at bounding box center [37, 172] width 50 height 5
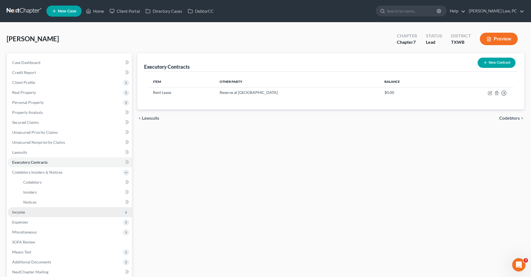
click at [20, 210] on span "Income" at bounding box center [18, 211] width 13 height 5
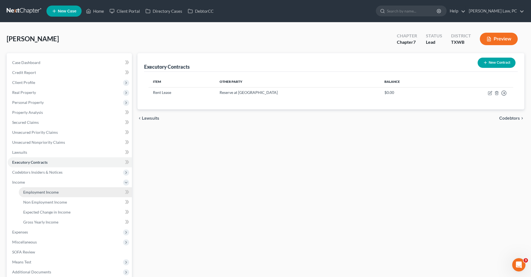
click at [40, 189] on link "Employment Income" at bounding box center [75, 192] width 113 height 10
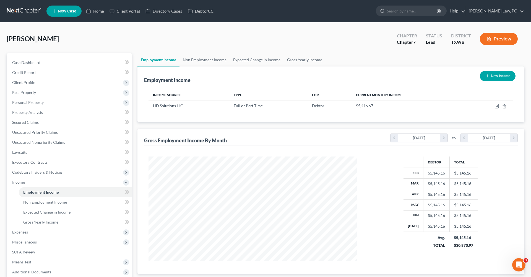
scroll to position [104, 219]
click at [52, 201] on span "Non Employment Income" at bounding box center [45, 202] width 44 height 5
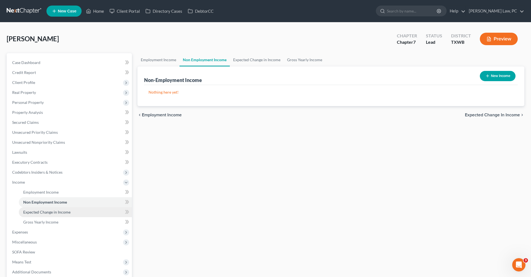
click at [40, 212] on span "Expected Change in Income" at bounding box center [46, 211] width 47 height 5
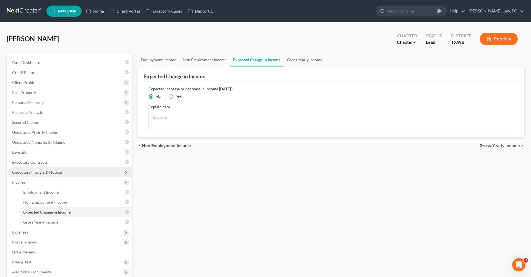
click at [28, 174] on span "Codebtors Insiders & Notices" at bounding box center [37, 172] width 50 height 5
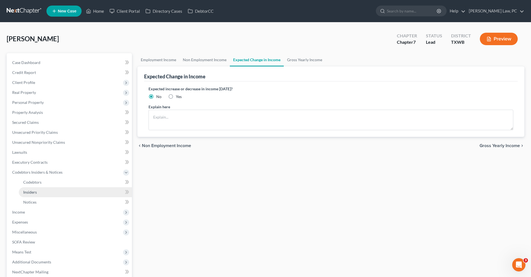
click at [32, 193] on span "Insiders" at bounding box center [30, 192] width 14 height 5
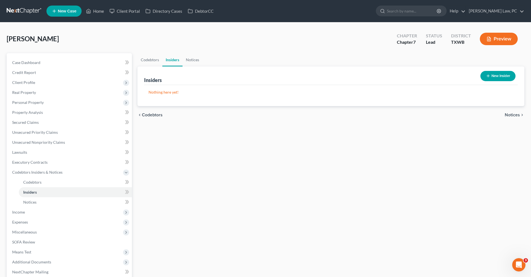
click at [493, 76] on button "New Insider" at bounding box center [498, 76] width 35 height 10
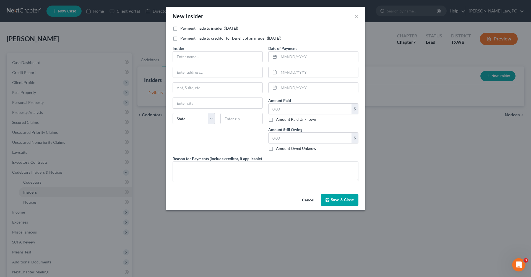
click at [209, 29] on label "Payment made to insider (within 1 year)" at bounding box center [209, 28] width 58 height 6
click at [186, 29] on input "Payment made to insider (within 1 year)" at bounding box center [185, 27] width 4 height 4
checkbox input "true"
click at [357, 15] on button "×" at bounding box center [357, 16] width 4 height 7
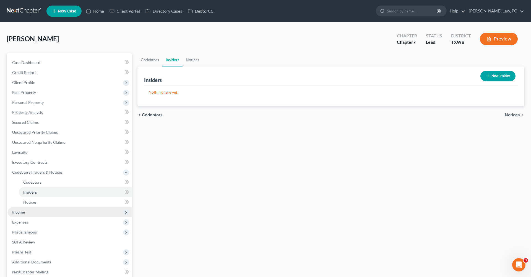
click at [22, 211] on span "Income" at bounding box center [18, 211] width 13 height 5
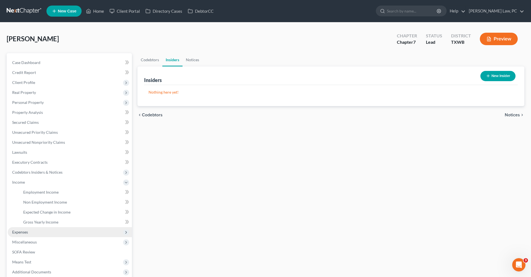
click at [23, 233] on span "Expenses" at bounding box center [20, 231] width 16 height 5
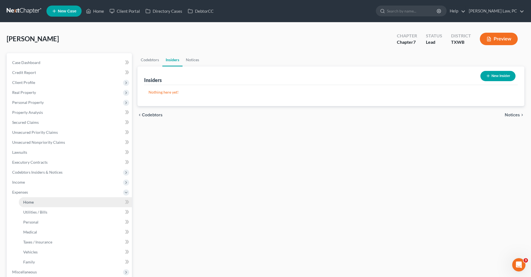
click at [31, 201] on span "Home" at bounding box center [28, 202] width 11 height 5
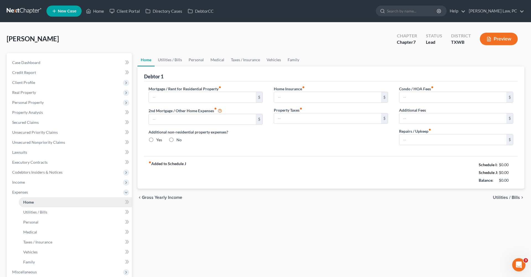
type input "1,554.00"
type input "0.00"
radio input "true"
type input "10.00"
type input "0.00"
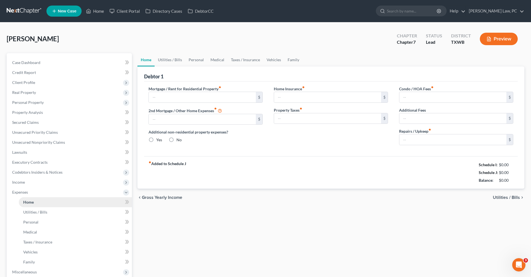
type input "0.00"
click at [272, 60] on link "Vehicles" at bounding box center [273, 59] width 21 height 13
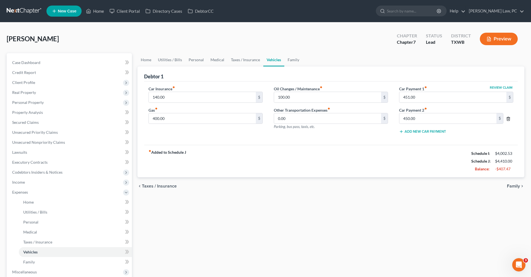
click at [509, 120] on icon "button" at bounding box center [508, 119] width 4 height 4
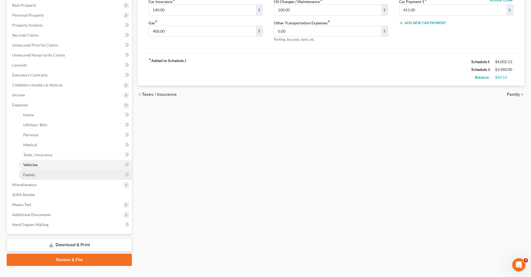
click at [32, 174] on span "Family" at bounding box center [29, 174] width 12 height 5
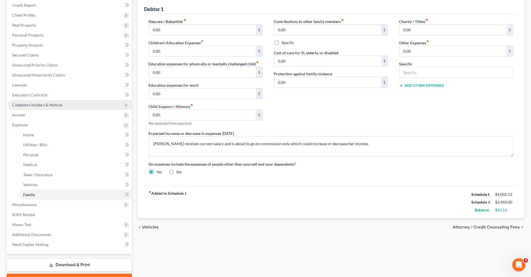
scroll to position [68, 0]
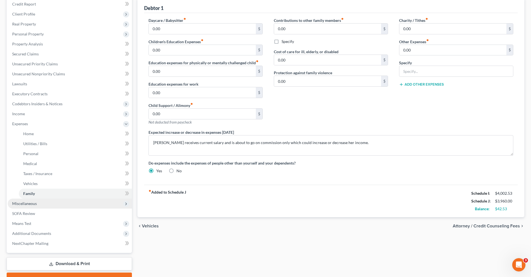
click at [25, 203] on span "Miscellaneous" at bounding box center [24, 203] width 25 height 5
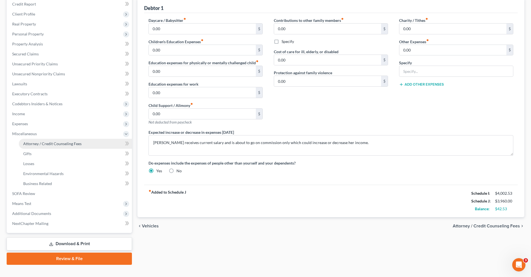
click at [41, 143] on span "Attorney / Credit Counseling Fees" at bounding box center [52, 143] width 58 height 5
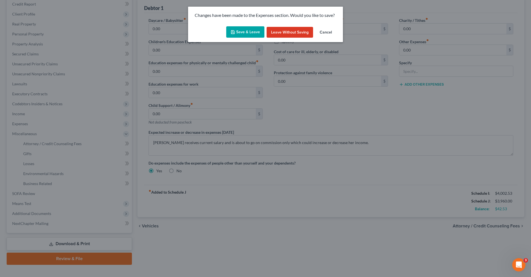
click at [244, 35] on button "Save & Leave" at bounding box center [245, 32] width 38 height 12
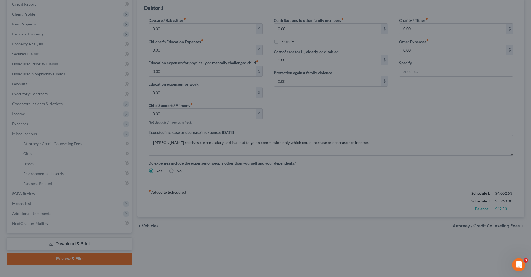
select select "4"
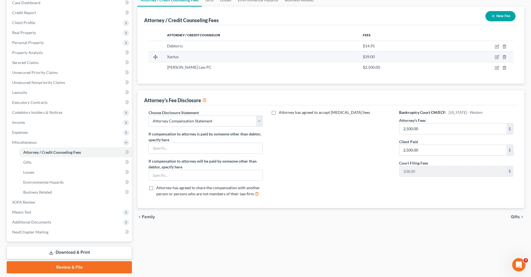
scroll to position [77, 0]
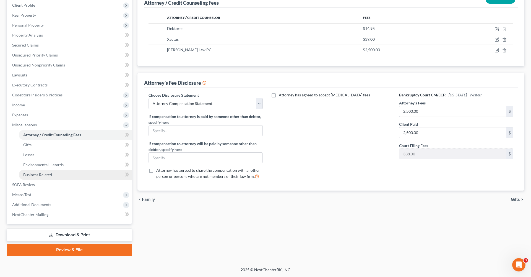
click at [41, 174] on span "Business Related" at bounding box center [37, 174] width 29 height 5
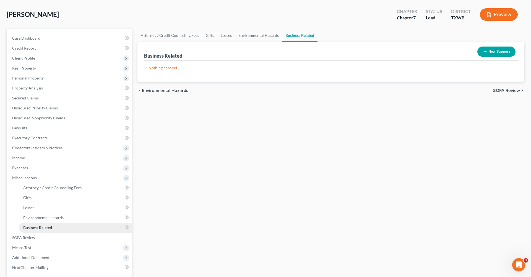
scroll to position [28, 0]
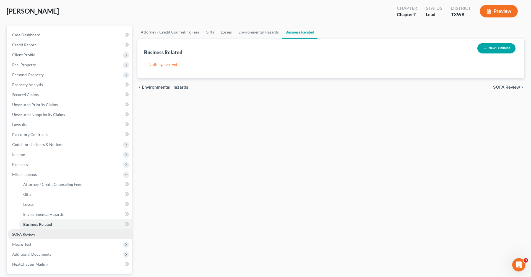
click at [28, 232] on span "SOFA Review" at bounding box center [23, 234] width 23 height 5
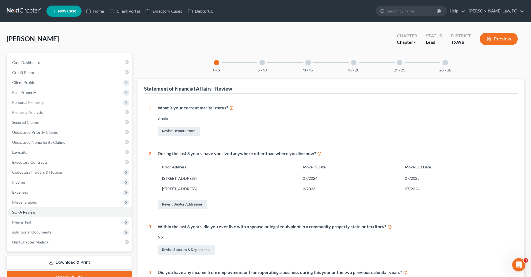
click at [263, 63] on div at bounding box center [263, 63] width 6 height 6
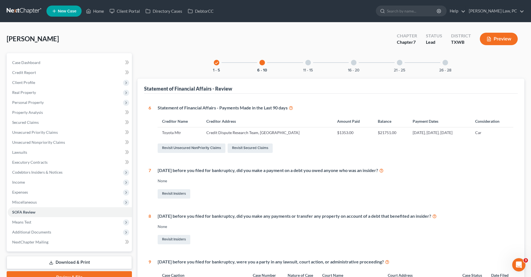
click at [307, 63] on div at bounding box center [309, 63] width 6 height 6
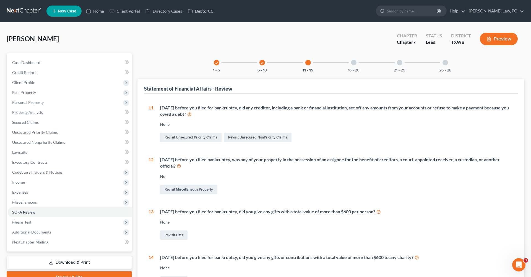
click at [355, 63] on div at bounding box center [354, 63] width 6 height 6
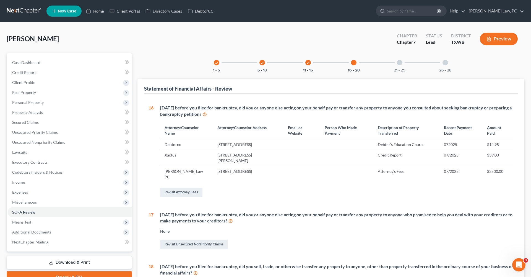
click at [400, 65] on div at bounding box center [400, 63] width 6 height 6
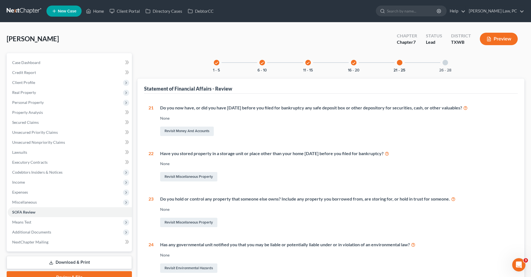
click at [447, 63] on div at bounding box center [446, 63] width 6 height 6
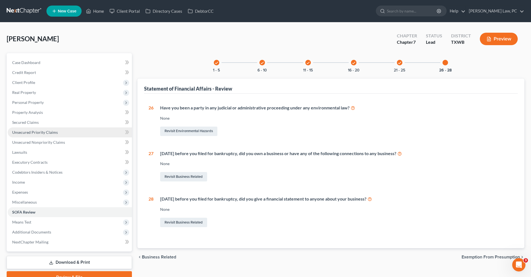
click at [44, 132] on span "Unsecured Priority Claims" at bounding box center [35, 132] width 46 height 5
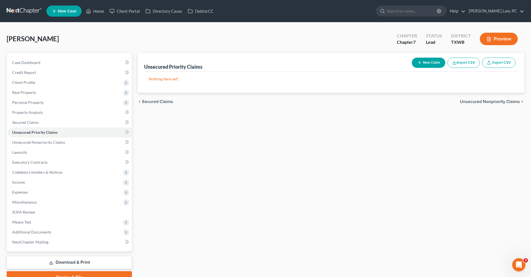
click at [430, 64] on button "New Claim" at bounding box center [428, 63] width 33 height 10
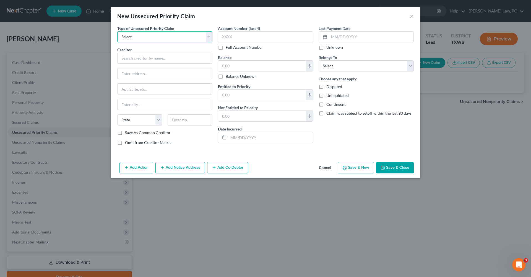
select select "0"
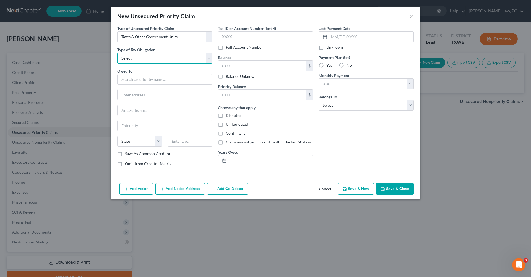
select select "0"
click at [142, 82] on input "text" at bounding box center [164, 79] width 95 height 11
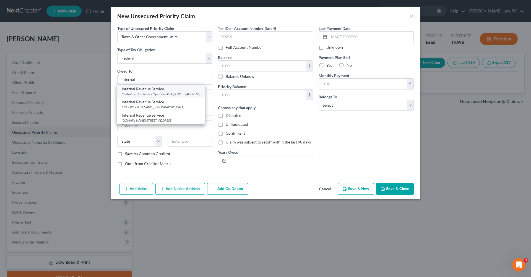
click at [149, 93] on div "Centralized Insolvency Operation P.O. Box 7346, Philadelphia, PA 19101" at bounding box center [161, 94] width 79 height 5
type input "Internal Revenue Service"
type input "Centralized Insolvency Operation"
type input "P.O. Box 7346"
type input "Philadelphia"
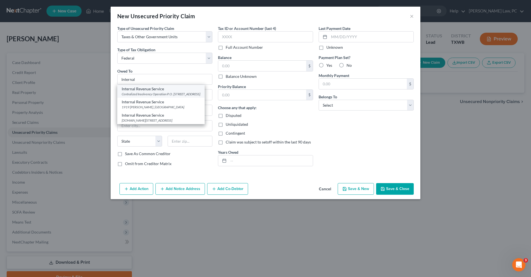
select select "39"
type input "19101"
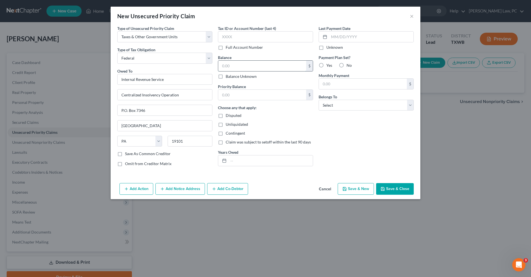
click at [237, 68] on input "text" at bounding box center [262, 66] width 88 height 11
type input "6,000"
click at [239, 95] on input "text" at bounding box center [262, 95] width 88 height 11
type input "6,000"
select select "0"
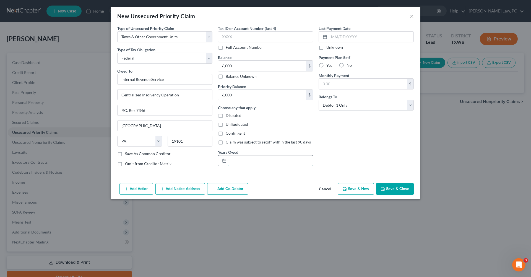
click at [240, 164] on input "text" at bounding box center [271, 160] width 84 height 11
type input "2017, 2019"
click at [347, 65] on label "No" at bounding box center [349, 66] width 5 height 6
click at [349, 65] on input "No" at bounding box center [351, 65] width 4 height 4
radio input "true"
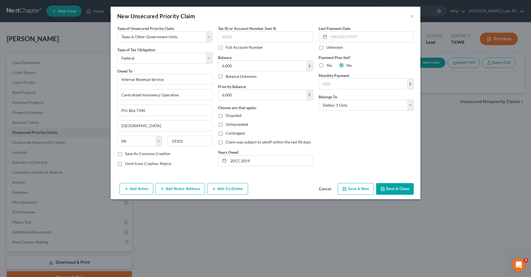
click at [382, 188] on polyline "button" at bounding box center [382, 187] width 1 height 1
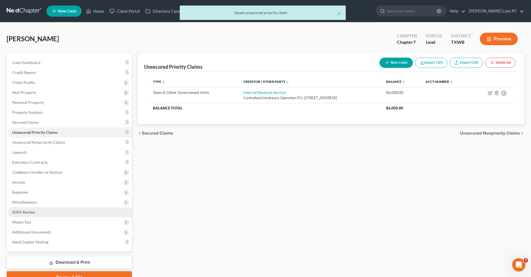
click at [23, 212] on span "SOFA Review" at bounding box center [23, 211] width 23 height 5
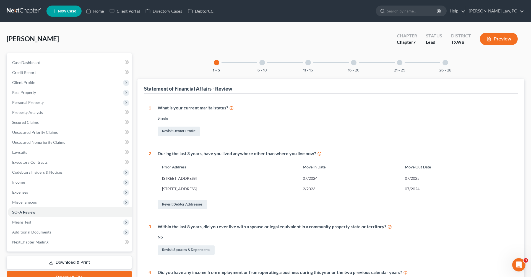
click at [444, 64] on div at bounding box center [446, 63] width 6 height 6
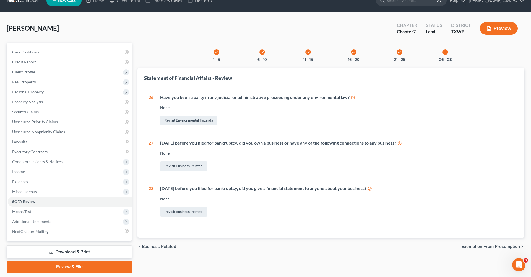
scroll to position [13, 0]
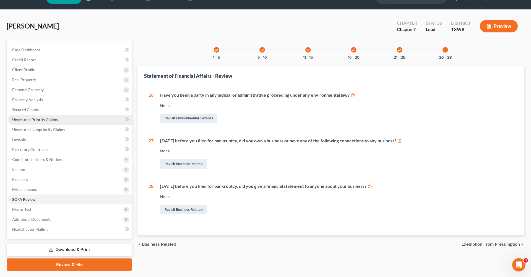
click at [37, 120] on span "Unsecured Priority Claims" at bounding box center [35, 119] width 46 height 5
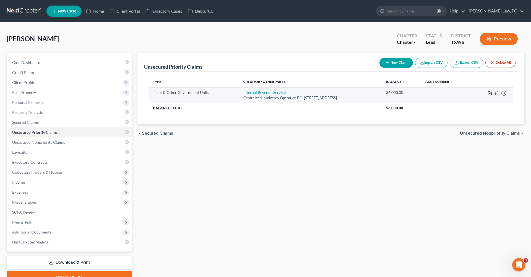
click at [489, 93] on icon "button" at bounding box center [489, 93] width 3 height 3
select select "0"
select select "39"
select select "0"
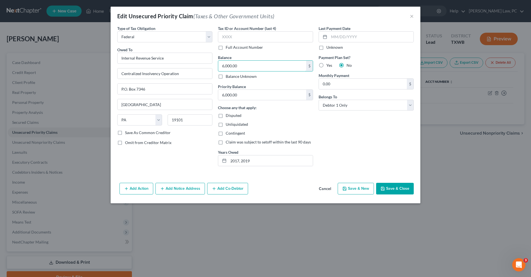
drag, startPoint x: 243, startPoint y: 64, endPoint x: 215, endPoint y: 64, distance: 28.2
click at [215, 64] on div "Type of Tax Obligation * Select Federal City State Franchise Tax Board Other Ow…" at bounding box center [266, 97] width 302 height 145
type input "5,250"
drag, startPoint x: 243, startPoint y: 93, endPoint x: 209, endPoint y: 91, distance: 33.5
click at [209, 92] on div "Type of Tax Obligation * Select Federal City State Franchise Tax Board Other Ow…" at bounding box center [266, 97] width 302 height 145
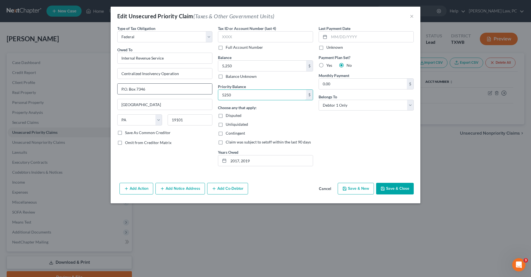
type input "5,250"
click at [403, 192] on button "Save & Close" at bounding box center [395, 189] width 38 height 12
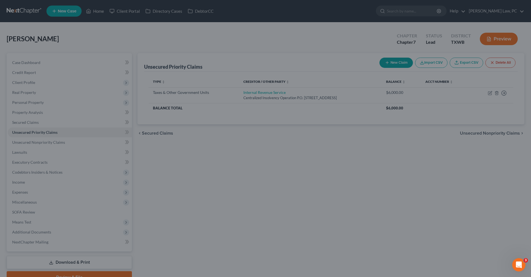
type input "5,250.00"
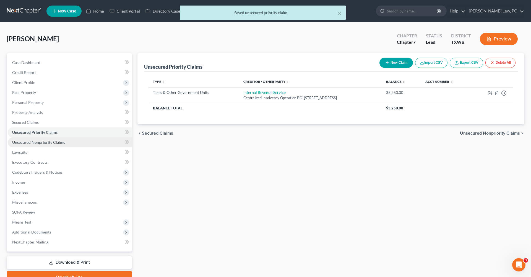
click at [42, 143] on span "Unsecured Nonpriority Claims" at bounding box center [38, 142] width 53 height 5
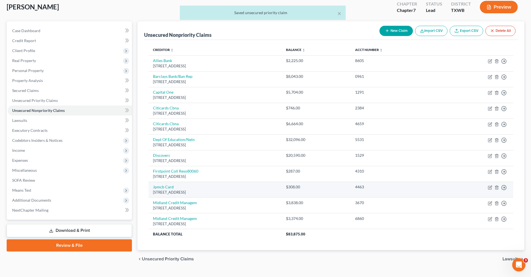
scroll to position [30, 0]
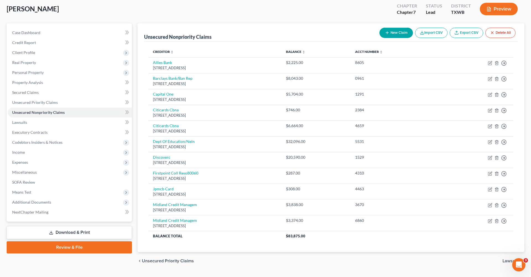
click at [393, 34] on button "New Claim" at bounding box center [396, 33] width 33 height 10
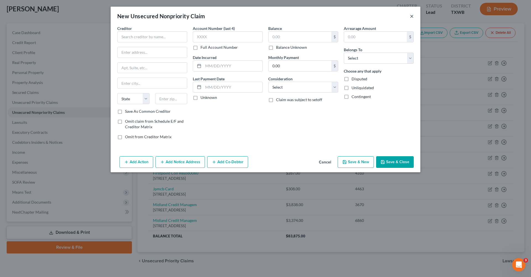
click at [412, 17] on button "×" at bounding box center [412, 16] width 4 height 7
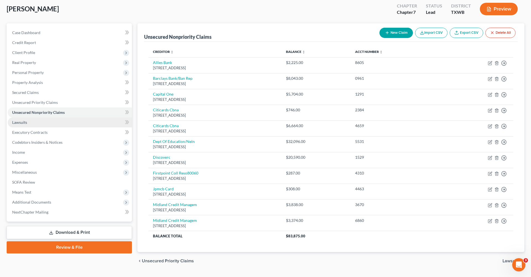
click at [29, 123] on link "Lawsuits" at bounding box center [70, 122] width 124 height 10
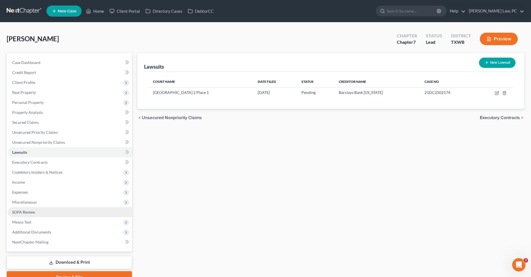
click at [27, 212] on span "SOFA Review" at bounding box center [23, 211] width 23 height 5
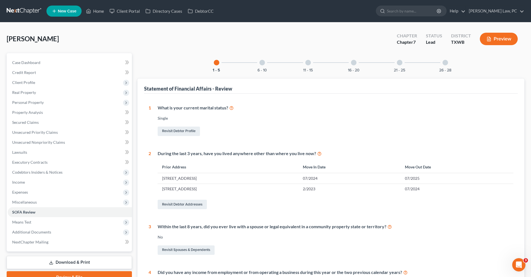
click at [33, 8] on link at bounding box center [24, 11] width 35 height 10
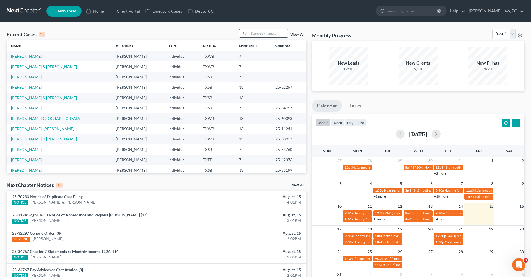
click at [260, 34] on input "search" at bounding box center [268, 33] width 39 height 8
click at [26, 99] on link "[PERSON_NAME] & [PERSON_NAME]" at bounding box center [44, 97] width 66 height 5
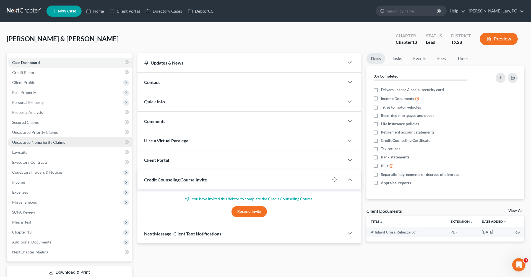
click at [42, 140] on span "Unsecured Nonpriority Claims" at bounding box center [38, 142] width 53 height 5
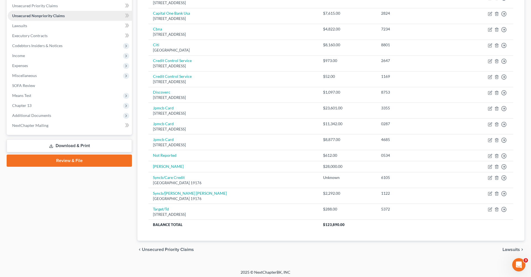
scroll to position [126, 0]
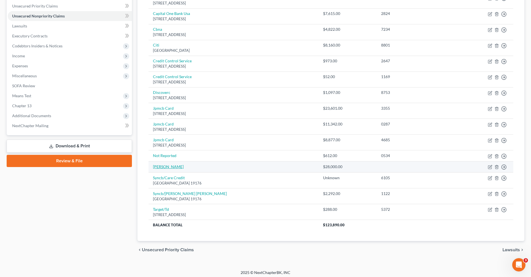
click at [162, 165] on link "[PERSON_NAME]" at bounding box center [168, 166] width 31 height 5
select select "10"
select select "2"
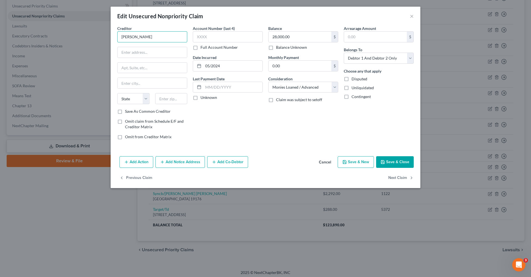
click at [147, 37] on input "[PERSON_NAME]" at bounding box center [152, 36] width 70 height 11
type input "[PERSON_NAME]"
type input "PO Box 11733"
type input "77391"
click at [212, 122] on div "Account Number (last 4) Full Account Number Date Incurred 05/2024 Last Payment …" at bounding box center [228, 84] width 76 height 118
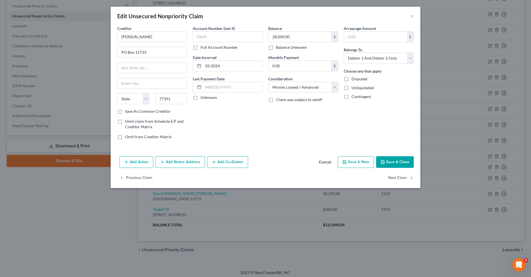
type input "Spring"
select select "45"
click at [394, 161] on button "Save & Close" at bounding box center [395, 162] width 38 height 12
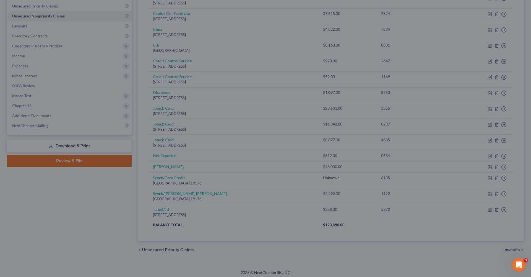
type input "0"
